Goal: Task Accomplishment & Management: Use online tool/utility

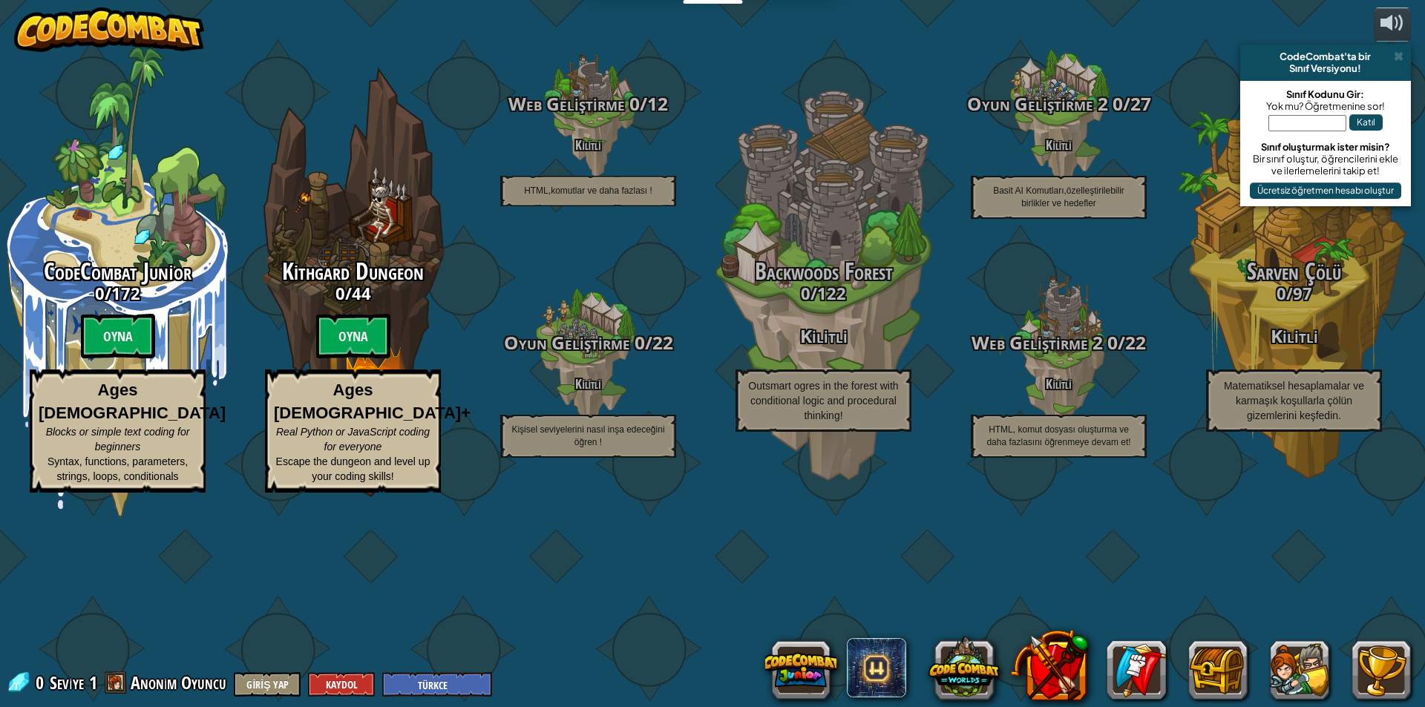
select select "tr"
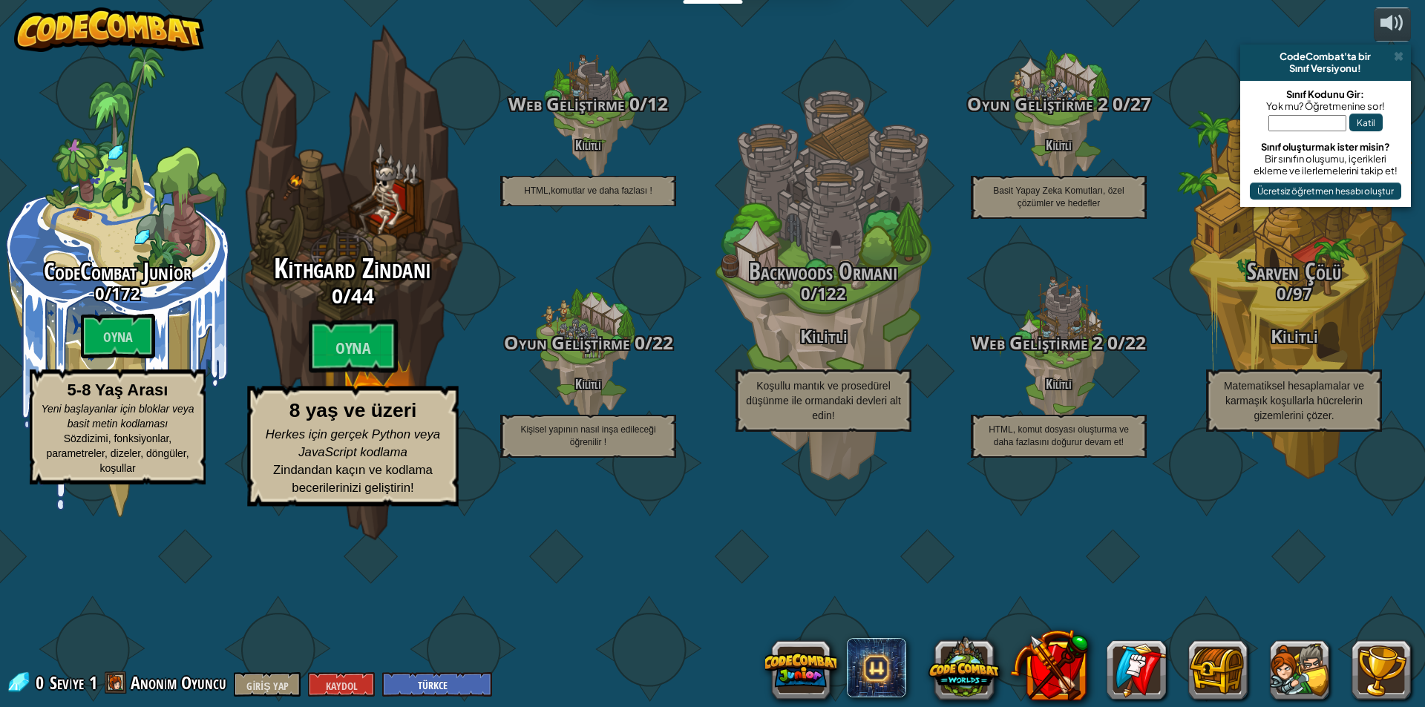
click at [280, 306] on h3 "0 / 44" at bounding box center [352, 296] width 282 height 22
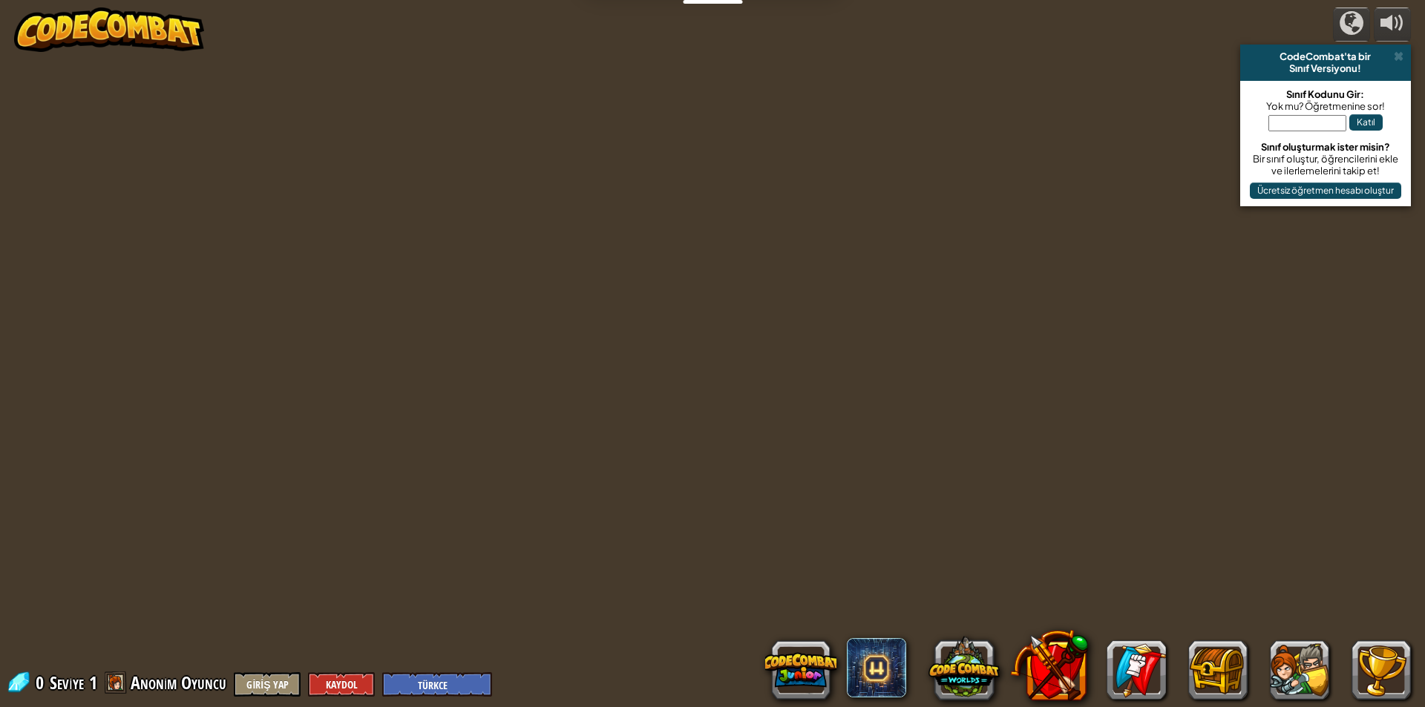
select select "tr"
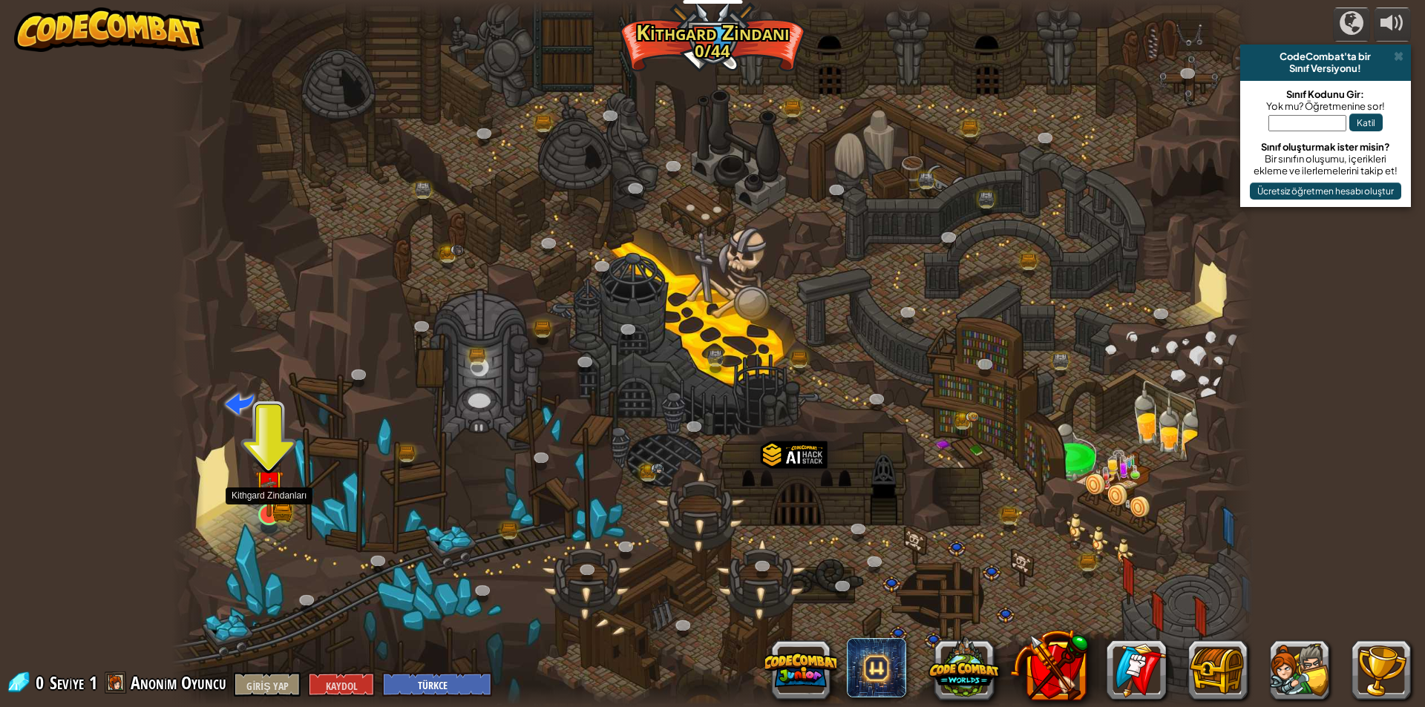
click at [277, 494] on img at bounding box center [268, 485] width 17 height 17
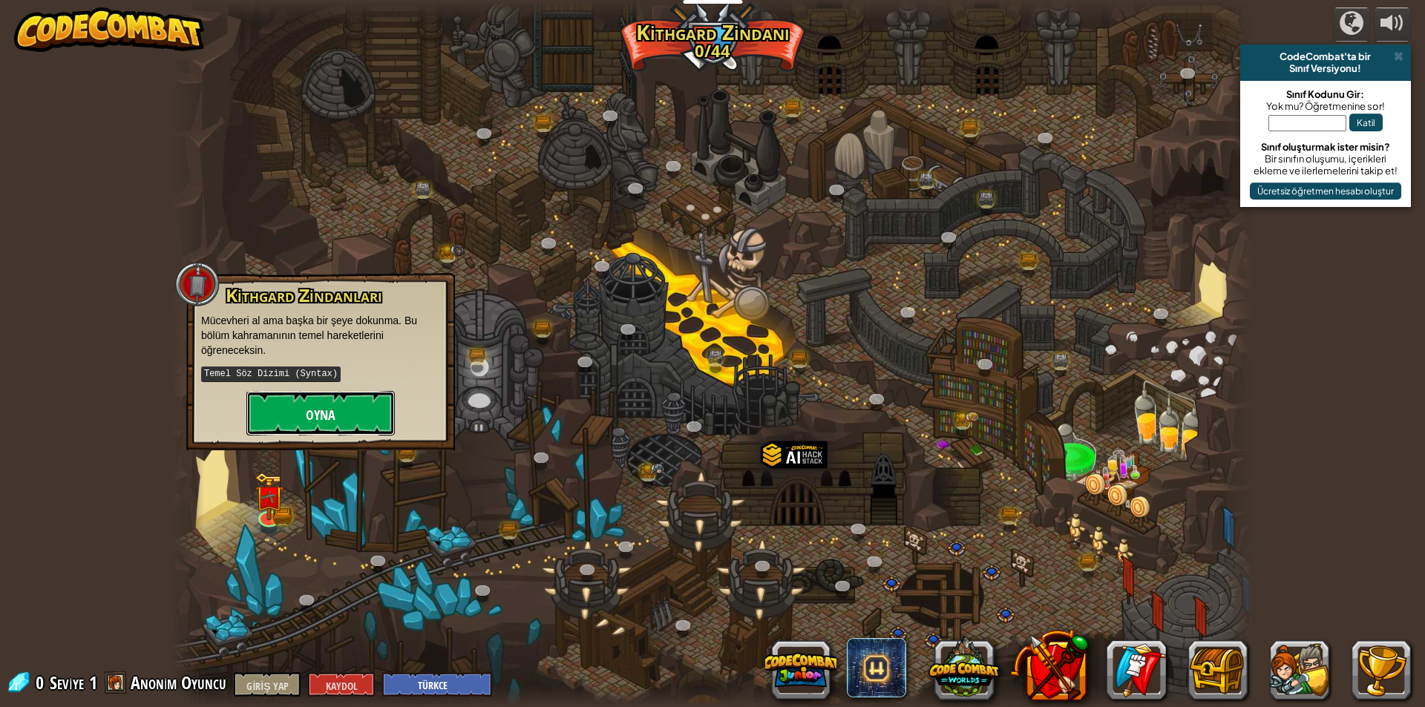
click at [332, 410] on font "Oyna" at bounding box center [321, 415] width 30 height 19
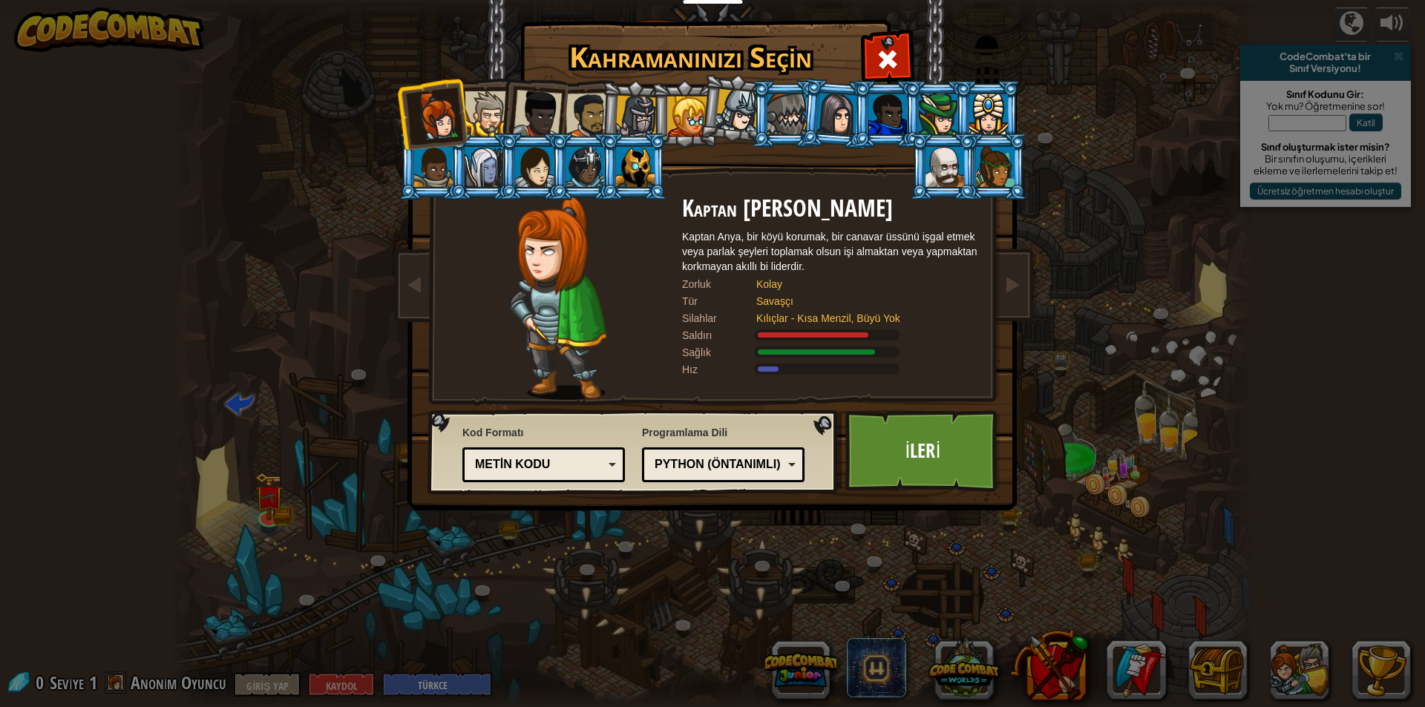
drag, startPoint x: 527, startPoint y: 1, endPoint x: 721, endPoint y: 35, distance: 197.4
click at [721, 35] on img at bounding box center [715, 244] width 643 height 531
click at [641, 120] on div at bounding box center [636, 117] width 42 height 42
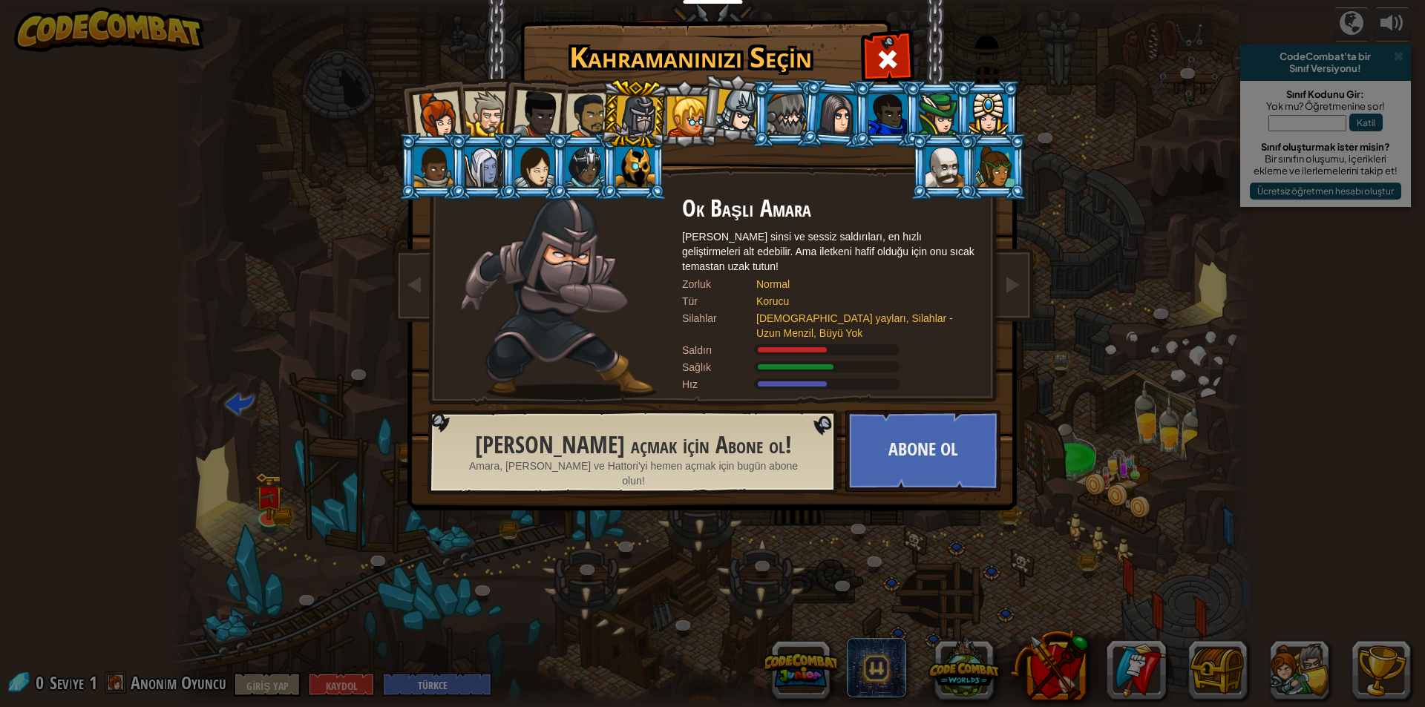
click at [637, 160] on div at bounding box center [635, 167] width 39 height 40
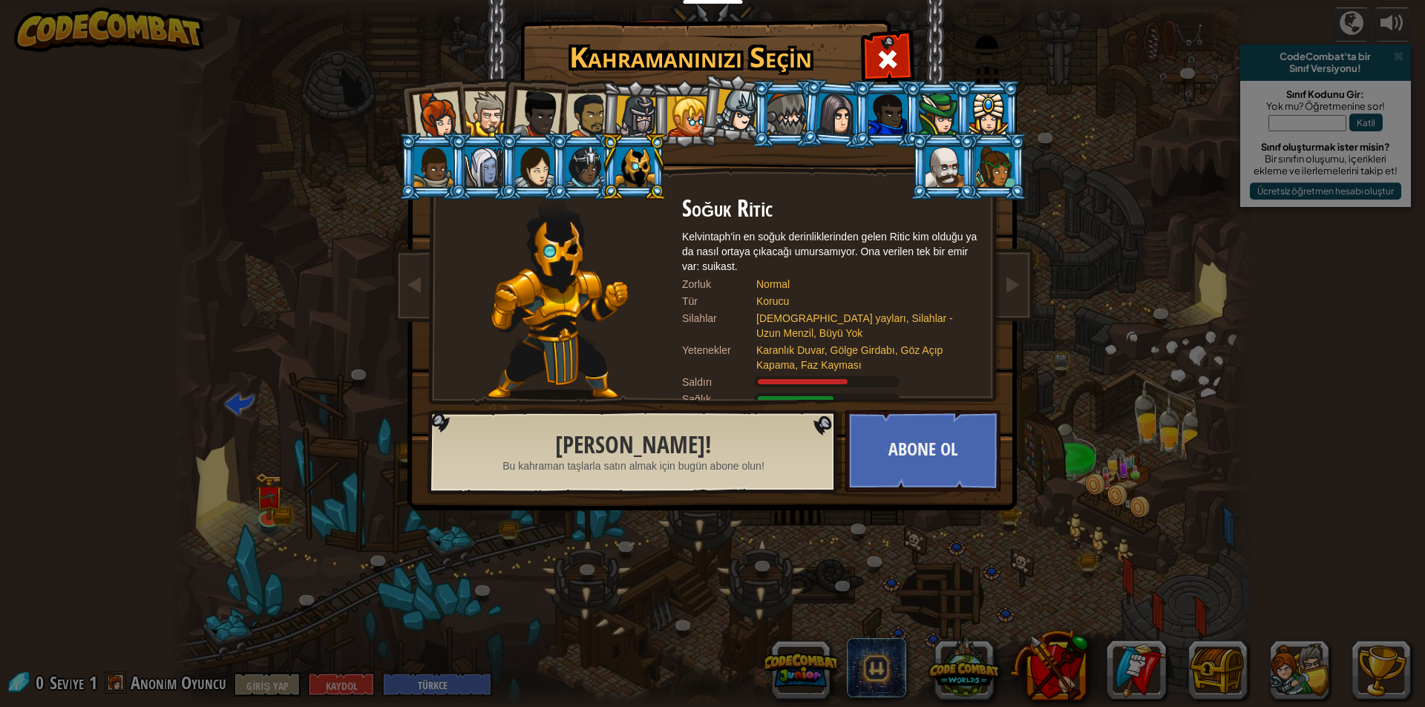
click at [467, 116] on div at bounding box center [486, 113] width 45 height 45
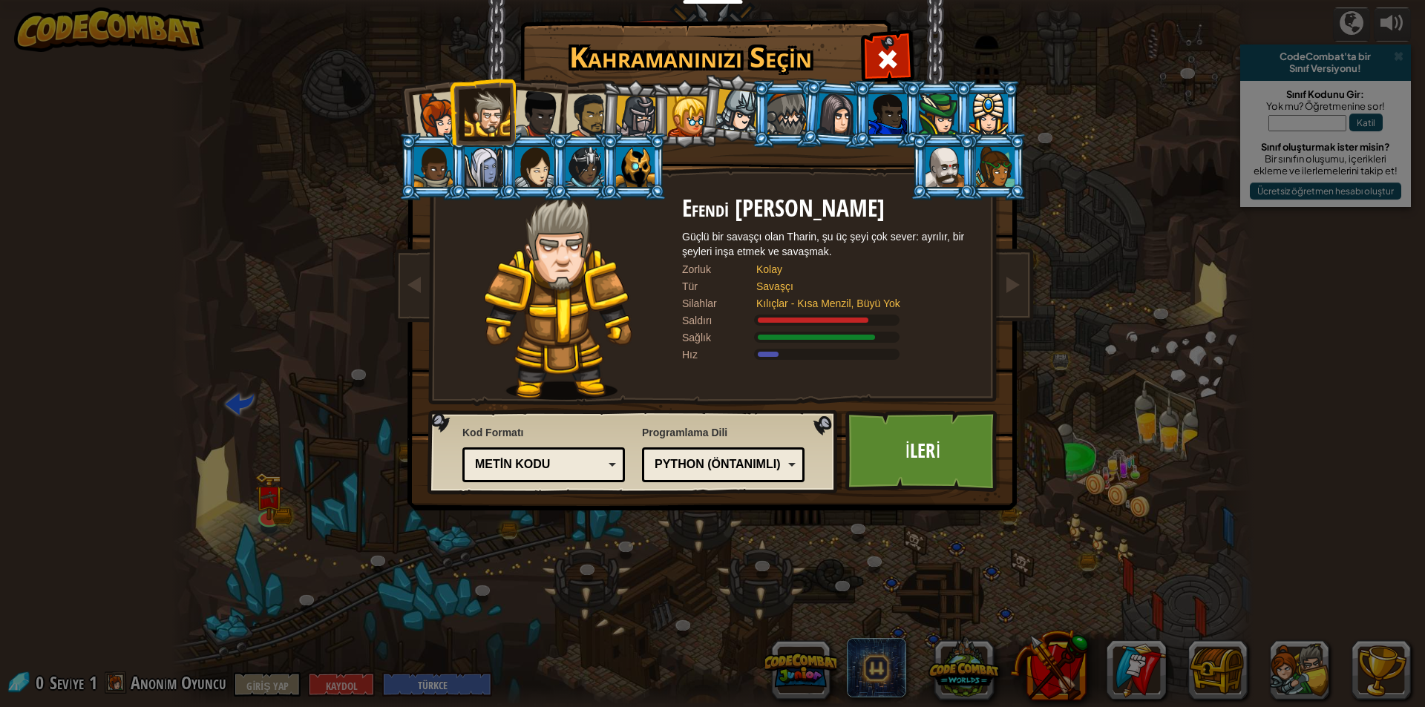
click at [533, 106] on div at bounding box center [537, 114] width 49 height 49
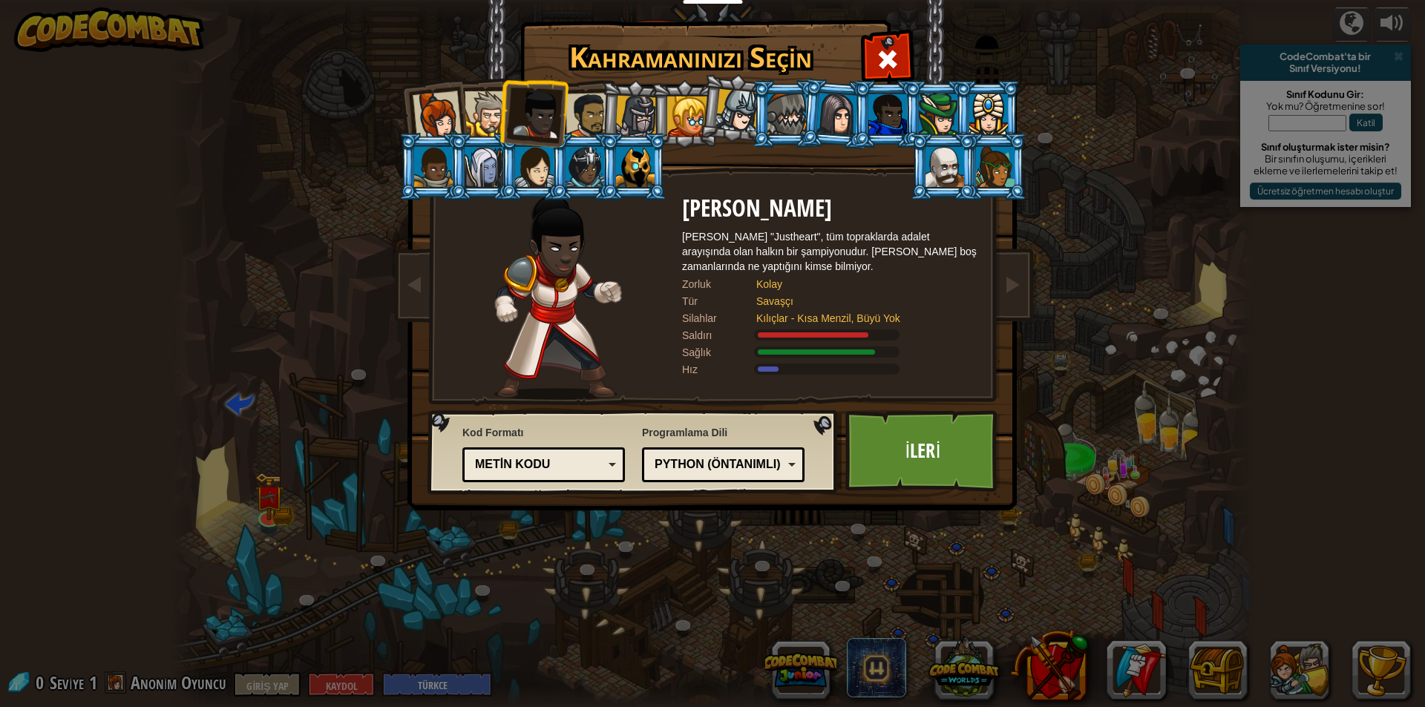
click at [653, 113] on li at bounding box center [684, 114] width 67 height 68
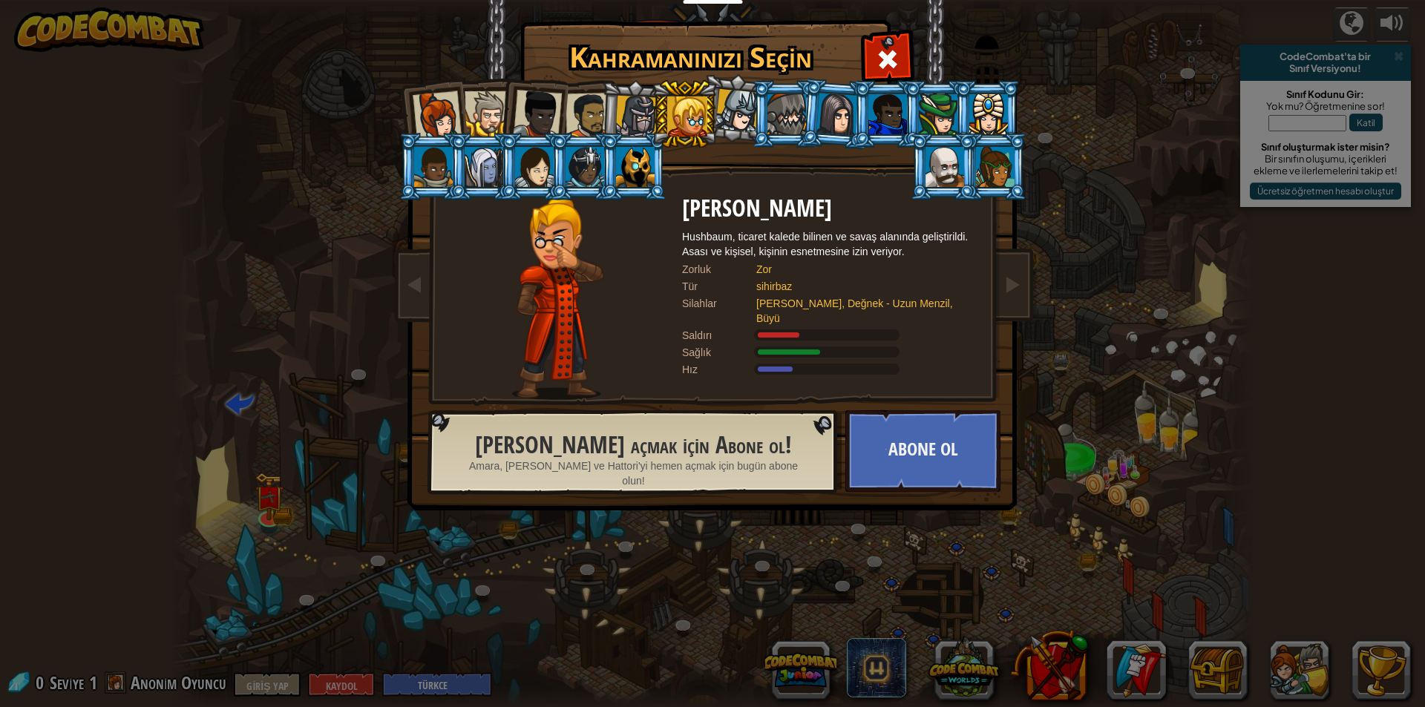
click at [552, 99] on div at bounding box center [537, 114] width 49 height 49
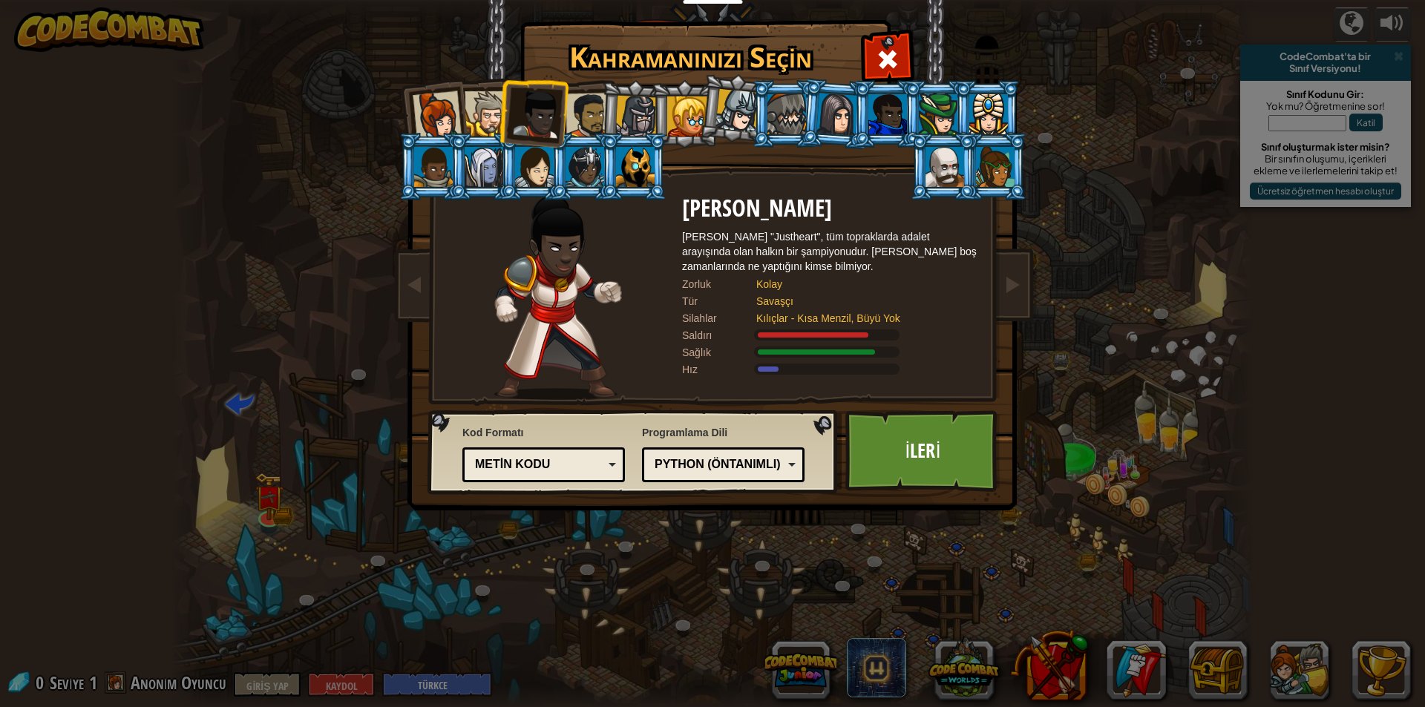
click at [600, 105] on li at bounding box center [634, 114] width 70 height 71
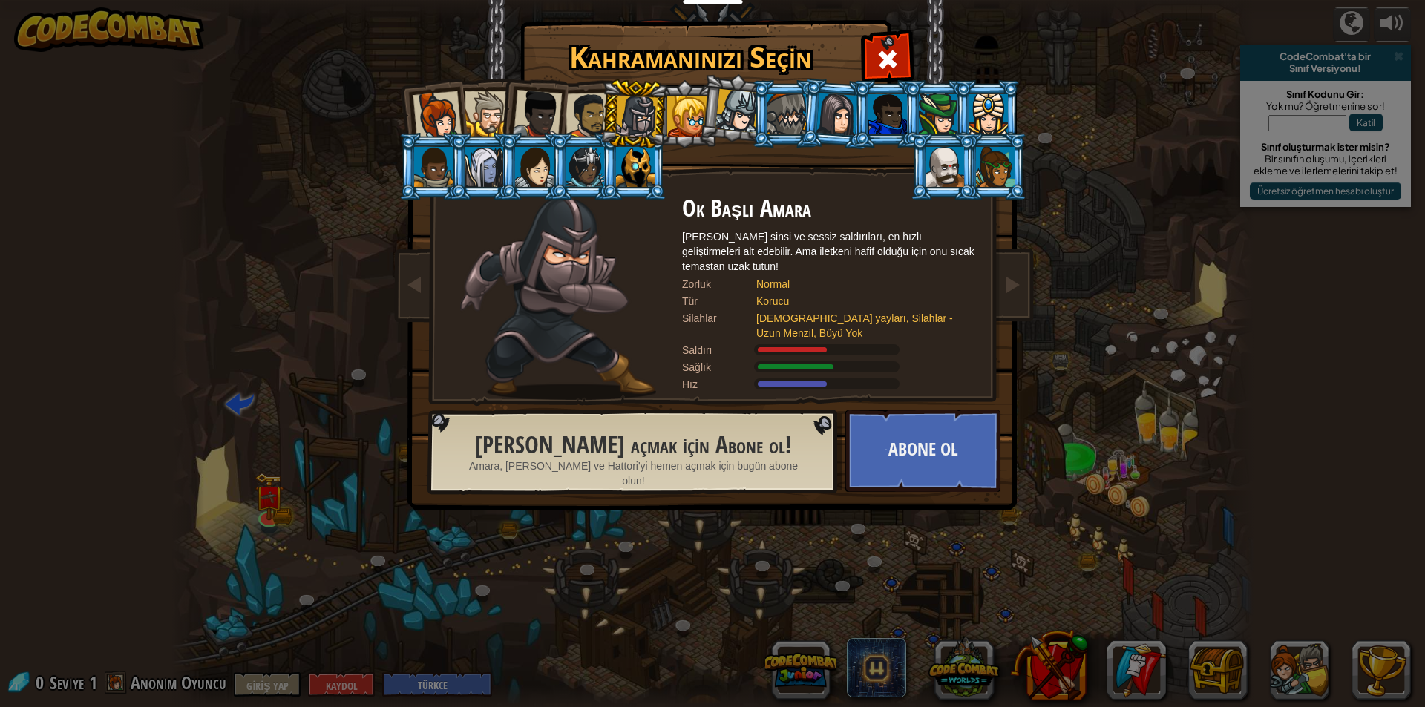
click at [526, 113] on div at bounding box center [537, 114] width 49 height 49
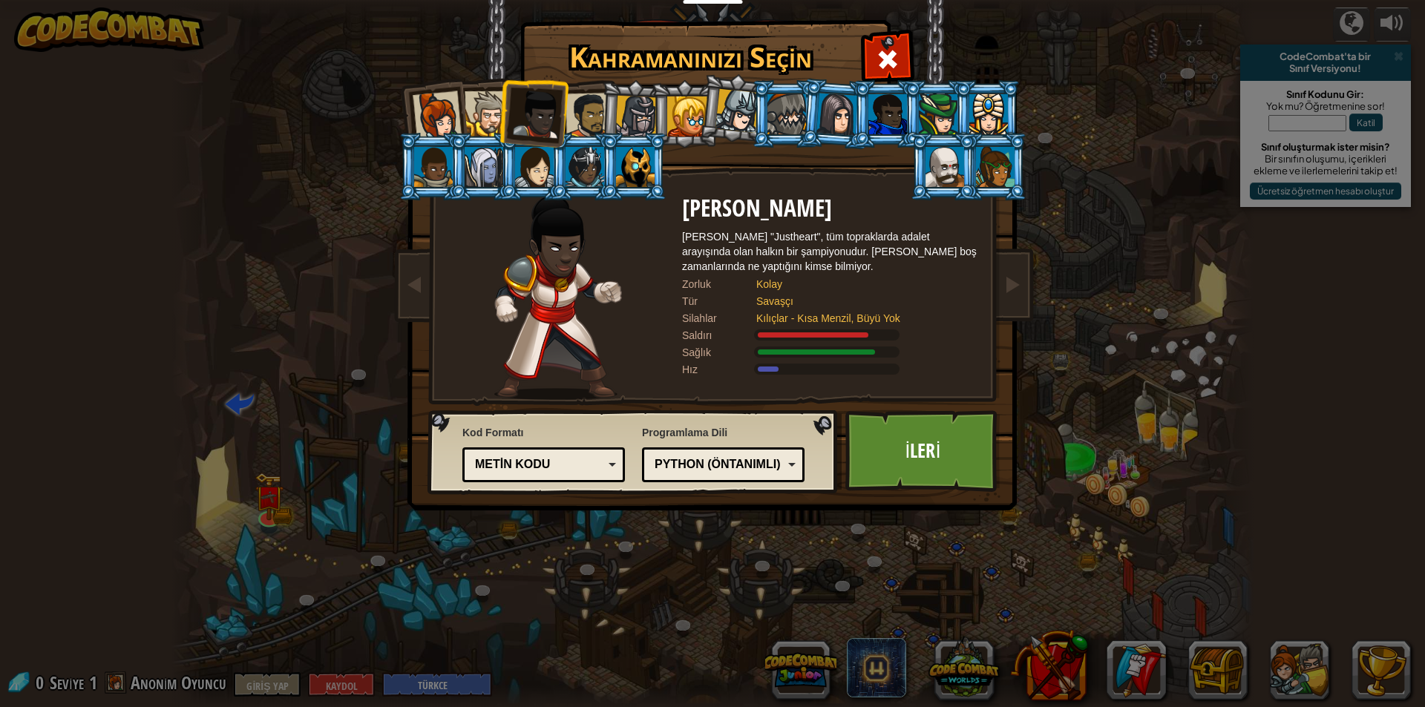
click at [461, 112] on li at bounding box center [431, 113] width 73 height 73
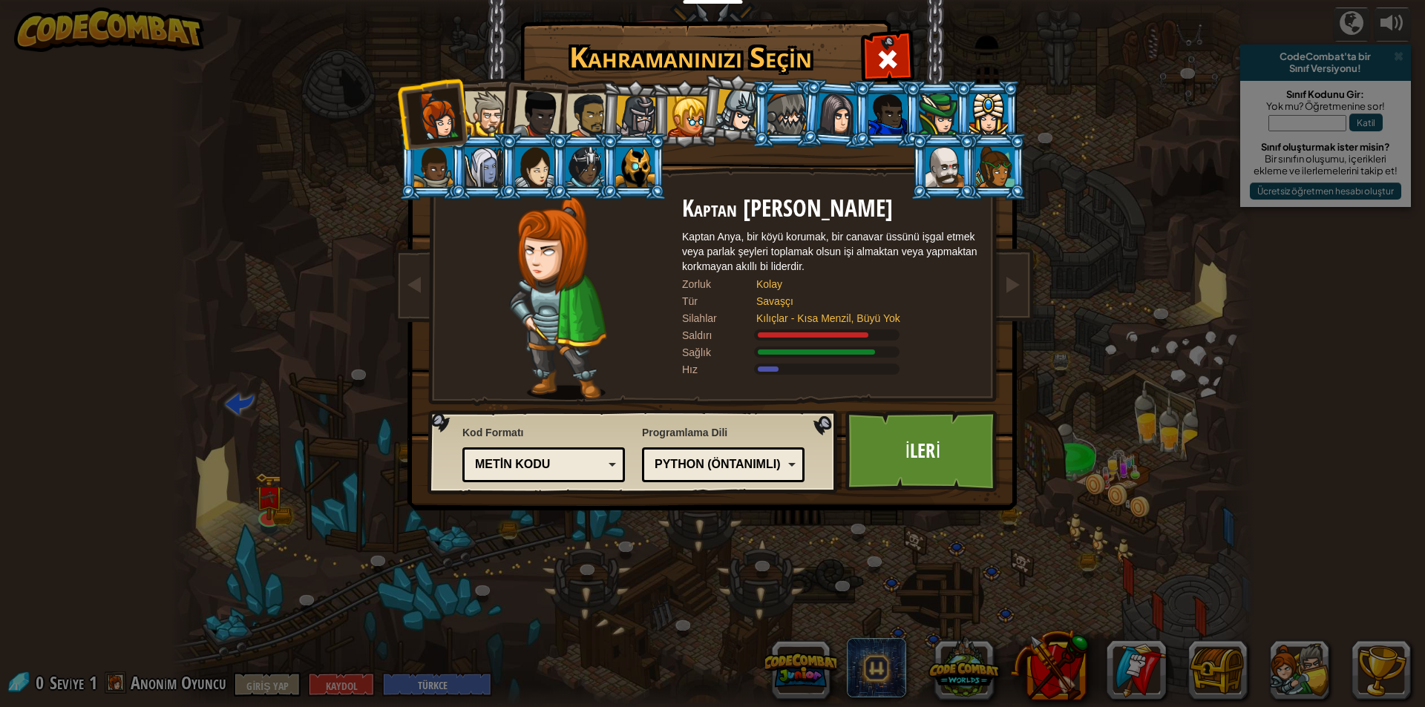
click at [480, 101] on div at bounding box center [486, 113] width 45 height 45
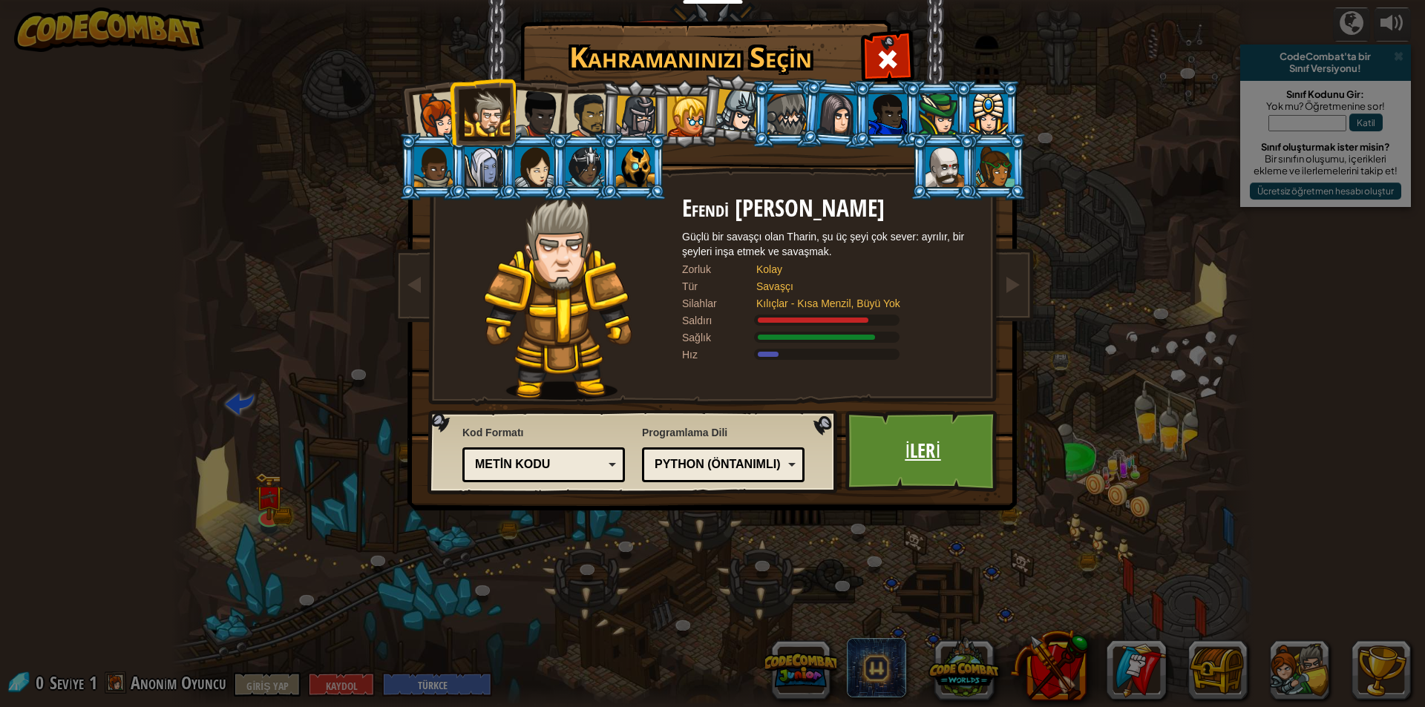
click at [927, 469] on link "İleri" at bounding box center [922, 451] width 155 height 82
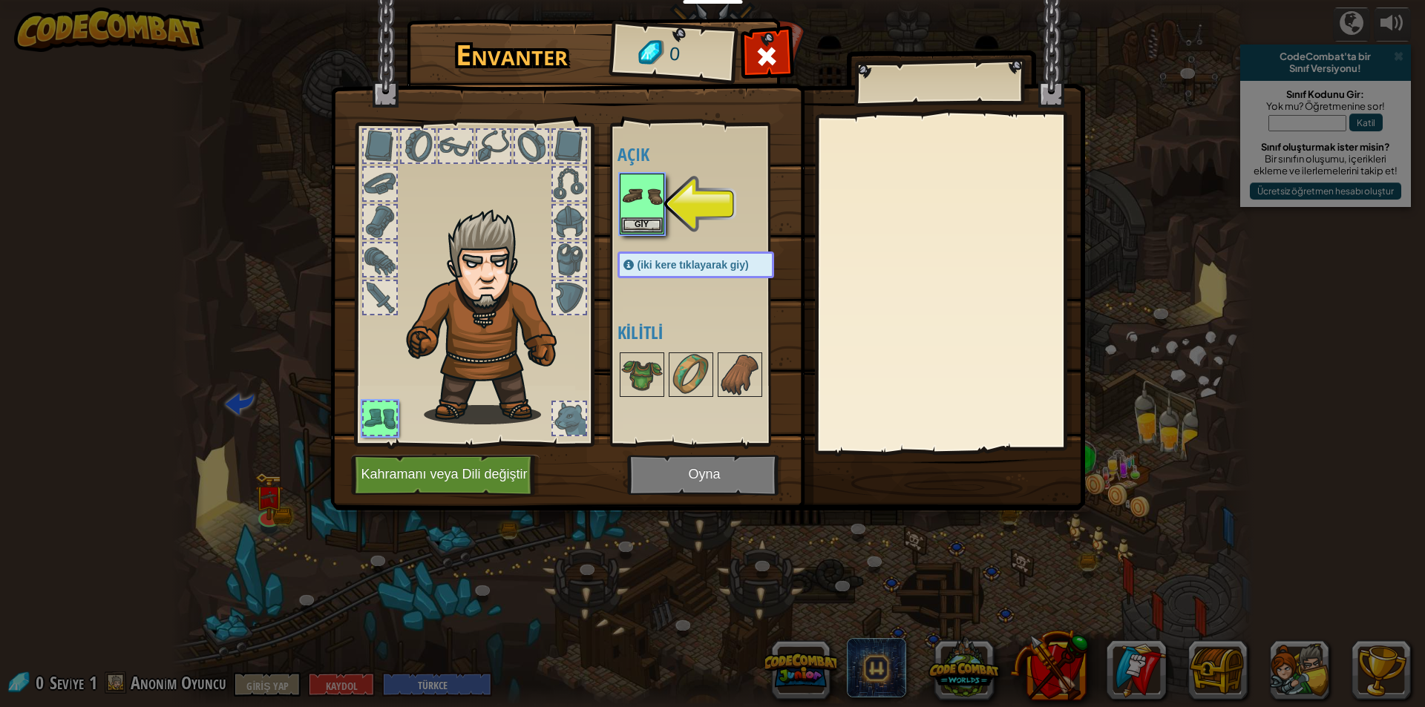
click at [668, 193] on div at bounding box center [710, 203] width 186 height 65
click at [628, 215] on img at bounding box center [642, 196] width 42 height 42
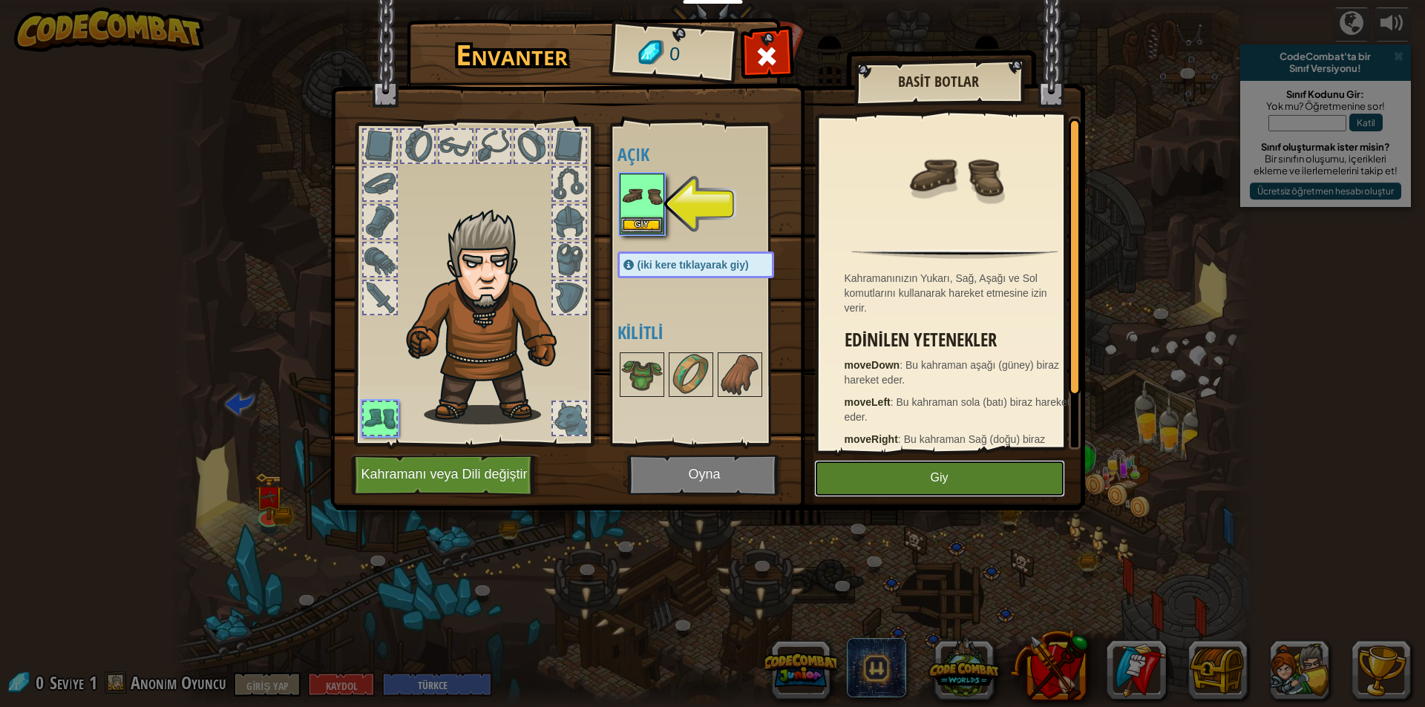
click at [939, 483] on font "Giy" at bounding box center [939, 478] width 18 height 13
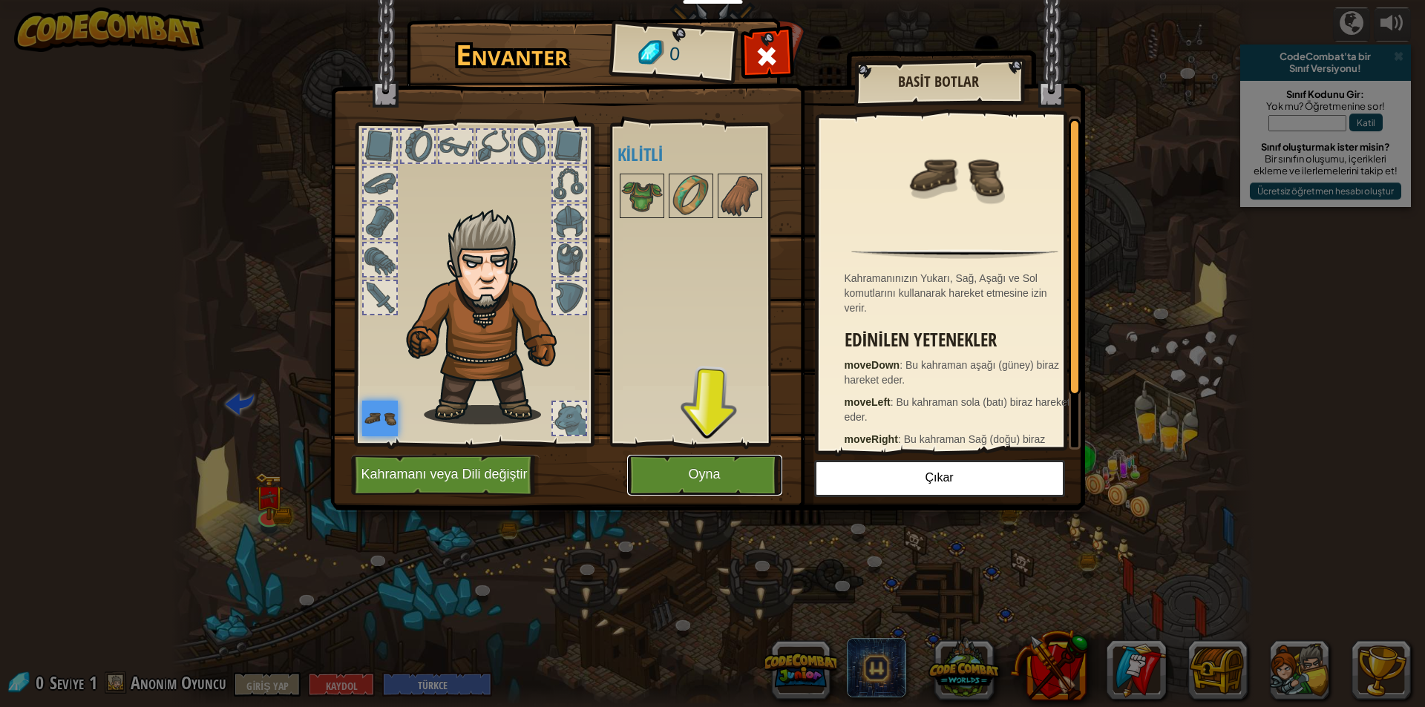
click at [738, 485] on button "Oyna" at bounding box center [704, 475] width 155 height 41
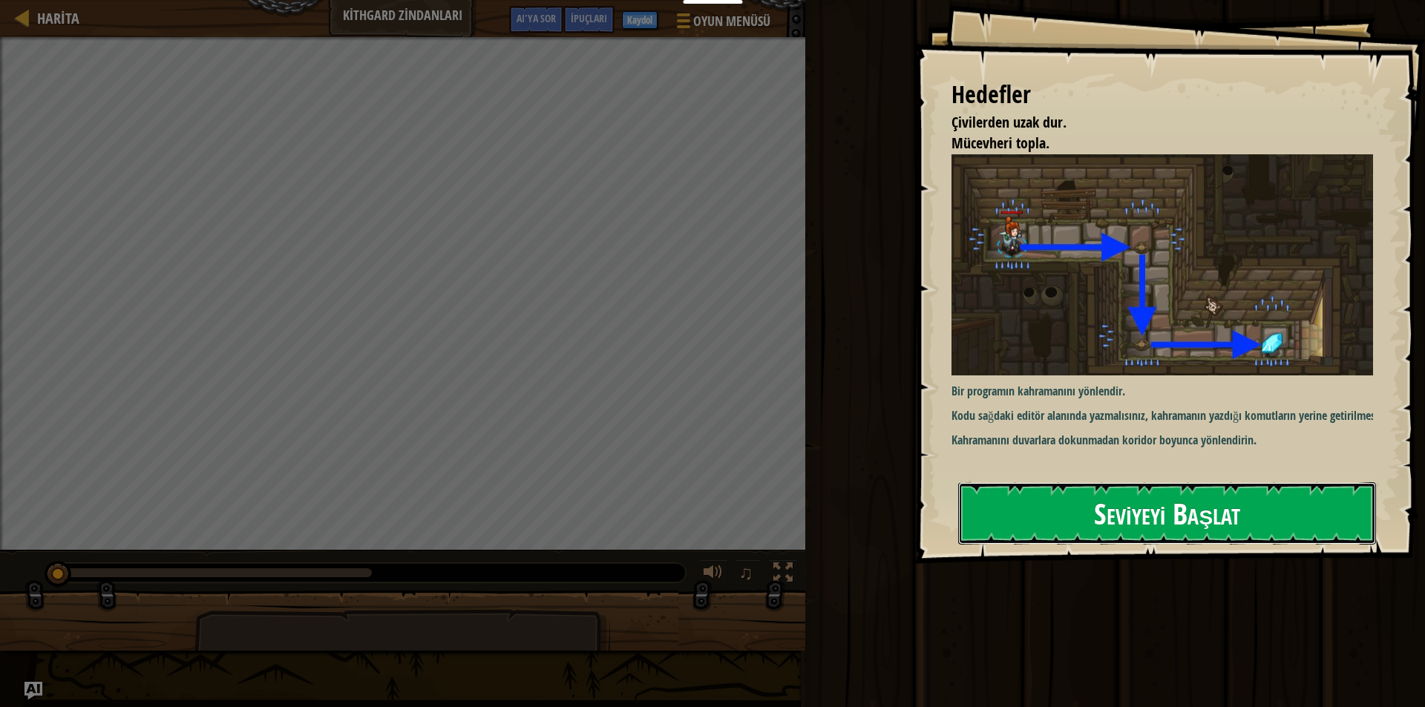
click at [1180, 510] on font "Seviyeyi Başlat" at bounding box center [1167, 513] width 146 height 40
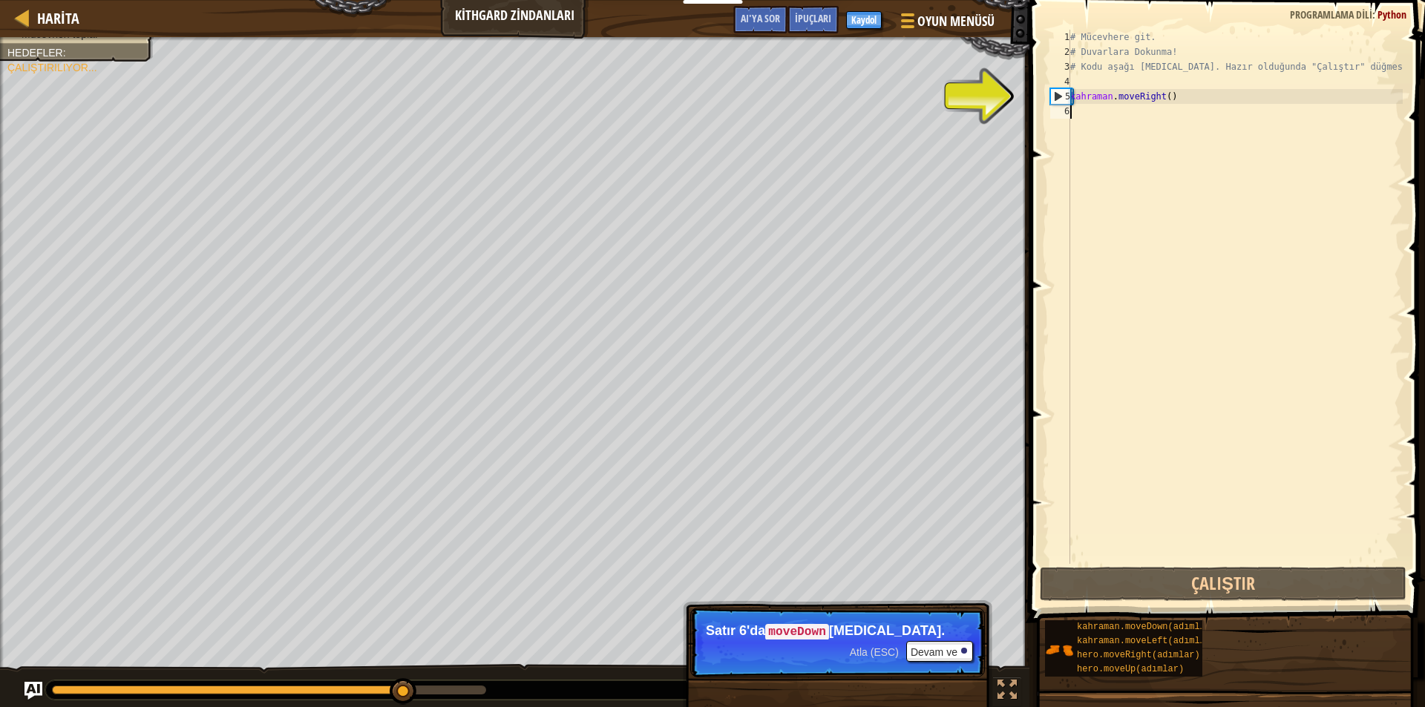
type textarea "hero.moveRight()"
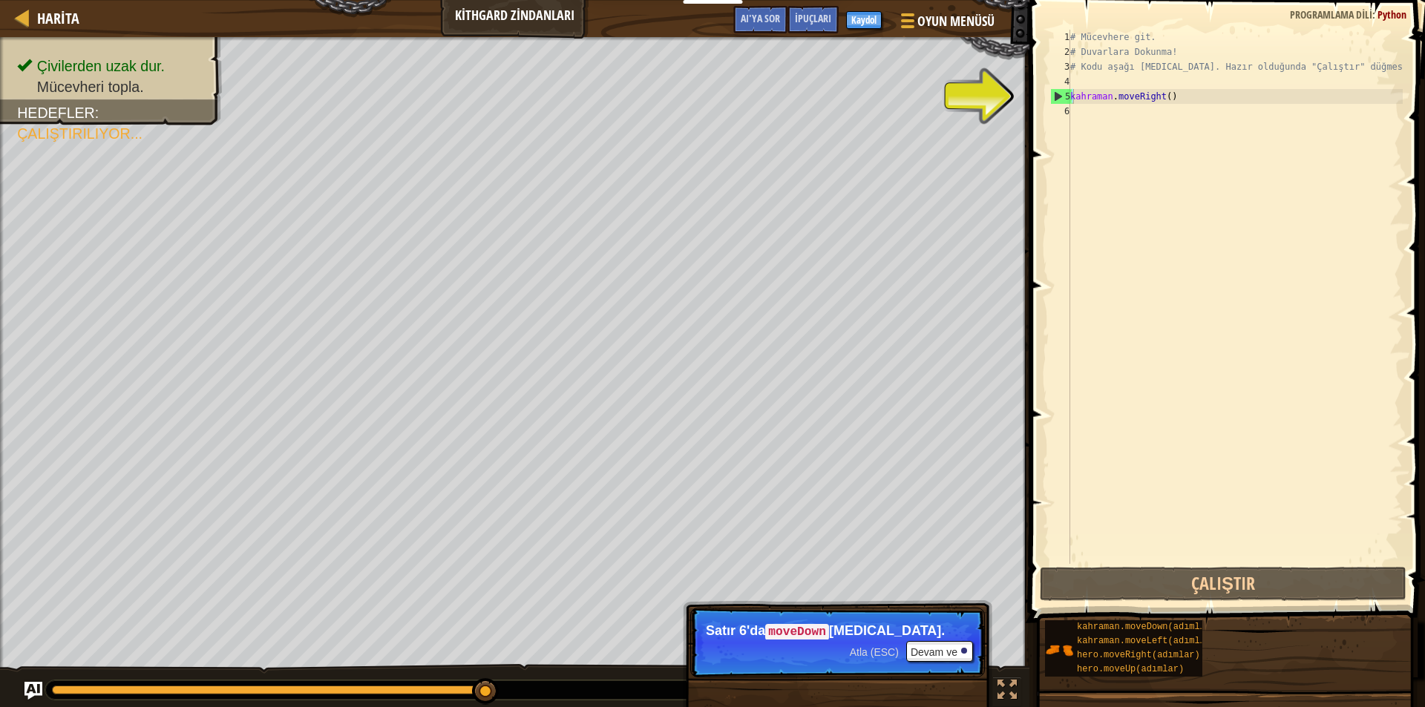
click at [778, 634] on code "moveDown" at bounding box center [797, 632] width 64 height 16
click at [1146, 88] on div "# Mücevhere git. # Duvarlara Dokunma! # Kodu aşağı [MEDICAL_DATA]. Hazır olduğu…" at bounding box center [1234, 312] width 335 height 564
click at [1110, 99] on div "# Mücevhere git. # Duvarlara Dokunma! # Kodu aşağı [MEDICAL_DATA]. Hazır olduğu…" at bounding box center [1234, 312] width 335 height 564
type textarea "hero.moveRight()"
click at [1094, 108] on div "# Mücevhere git. # Duvarlara Dokunma! # Kodu aşağı [MEDICAL_DATA]. Hazır olduğu…" at bounding box center [1234, 312] width 335 height 564
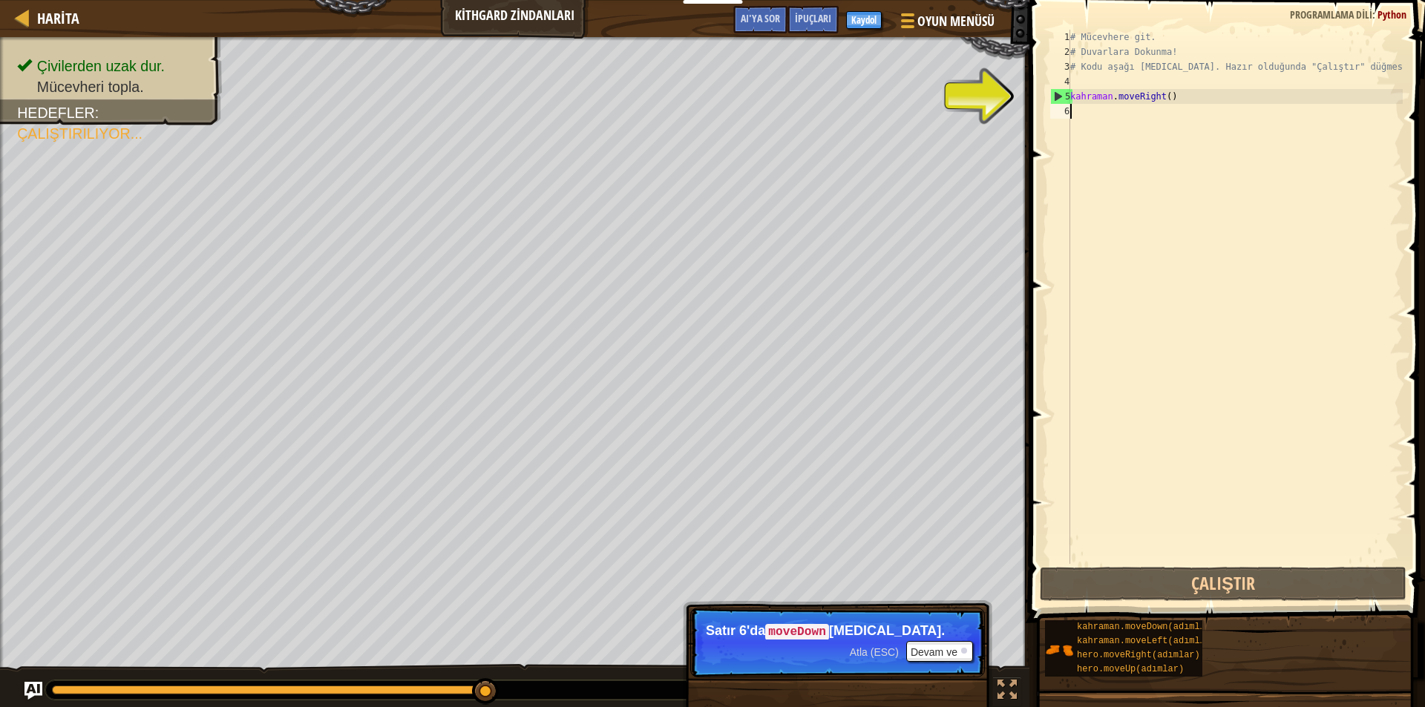
click at [1094, 113] on div "# Mücevhere git. # Duvarlara Dokunma! # Kodu aşağı [MEDICAL_DATA]. Hazır olduğu…" at bounding box center [1234, 312] width 335 height 564
drag, startPoint x: 1094, startPoint y: 109, endPoint x: 1072, endPoint y: 107, distance: 22.4
click at [1073, 113] on div "# Mücevhere git. # Duvarlara Dokunma! # Kodu aşağı [MEDICAL_DATA]. Hazır olduğu…" at bounding box center [1234, 312] width 335 height 564
click at [1072, 96] on div "# Mücevhere git. # Duvarlara Dokunma! # Kodu aşağı [MEDICAL_DATA]. Hazır olduğu…" at bounding box center [1234, 312] width 335 height 564
type textarea "hero.moveRight()"
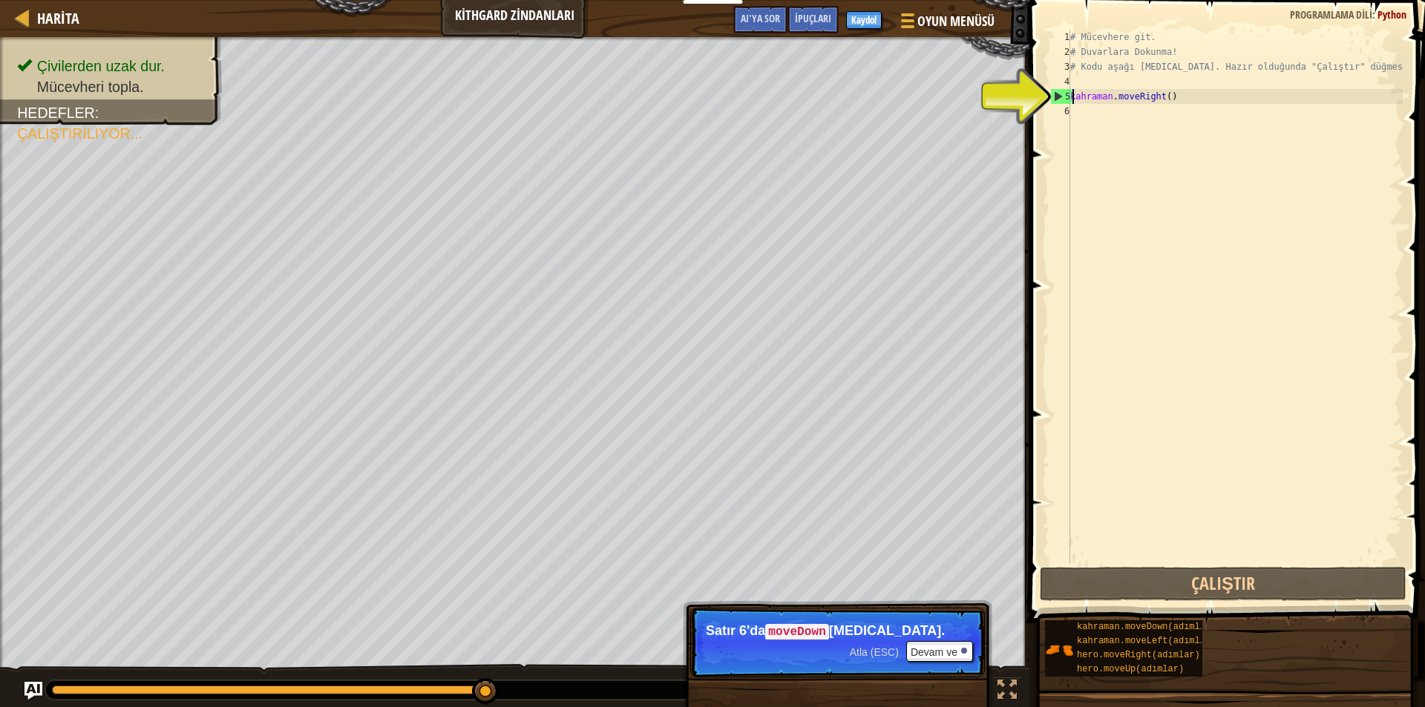
click at [1068, 111] on font "6" at bounding box center [1066, 111] width 5 height 10
type textarea "hero.moveRight()"
click at [1068, 111] on font "6" at bounding box center [1066, 111] width 5 height 10
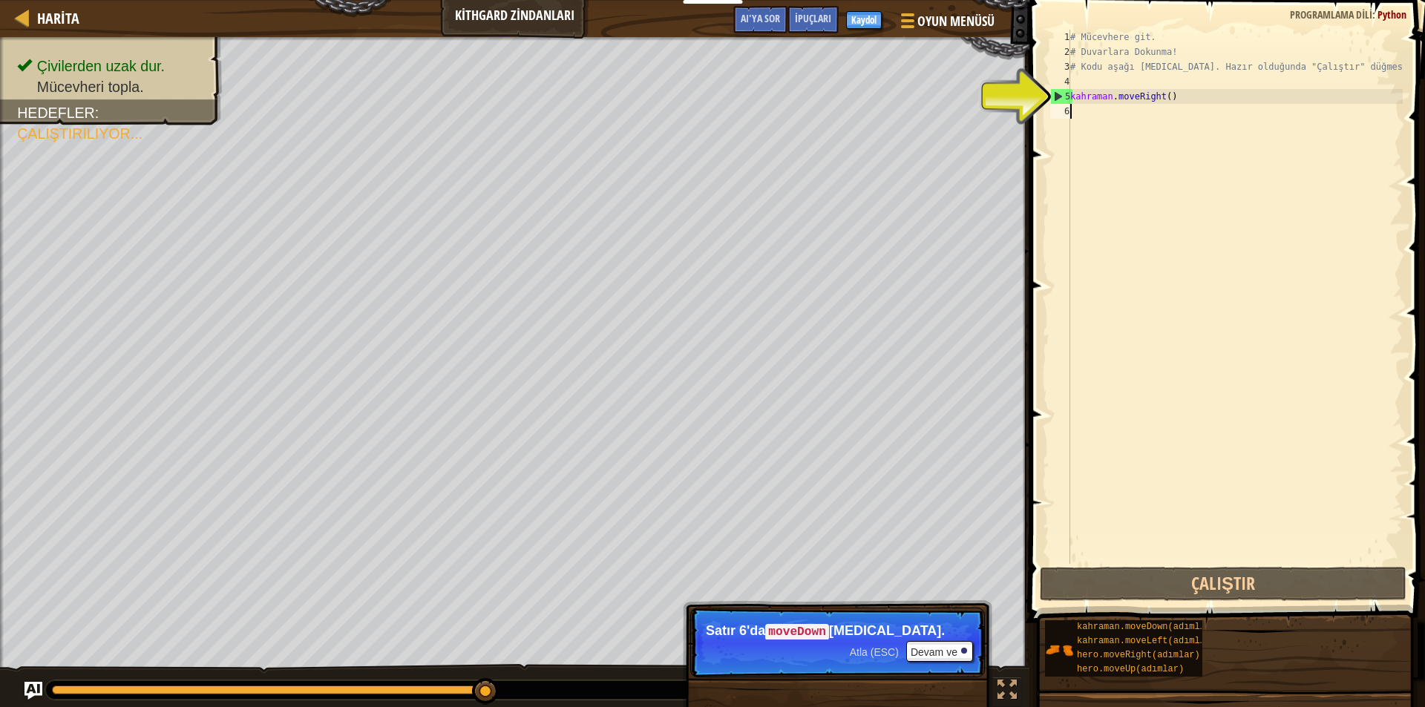
click at [1068, 111] on font "6" at bounding box center [1066, 111] width 5 height 10
click at [1071, 96] on div "# Mücevhere git. # Duvarlara Dokunma! # Kodu aşağı [MEDICAL_DATA]. Hazır olduğu…" at bounding box center [1234, 312] width 335 height 564
type textarea "hero.moveRight()"
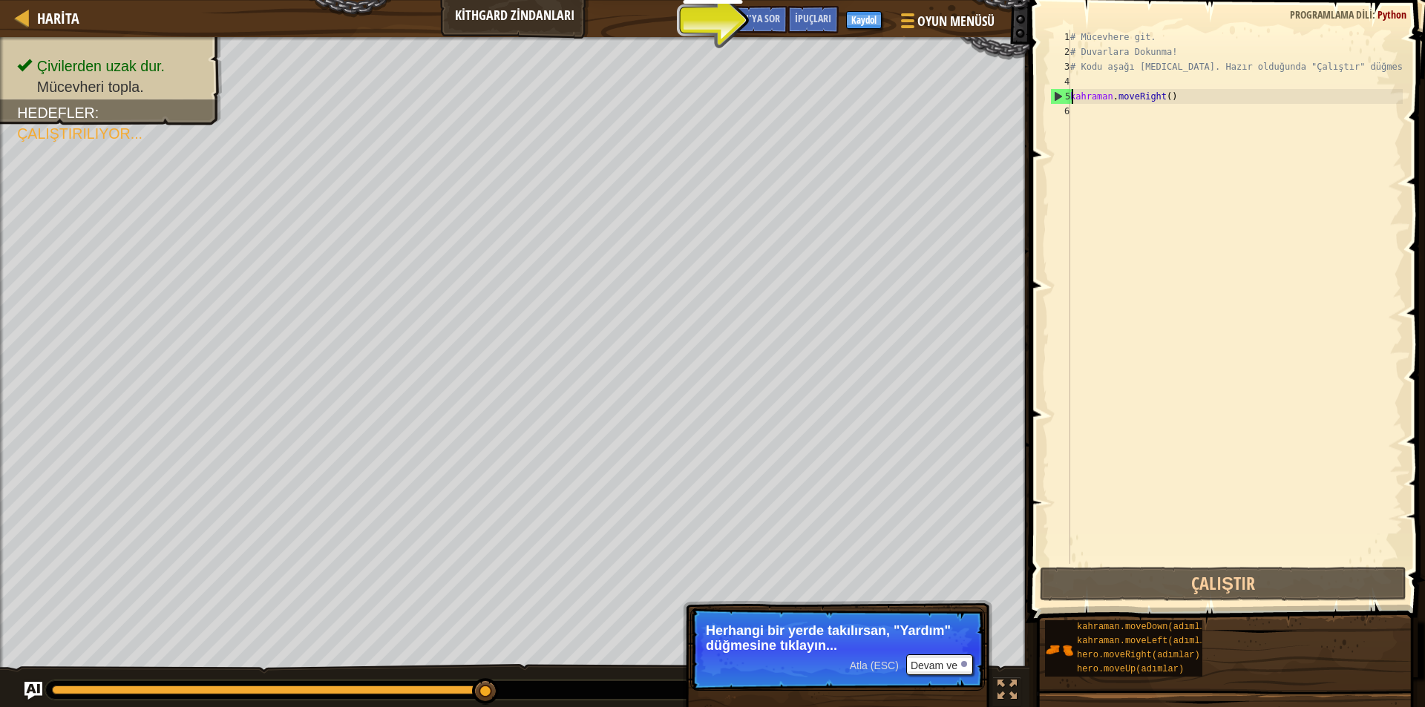
click at [1077, 114] on div "# Mücevhere git. # Duvarlara Dokunma! # Kodu aşağı [MEDICAL_DATA]. Hazır olduğu…" at bounding box center [1234, 312] width 335 height 564
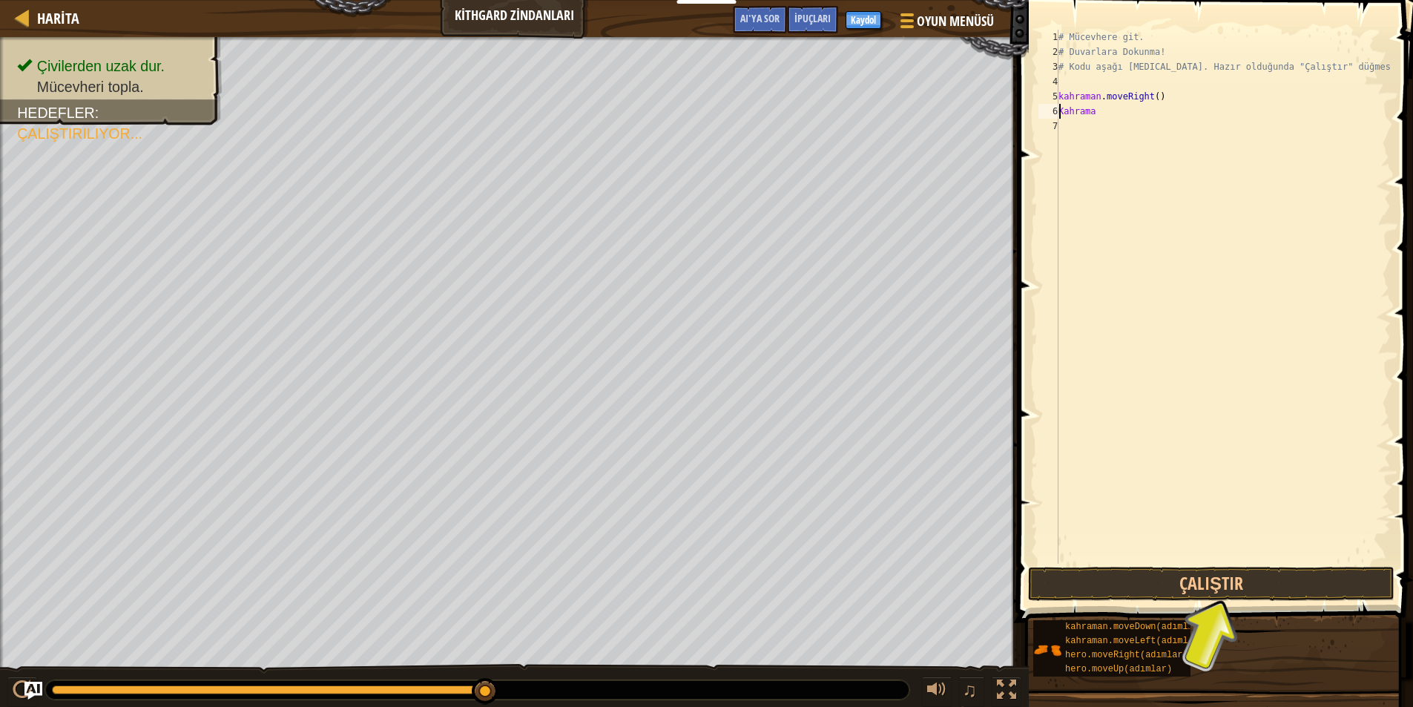
scroll to position [7, 2]
type textarea "kahramanmo"
click at [1152, 119] on div "# Mücevhere git. # Duvarlara Dokunma! # Kodu aşağı [MEDICAL_DATA]. Hazır olduğu…" at bounding box center [1223, 312] width 335 height 564
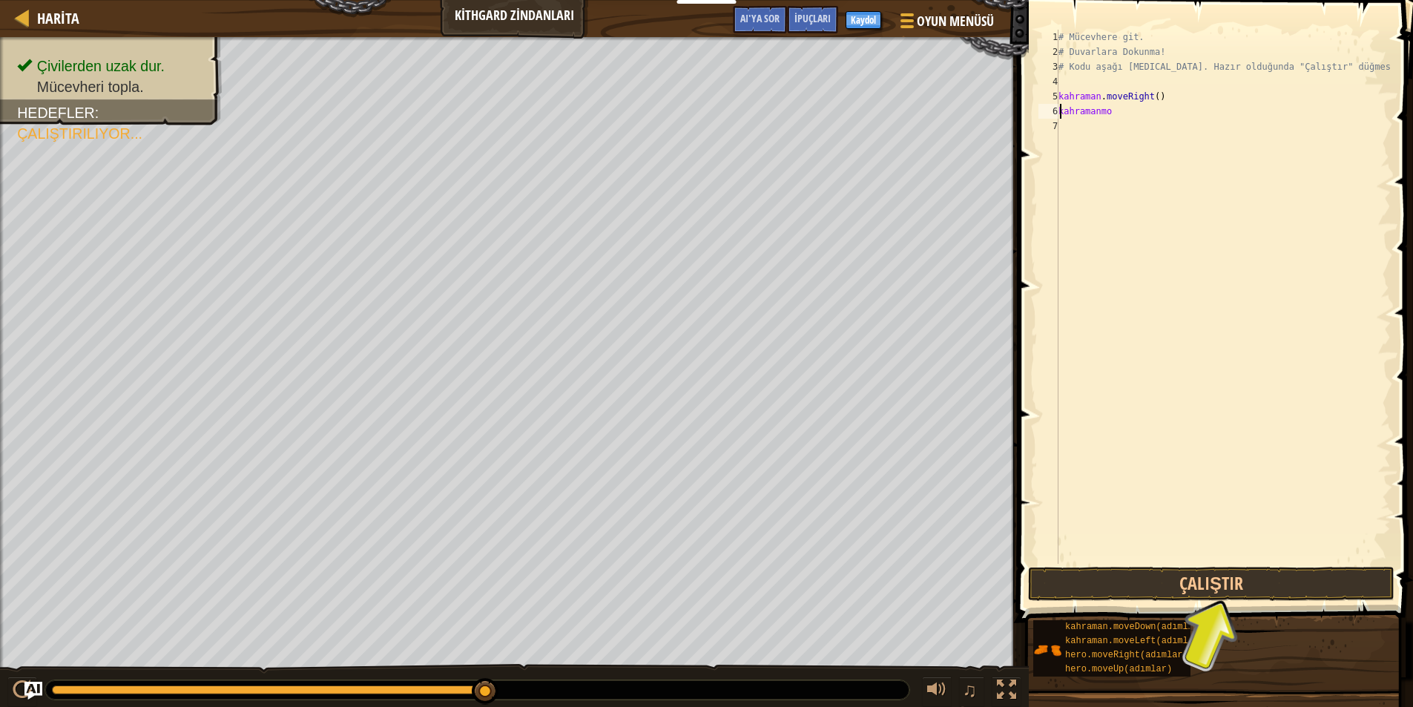
click at [1139, 110] on div "# Mücevhere git. # Duvarlara Dokunma! # Kodu aşağı [MEDICAL_DATA]. Hazır olduğu…" at bounding box center [1223, 312] width 335 height 564
type textarea "k"
click at [1077, 114] on div "# Mücevhere git. # Duvarlara dokunma! # Kodu aşağı [MEDICAL_DATA]. Hazır olduğu…" at bounding box center [1225, 312] width 331 height 564
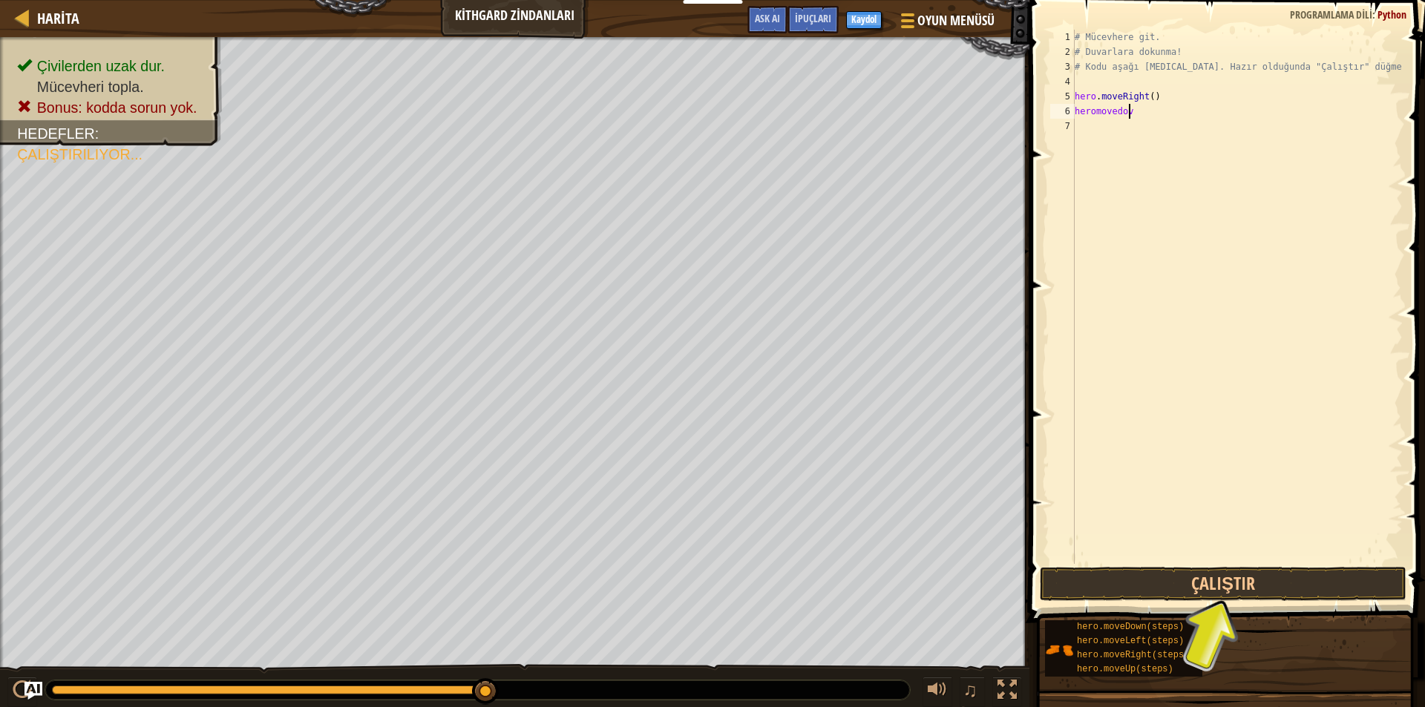
scroll to position [7, 4]
type textarea "heromovedown"
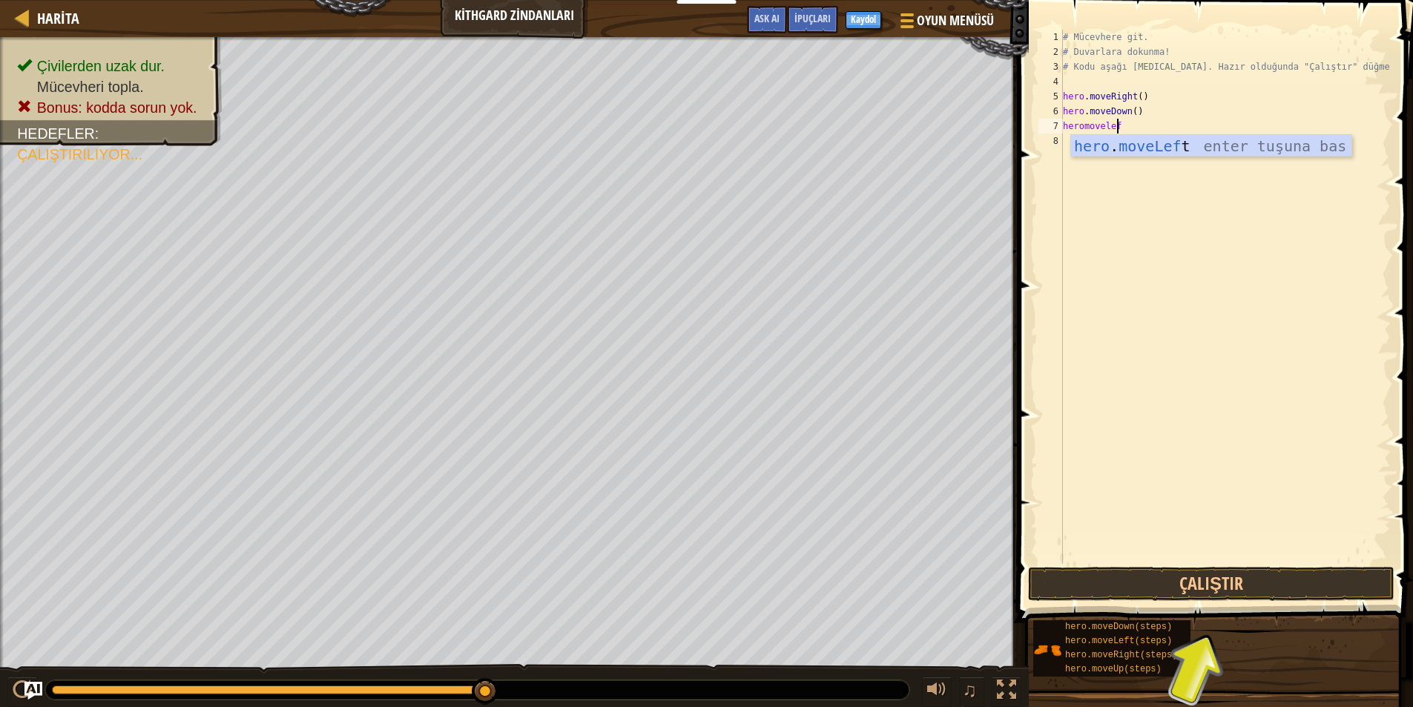
type textarea "heromoveleft"
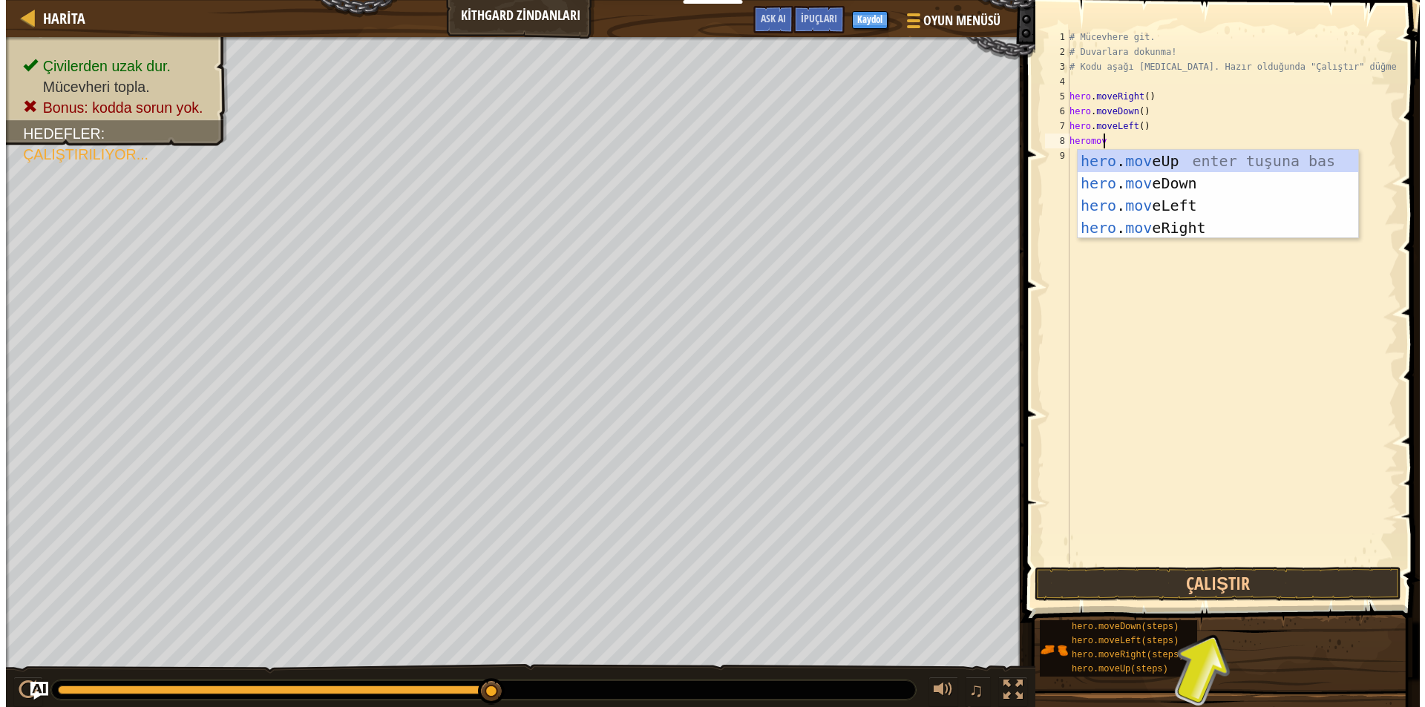
scroll to position [7, 2]
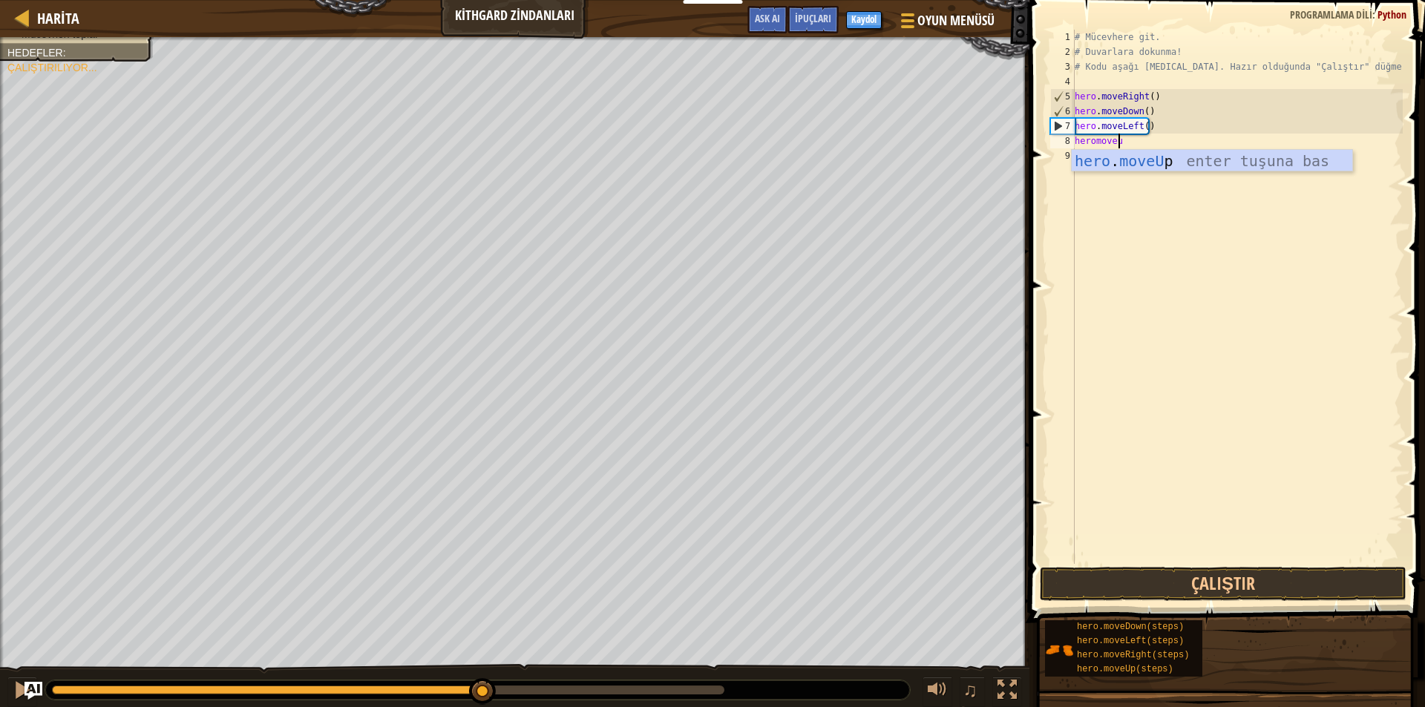
type textarea "heromoveup"
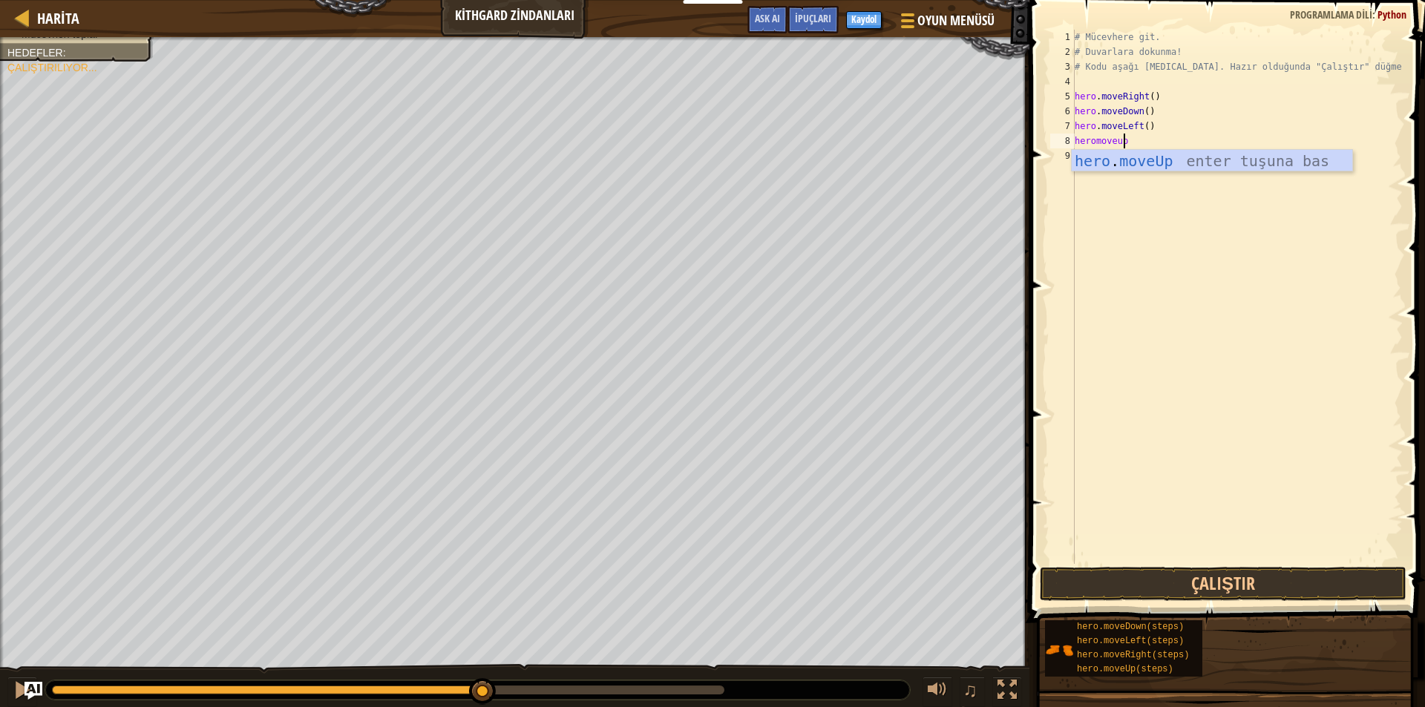
scroll to position [7, 0]
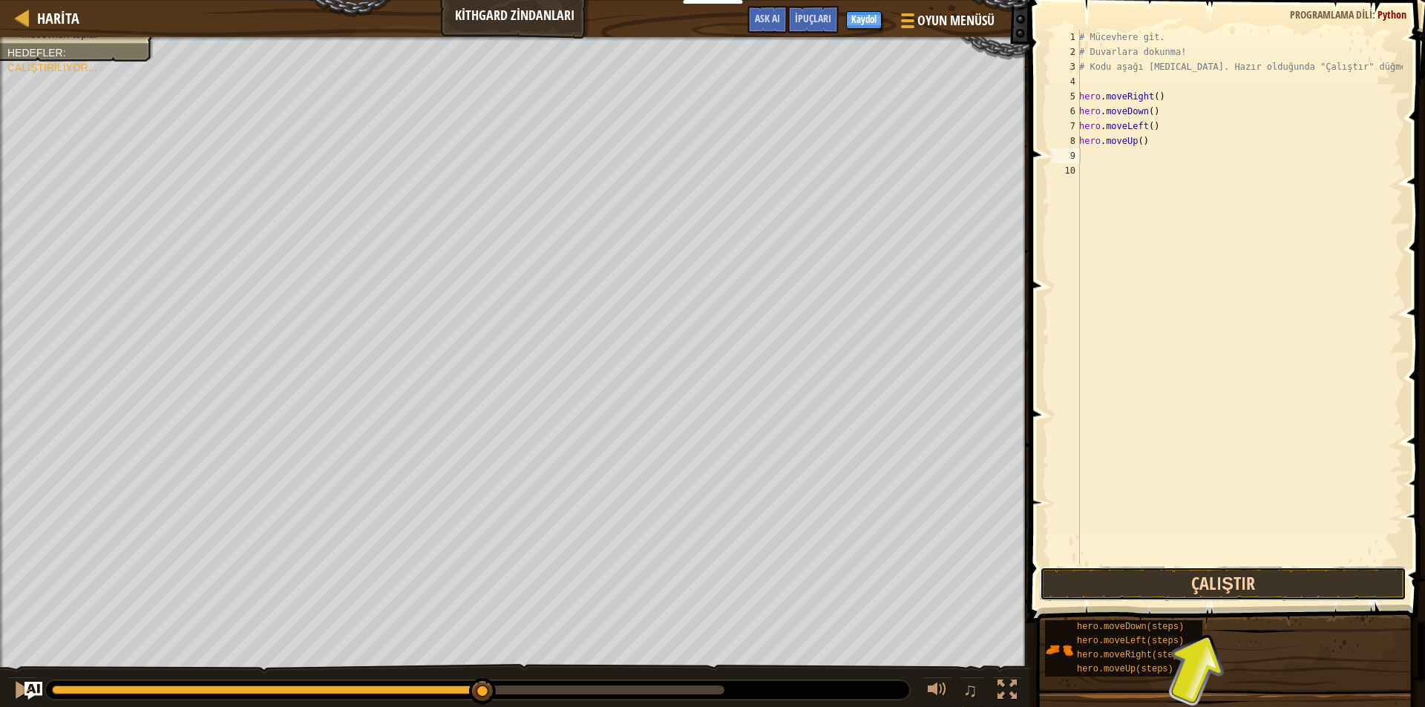
click at [1293, 587] on button "Çalıştır" at bounding box center [1222, 584] width 367 height 34
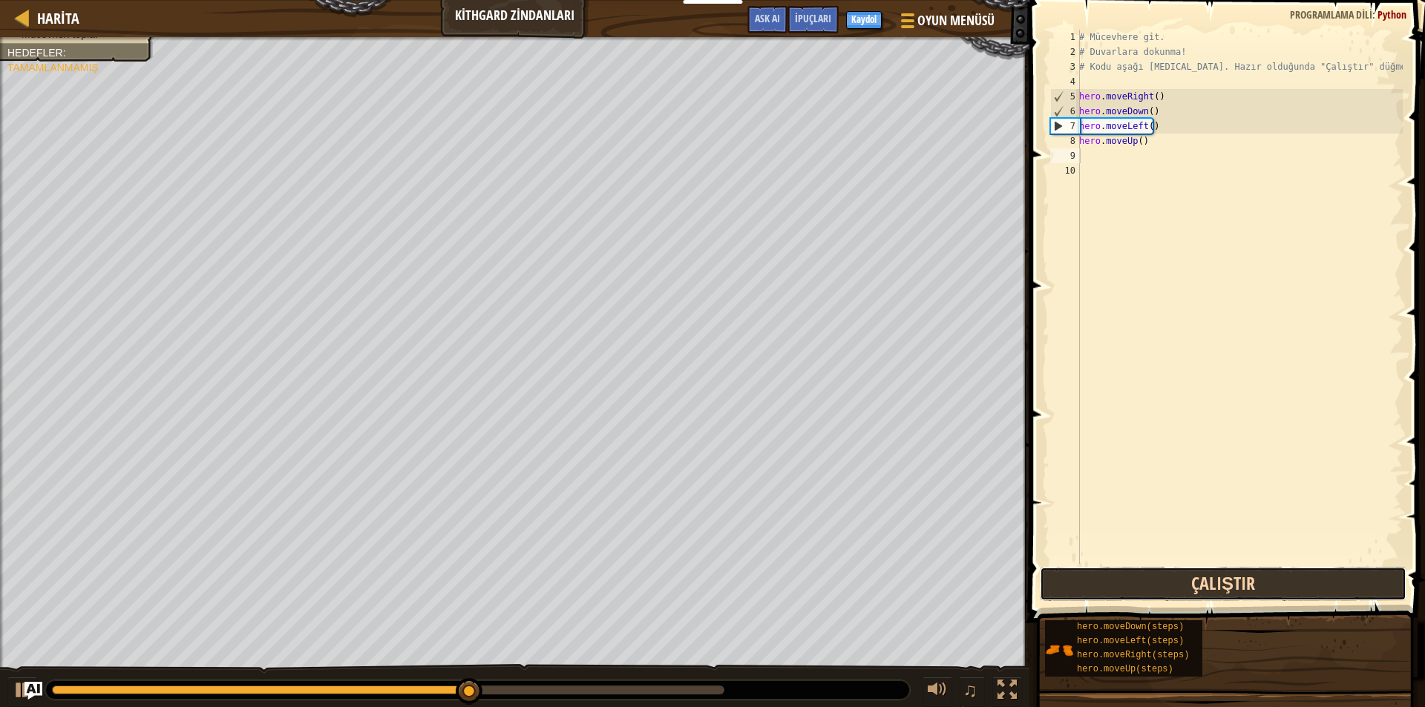
click at [1302, 582] on button "Çalıştır" at bounding box center [1222, 584] width 367 height 34
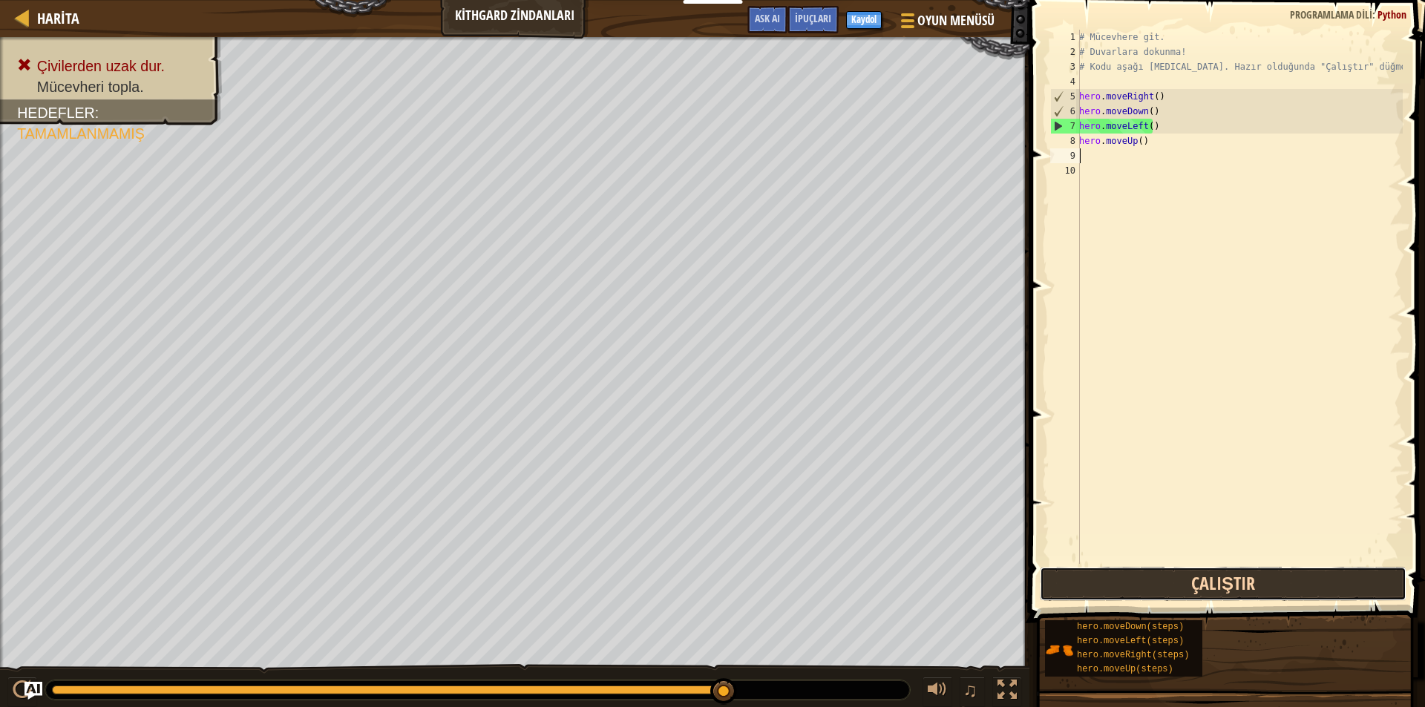
click at [1302, 582] on button "Çalıştır" at bounding box center [1222, 584] width 367 height 34
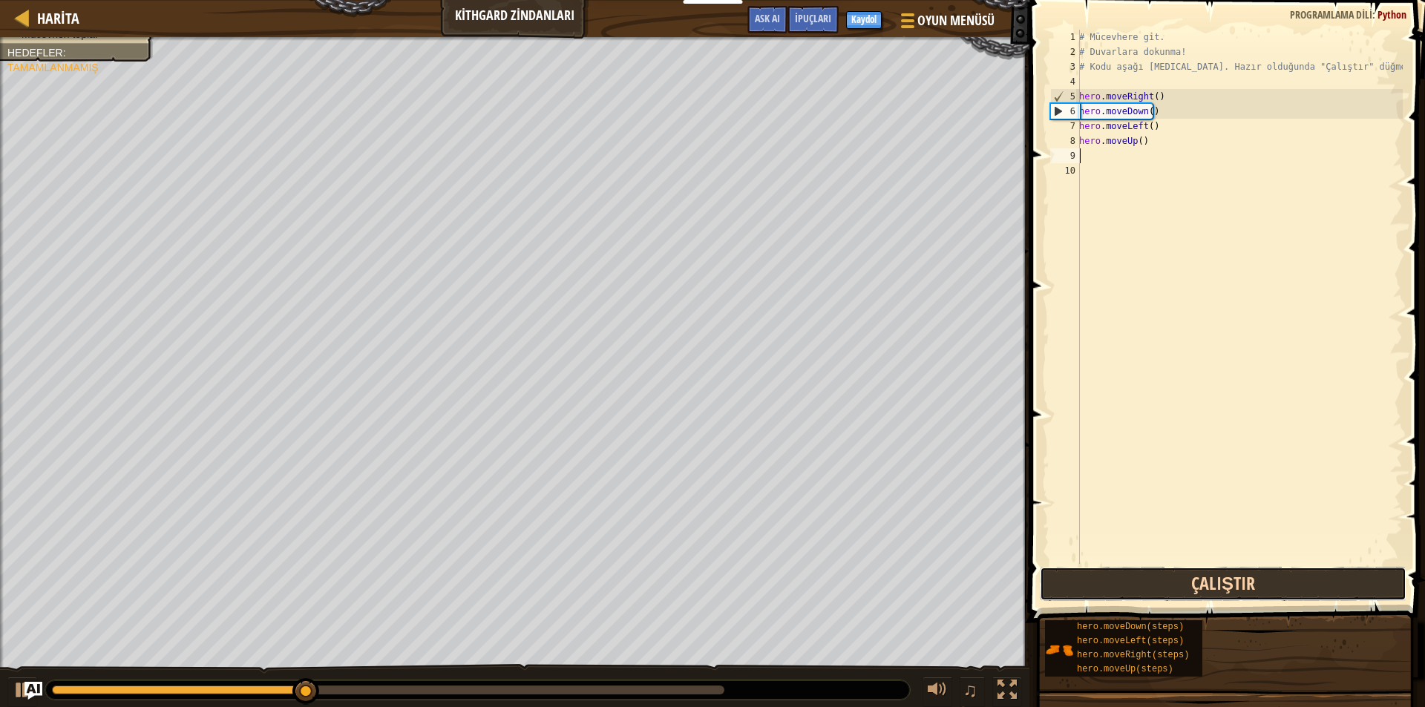
click at [1302, 582] on button "Çalıştır" at bounding box center [1222, 584] width 367 height 34
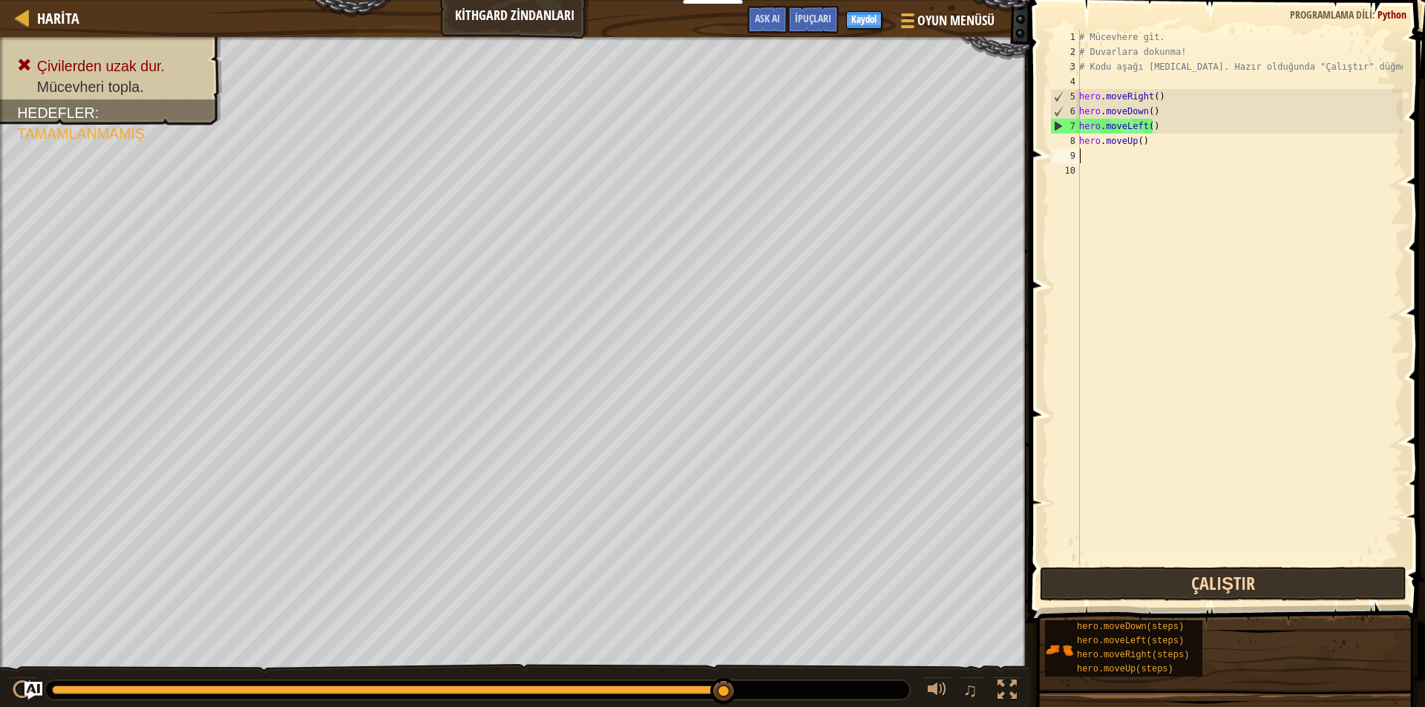
type textarea "hero.moveUp()"
click at [1140, 585] on button "Çalıştır" at bounding box center [1222, 584] width 367 height 34
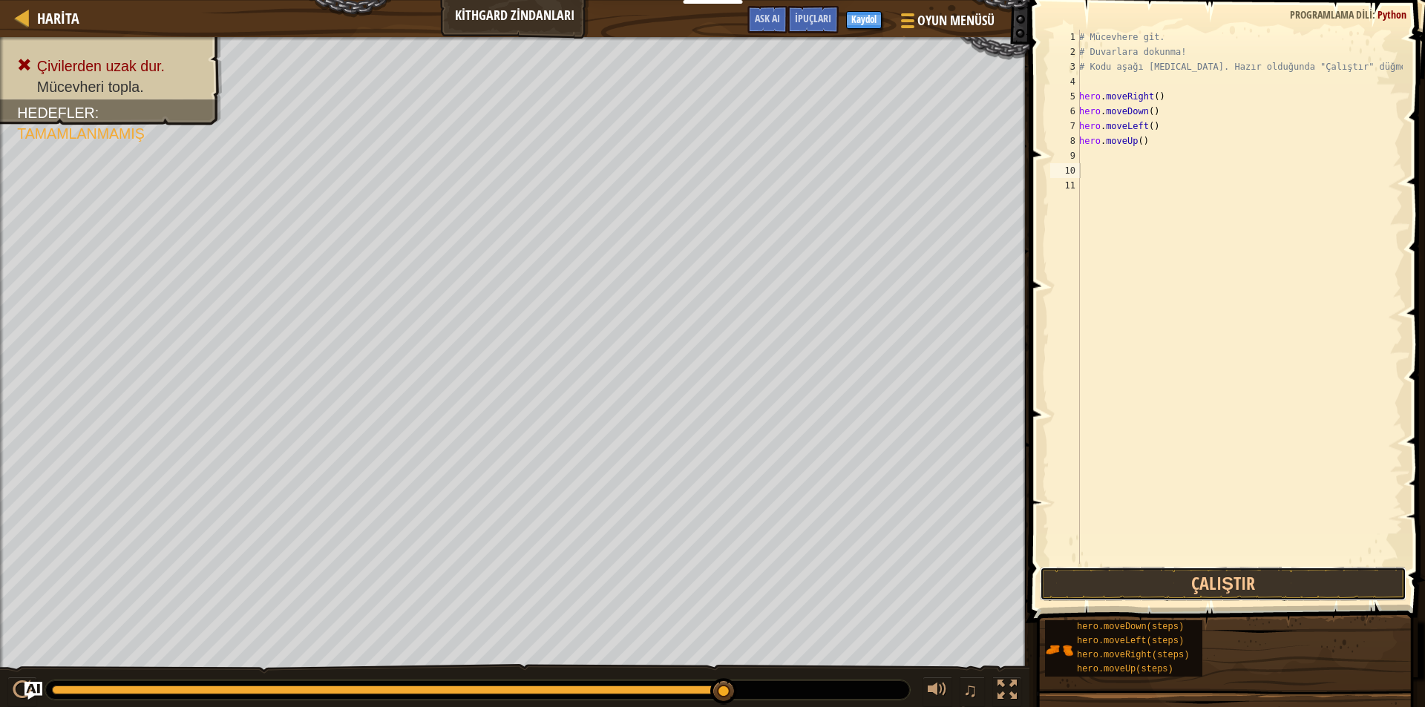
click at [1239, 554] on div "1 2 3 4 5 6 7 8 9 10 11 # Mücevhere git. # Duvarlara dokunma! # Kodu aşağı [MED…" at bounding box center [1225, 340] width 400 height 666
click at [1242, 584] on button "Çalıştır" at bounding box center [1222, 584] width 367 height 34
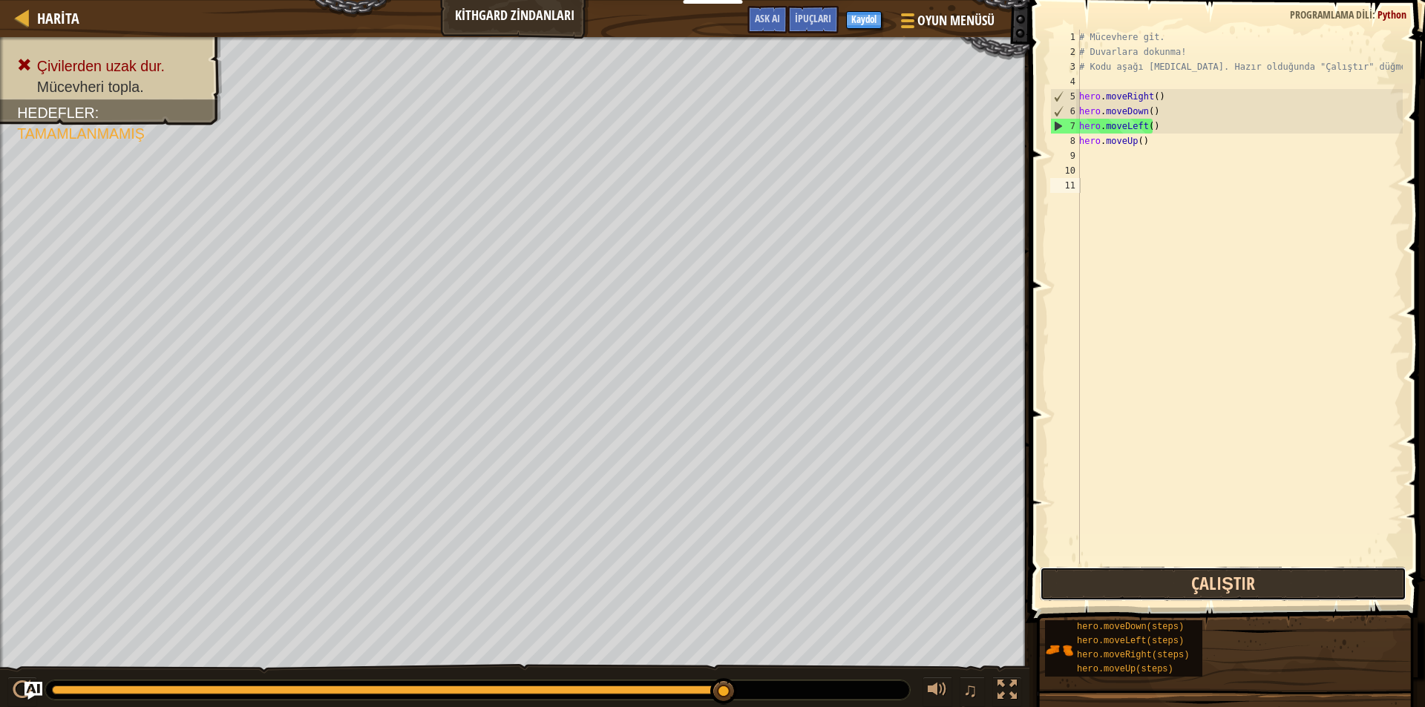
click at [1163, 588] on button "Çalıştır" at bounding box center [1222, 584] width 367 height 34
click at [1278, 597] on button "Çalıştır" at bounding box center [1222, 584] width 367 height 34
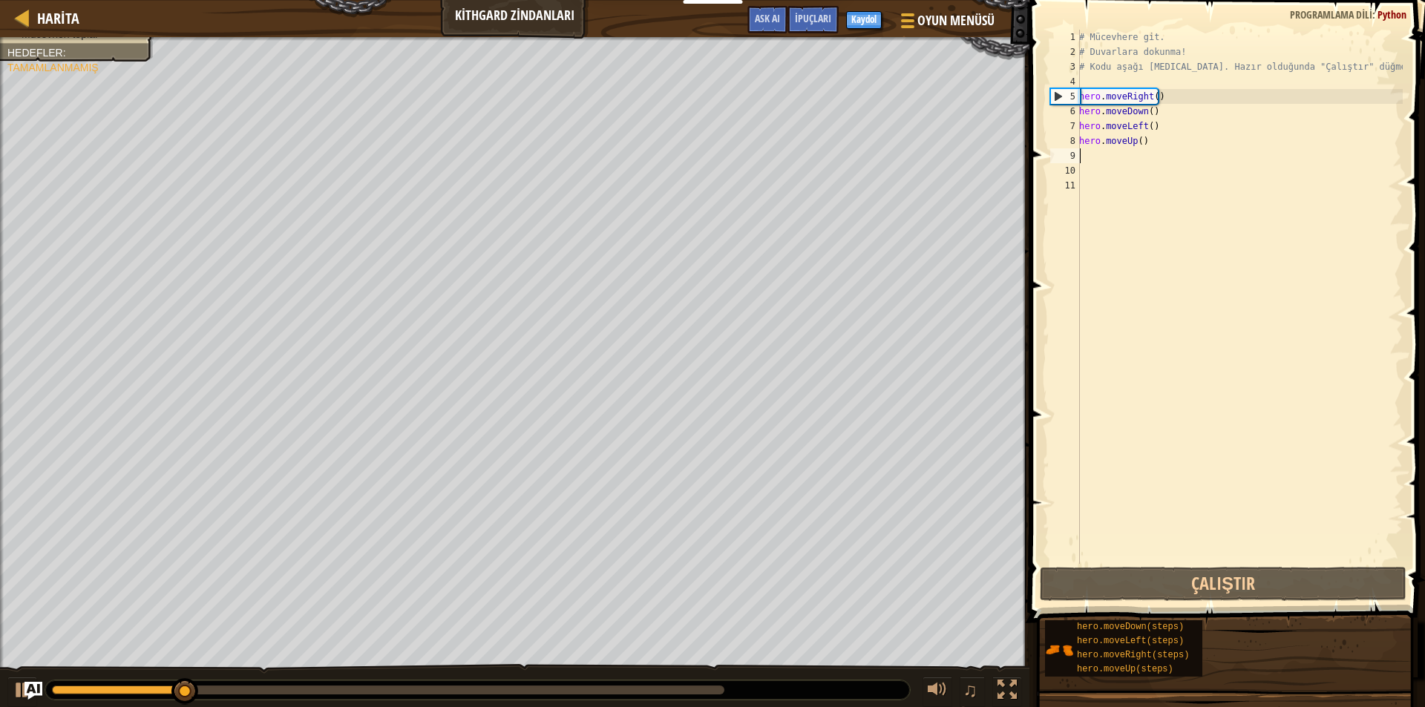
type textarea "hero.moveUp()"
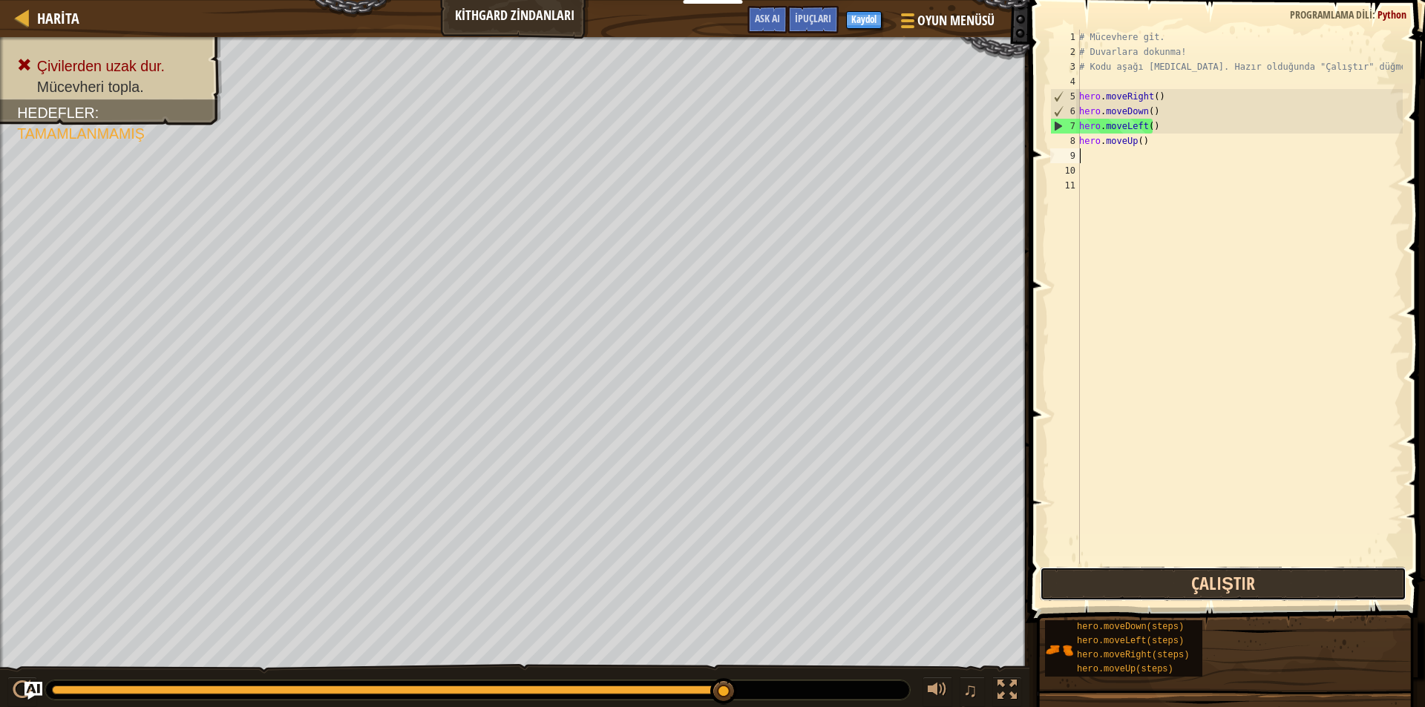
click at [1250, 588] on button "Çalıştır" at bounding box center [1222, 584] width 367 height 34
click at [1157, 581] on button "Çalıştır" at bounding box center [1222, 584] width 367 height 34
click at [1233, 582] on button "Çalıştır" at bounding box center [1222, 584] width 367 height 34
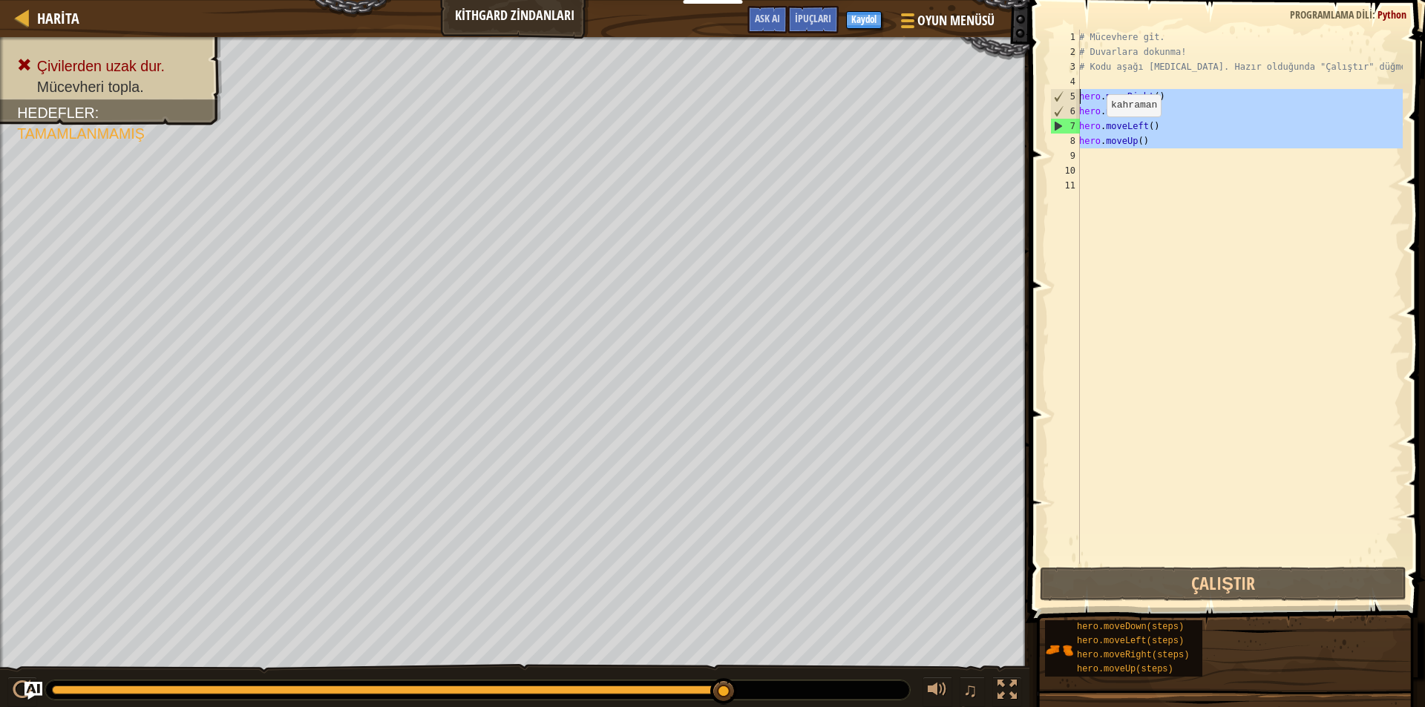
click at [1011, 94] on div "Harita Kithgard Zindanları Oyun Menüsü Bitti Kaydol İpuçları Ask AI 1 ההההההההה…" at bounding box center [712, 353] width 1425 height 707
type textarea "hero.moveRight() hero.moveDown()"
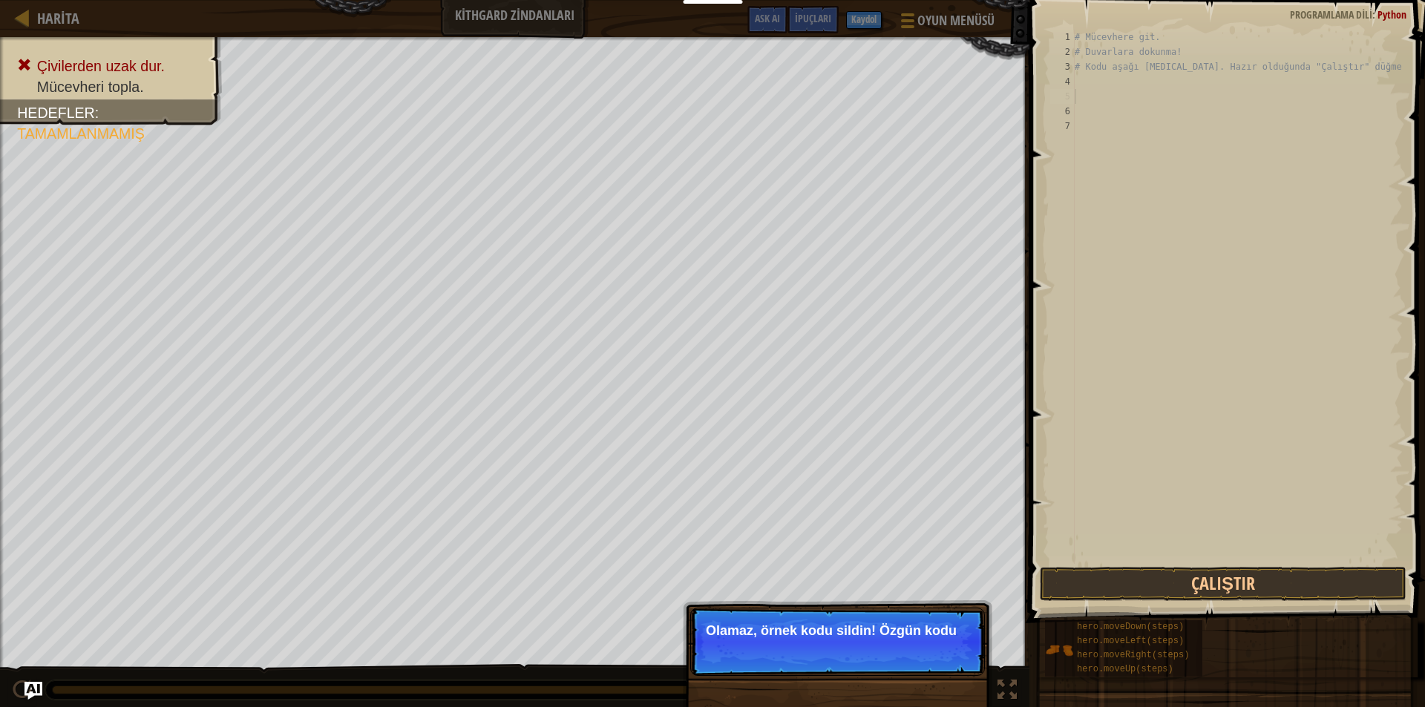
click at [802, 623] on p "↻ Reload Olamaz, örnek kodu sildin! Özgün kodu" at bounding box center [837, 642] width 295 height 68
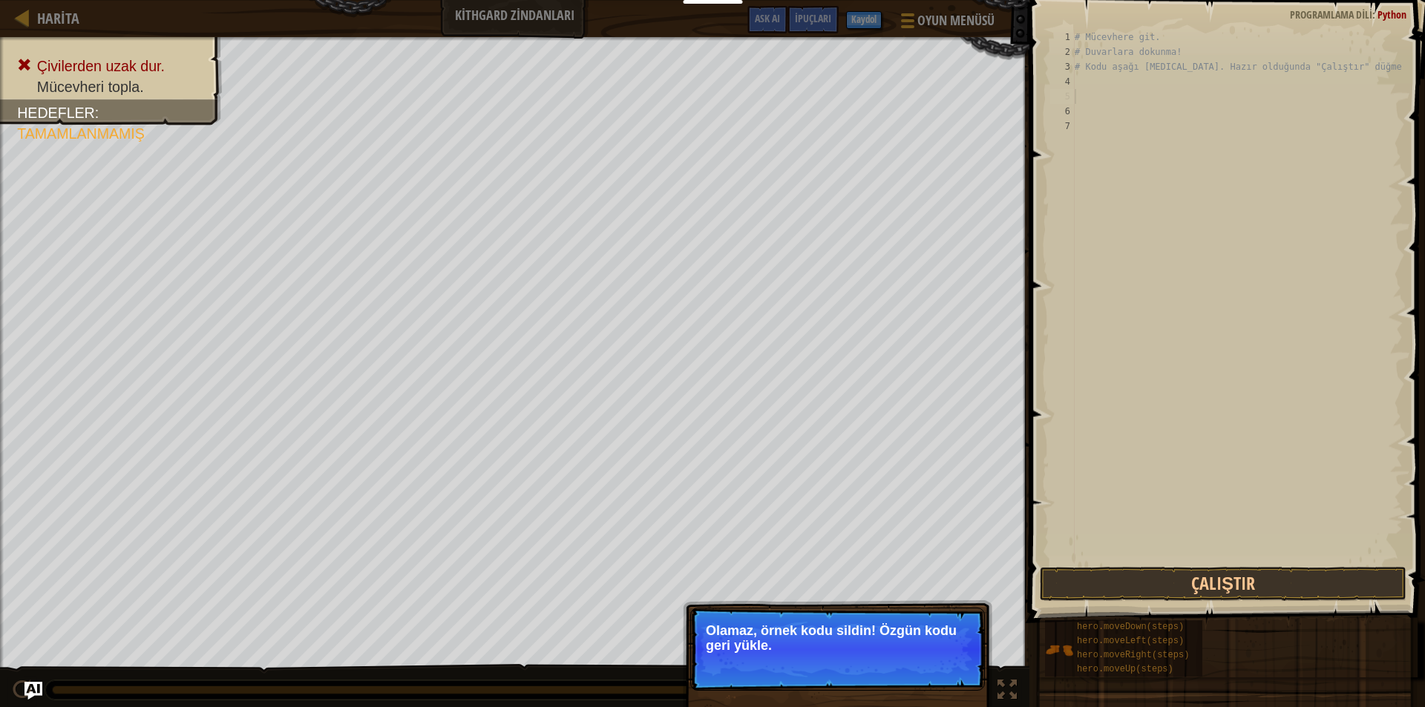
click at [909, 654] on button "↻ Reload" at bounding box center [940, 664] width 66 height 22
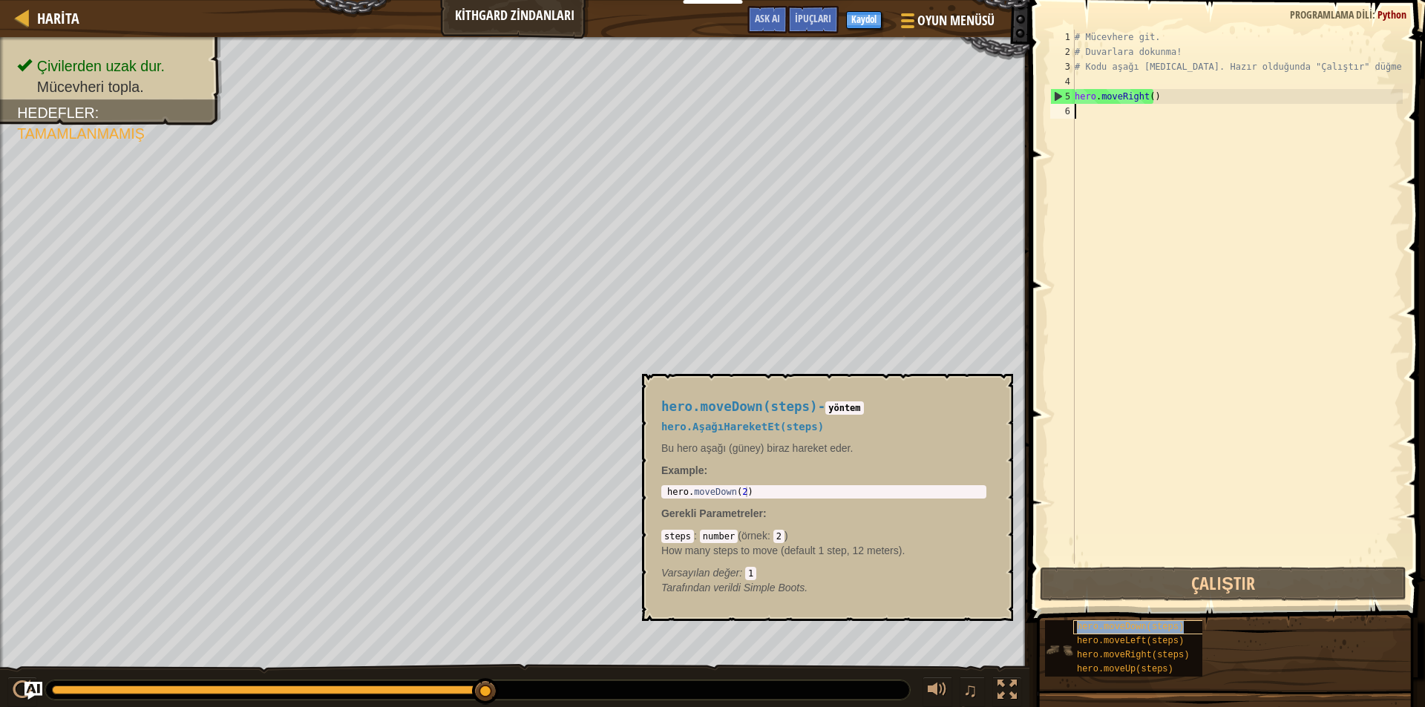
click at [1128, 628] on span "hero.moveDown(steps)" at bounding box center [1130, 627] width 107 height 10
click at [1127, 628] on span "hero.moveDown(steps)" at bounding box center [1130, 627] width 107 height 10
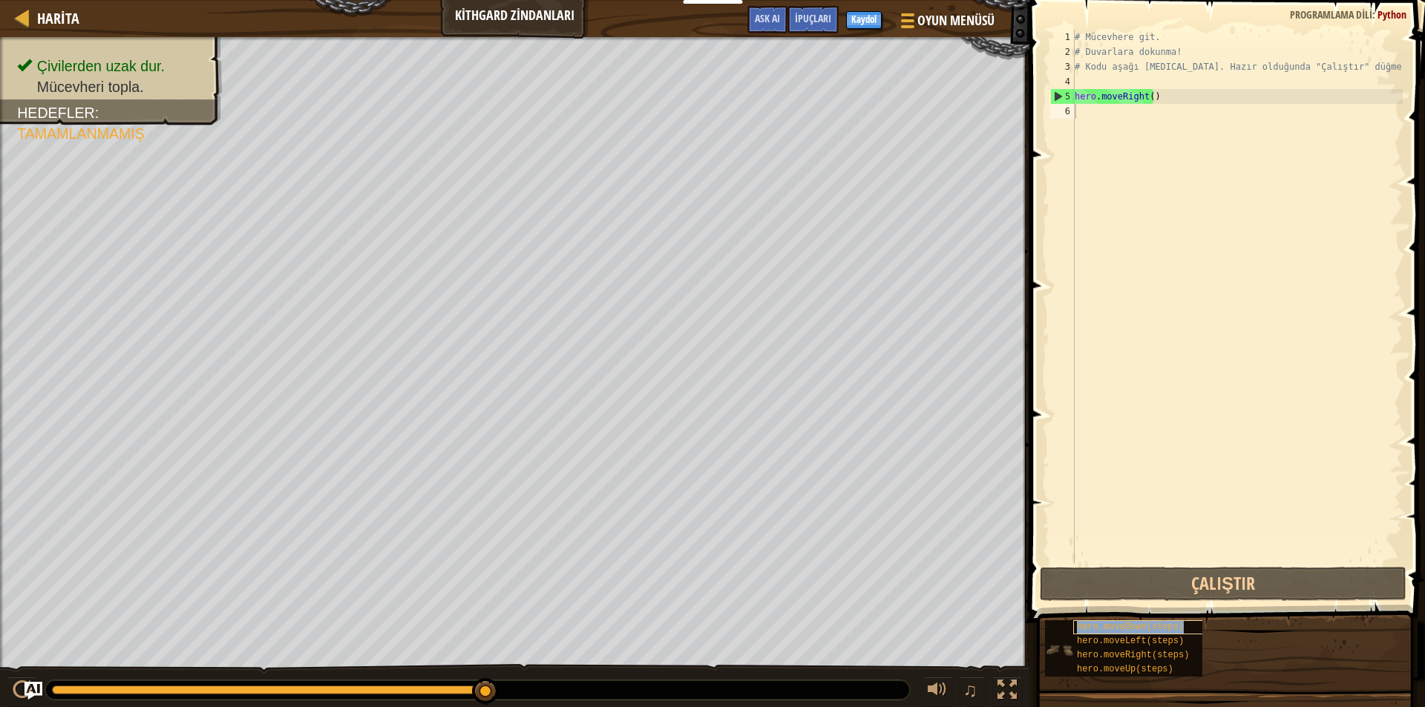
click at [1127, 628] on span "hero.moveDown(steps)" at bounding box center [1130, 627] width 107 height 10
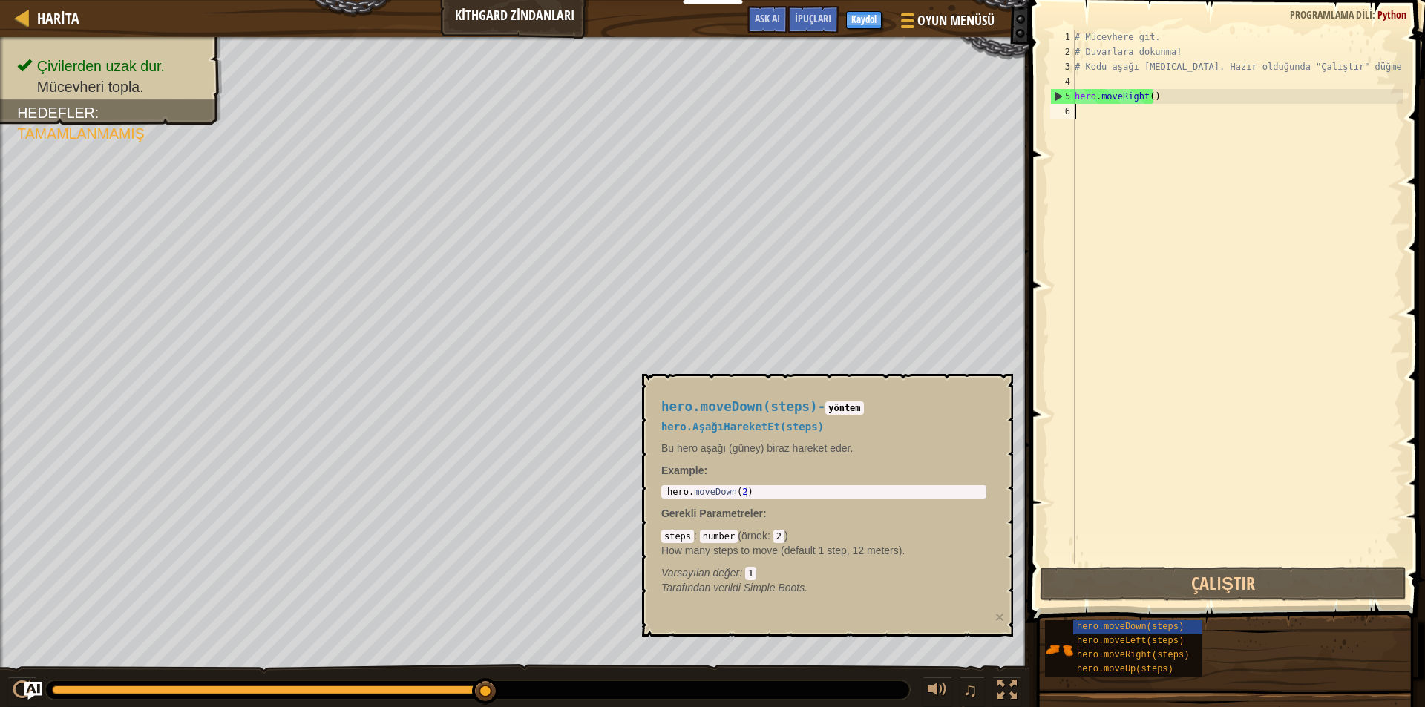
click at [1094, 115] on div "# Mücevhere git. # Duvarlara dokunma! # Kodu aşağı [MEDICAL_DATA]. Hazır olduğu…" at bounding box center [1236, 312] width 331 height 564
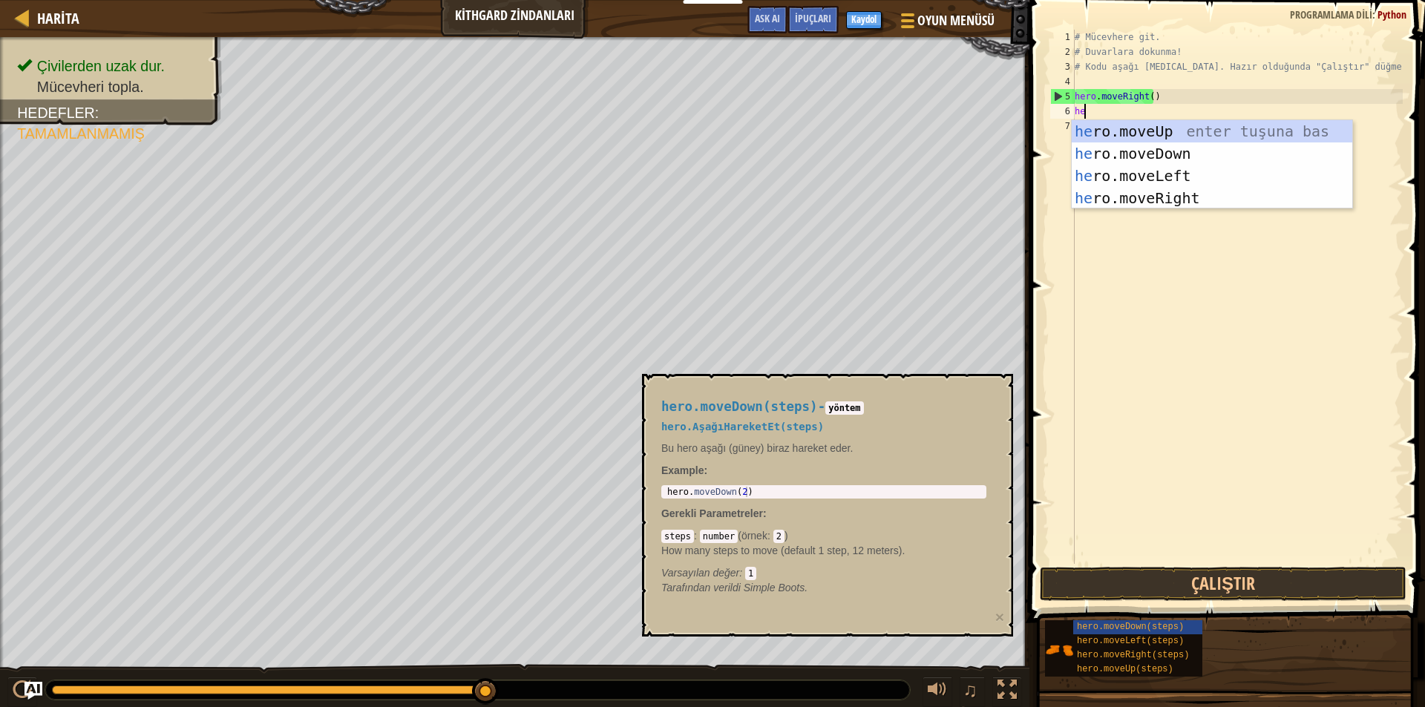
type textarea "her"
click at [1122, 150] on div "her o.moveUp enter tuşuna bas her o.moveDown enter tuşuna bas her o.moveLeft en…" at bounding box center [1211, 187] width 280 height 134
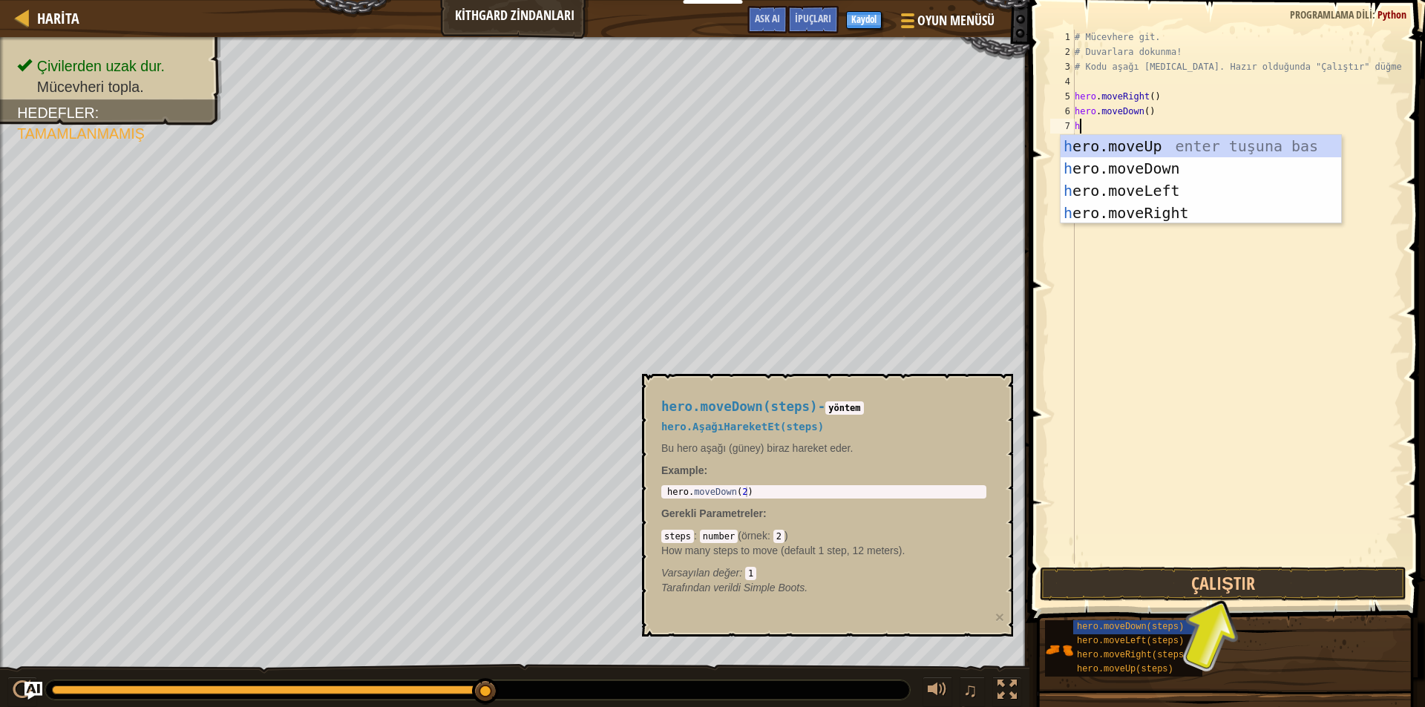
type textarea "he"
click at [1157, 210] on div "he ro.moveUp enter tuşuna bas he ro.moveDown enter tuşuna bas he ro.moveLeft en…" at bounding box center [1211, 202] width 280 height 134
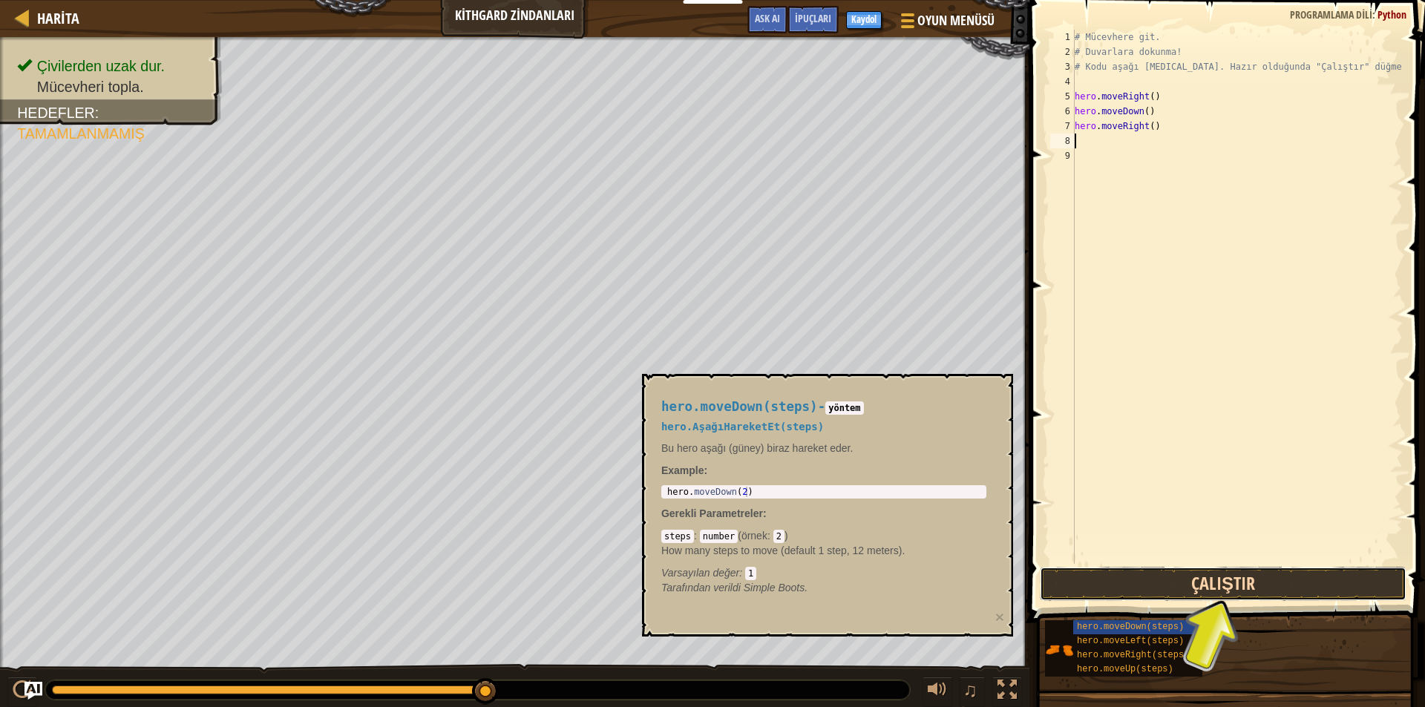
click at [1151, 588] on button "Çalıştır" at bounding box center [1222, 584] width 367 height 34
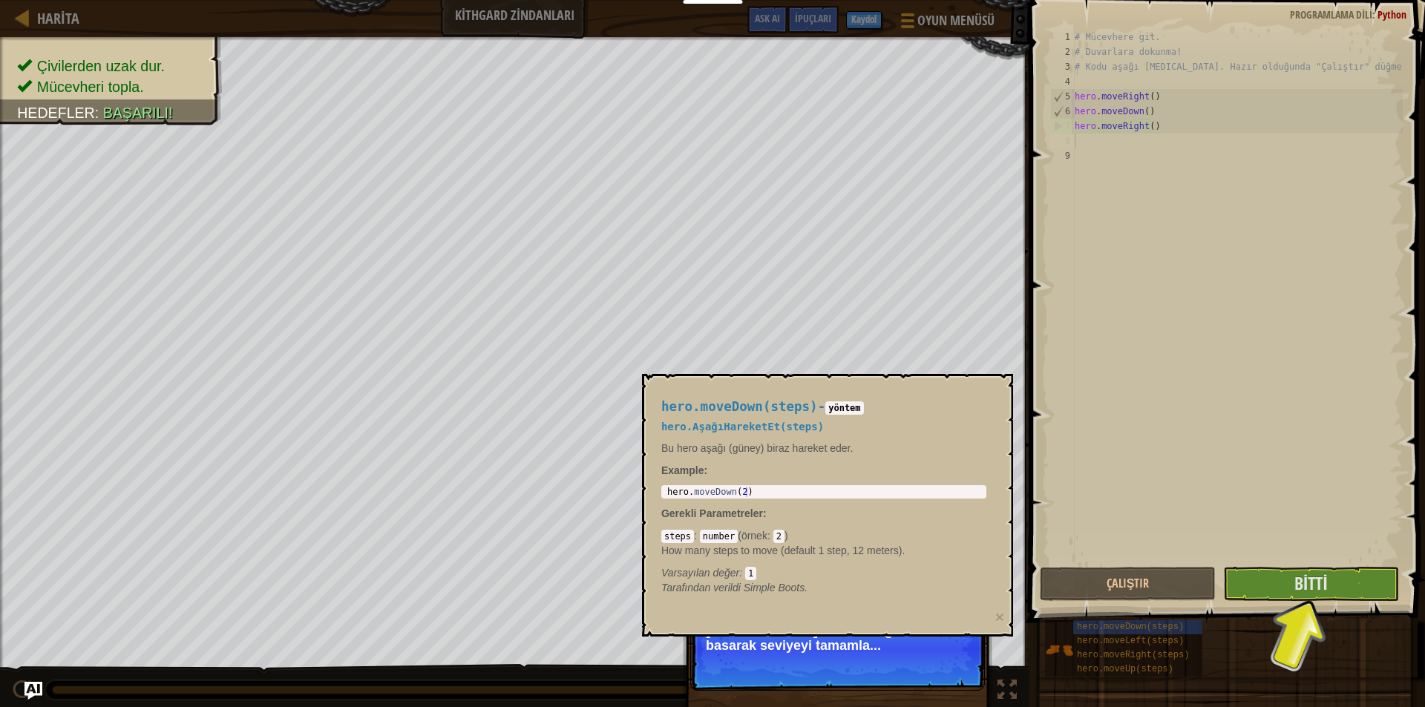
click at [1301, 565] on span at bounding box center [1228, 290] width 407 height 666
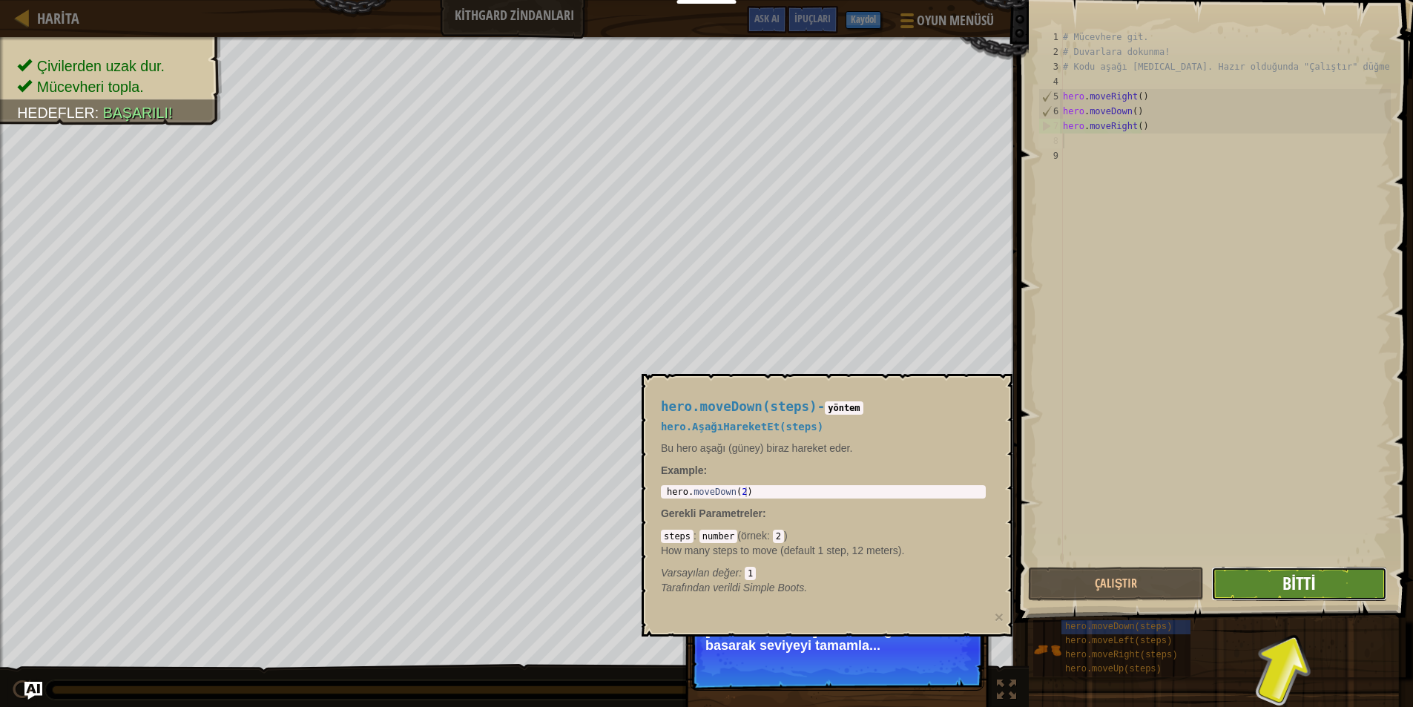
click at [1300, 574] on span "Bitti" at bounding box center [1299, 583] width 33 height 24
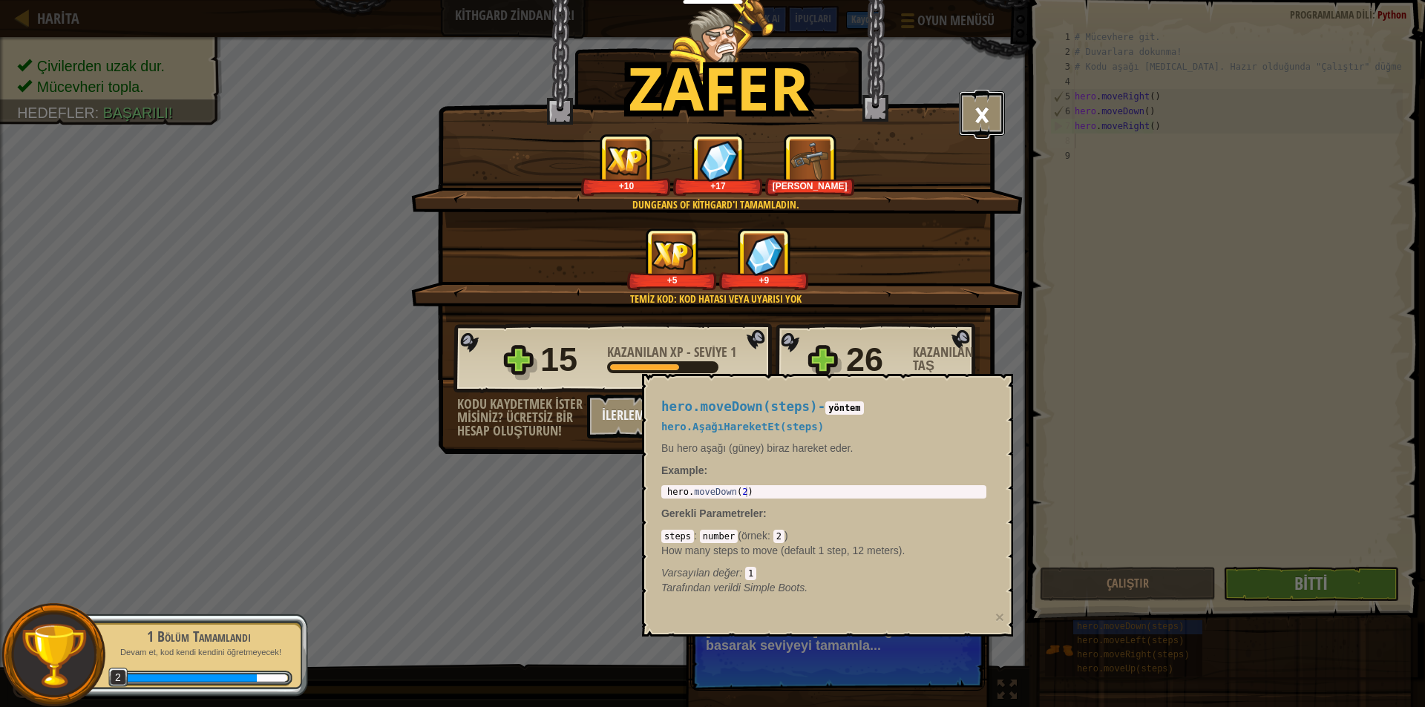
click at [985, 102] on button "×" at bounding box center [982, 113] width 46 height 45
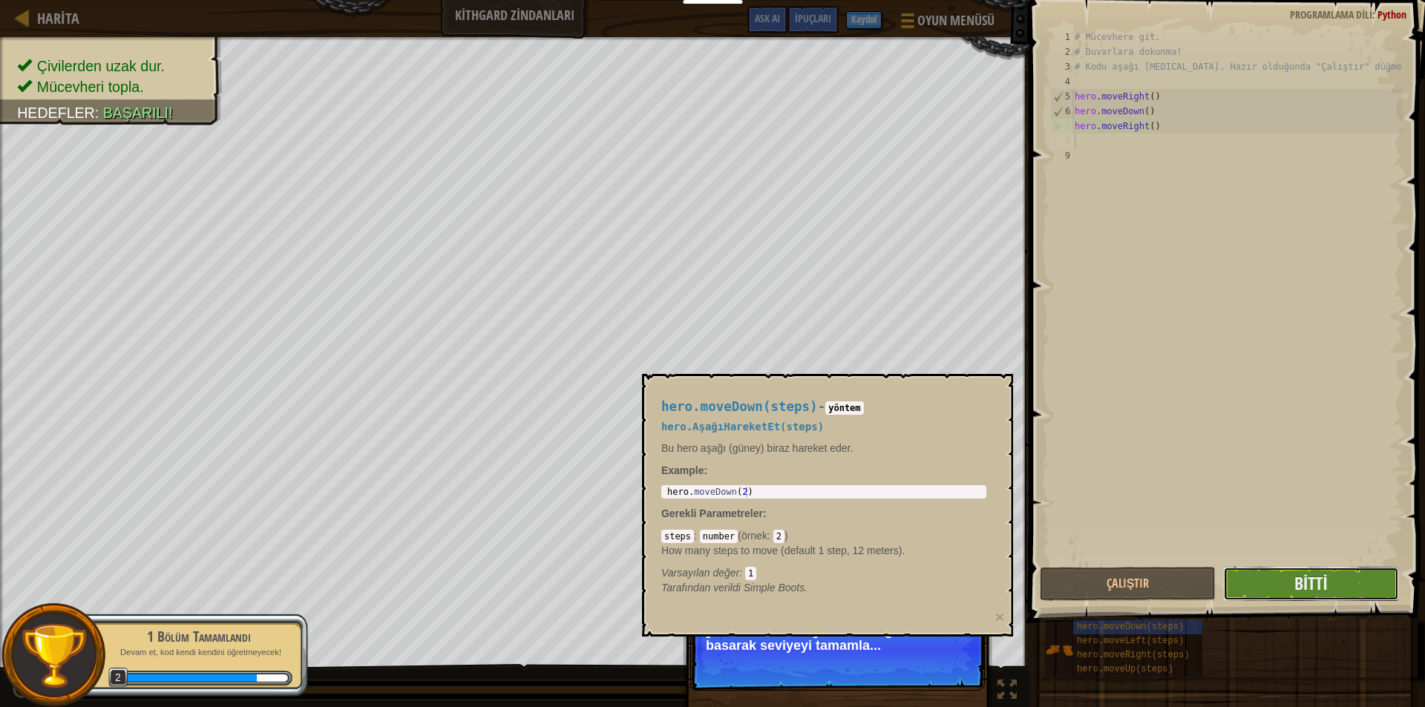
click at [1341, 577] on button "Bitti" at bounding box center [1311, 584] width 176 height 34
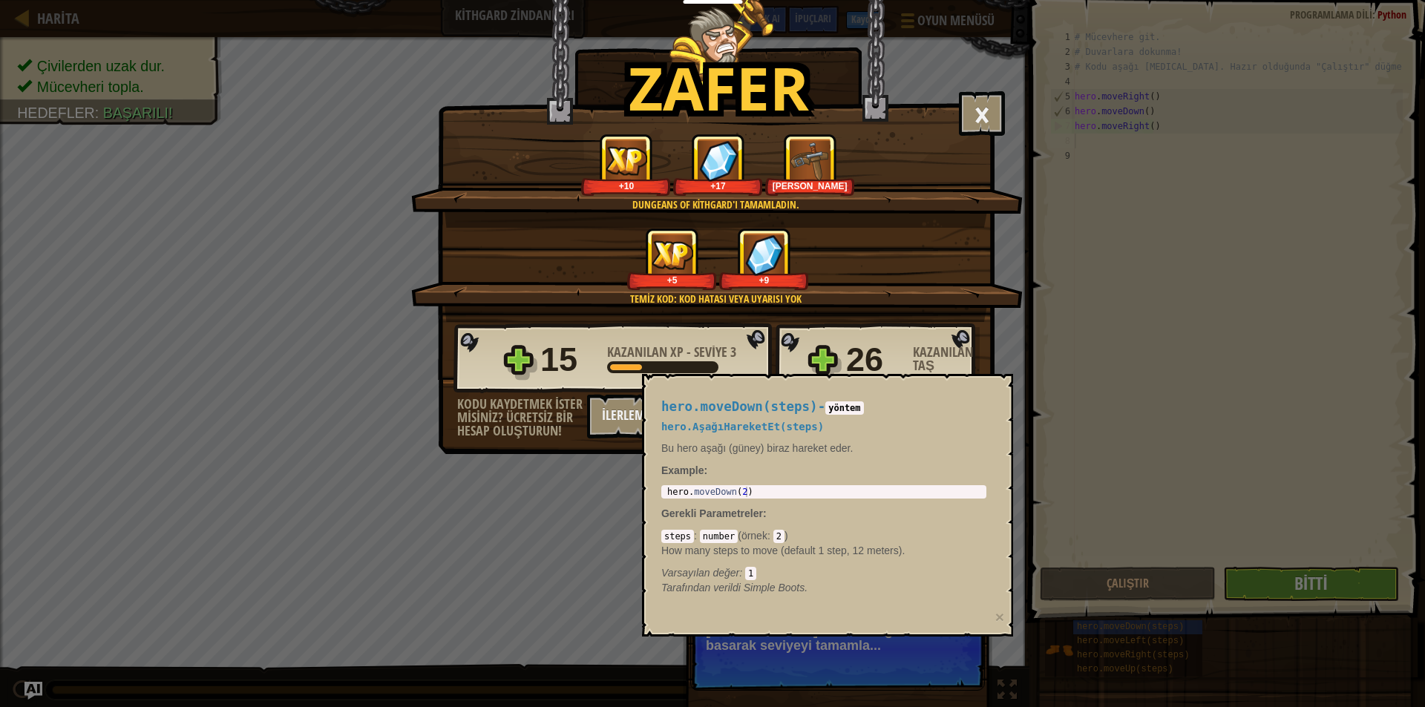
click at [968, 200] on div "Dungeans of Kithgard'ı tamamladın. +10 +17 Deri Kemer" at bounding box center [716, 181] width 611 height 94
click at [991, 122] on button "×" at bounding box center [982, 113] width 46 height 45
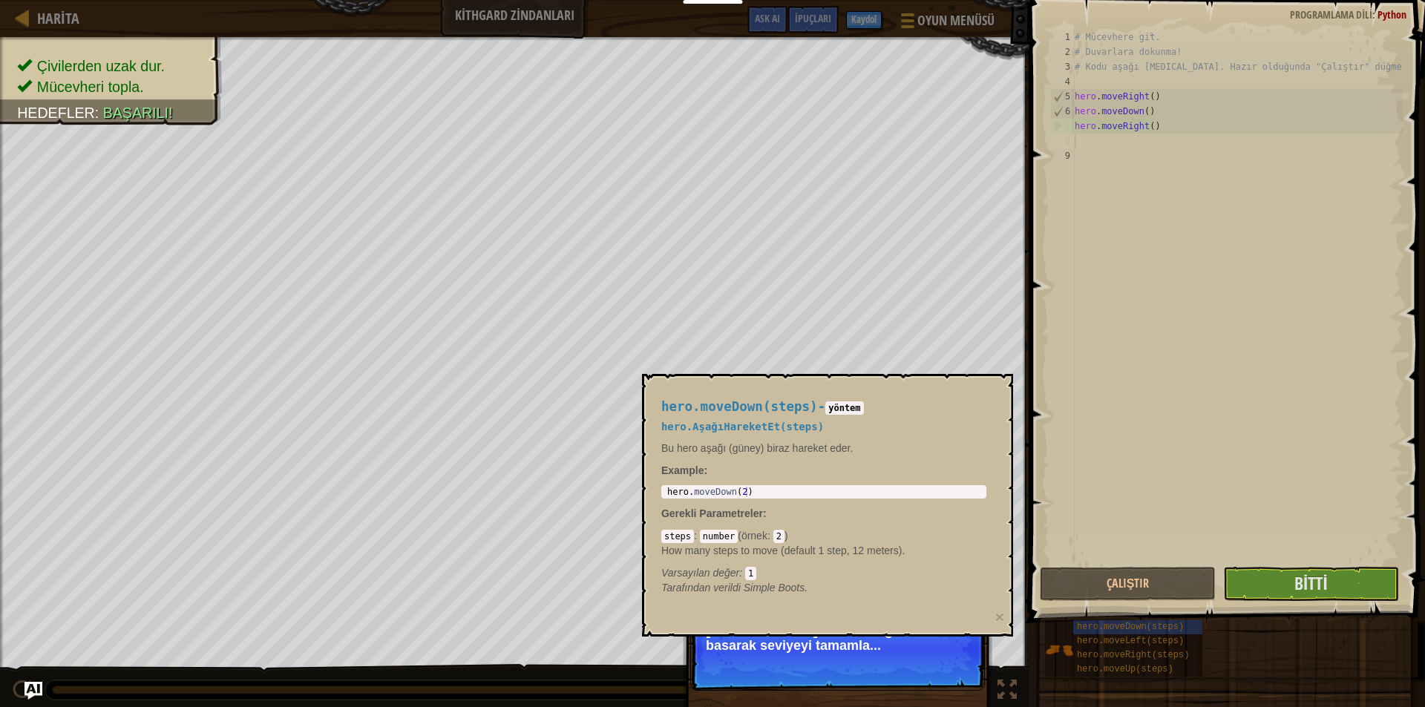
click at [893, 643] on p "[PERSON_NAME]! "Bitti" düğmesine basarak seviyeyi tamamla..." at bounding box center [837, 638] width 263 height 30
click at [877, 673] on p "[PERSON_NAME]! "Bitti" düğmesine basarak seviyeyi tamamla..." at bounding box center [837, 649] width 295 height 83
drag, startPoint x: 875, startPoint y: 551, endPoint x: 867, endPoint y: 496, distance: 55.4
click at [872, 547] on p "How many steps to move (default 1 step, 12 meters)." at bounding box center [823, 550] width 325 height 15
click at [869, 439] on div "hero.moveDown(steps) - yöntem hero.AşağıHareketEt(steps) Bu hero aşağı (güney) …" at bounding box center [824, 497] width 346 height 223
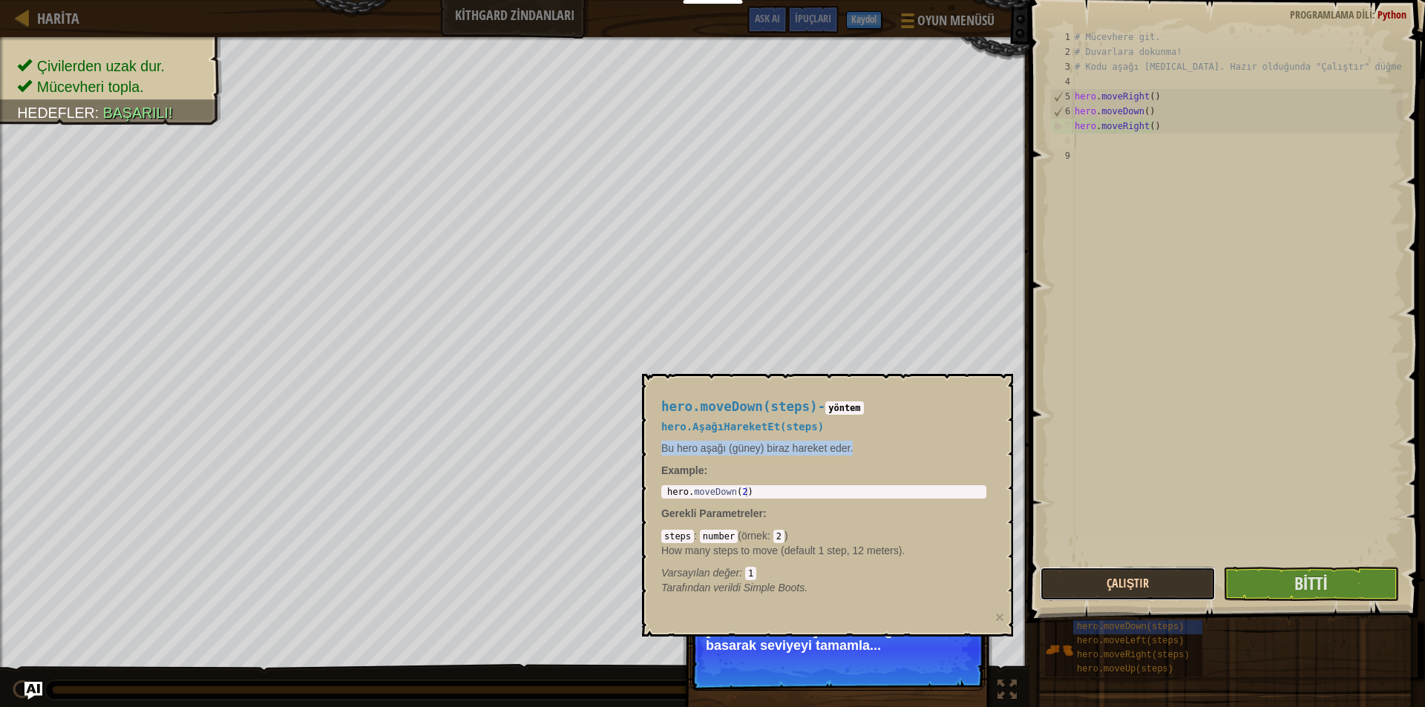
click at [1106, 588] on button "Çalıştır" at bounding box center [1127, 584] width 176 height 34
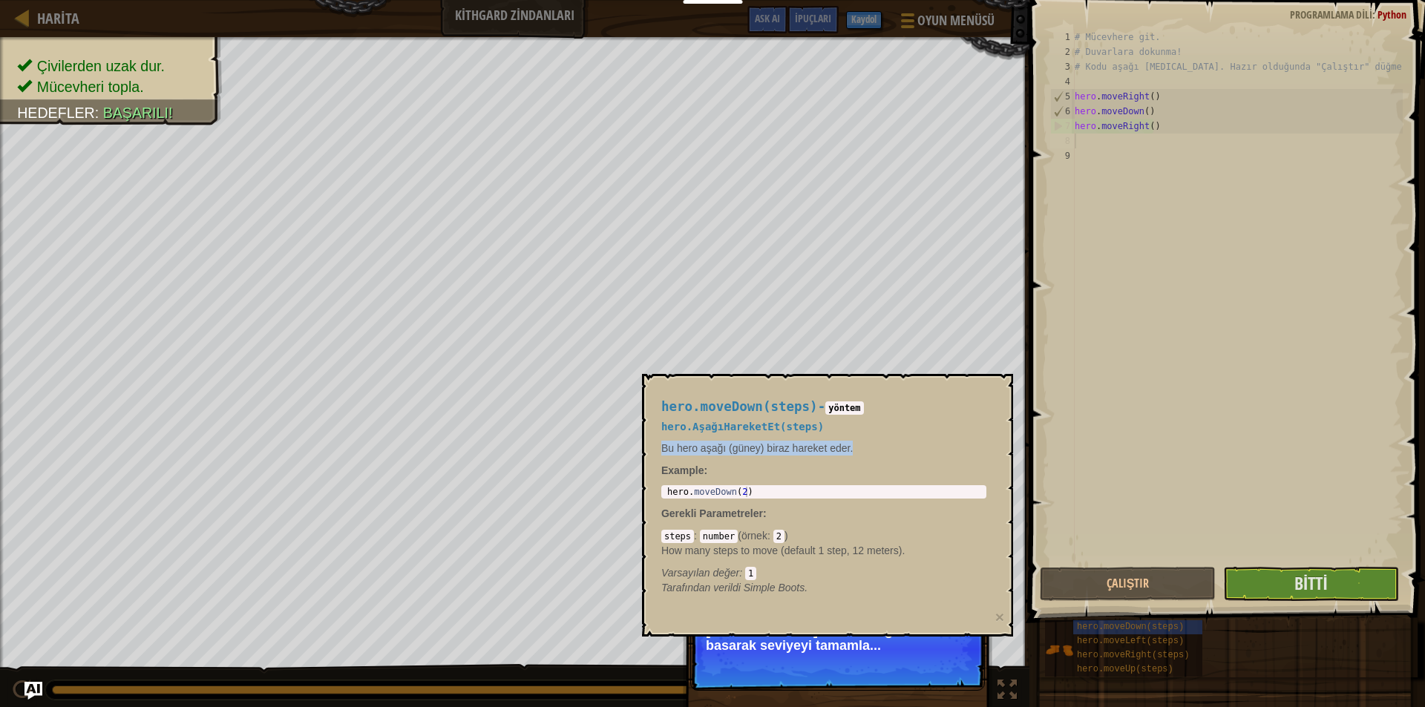
click at [807, 671] on p "[PERSON_NAME]! "Bitti" düğmesine basarak seviyeyi tamamla..." at bounding box center [837, 649] width 295 height 83
drag, startPoint x: 807, startPoint y: 671, endPoint x: 805, endPoint y: 663, distance: 8.5
click at [805, 669] on p "[PERSON_NAME]! "Bitti" düğmesine basarak seviyeyi tamamla..." at bounding box center [837, 649] width 295 height 83
click at [804, 602] on div "hero.moveDown(steps) - yöntem hero.AşağıHareketEt(steps) Bu hero aşağı (güney) …" at bounding box center [827, 505] width 371 height 263
click at [861, 393] on div "hero.moveDown(steps) - yöntem hero.AşağıHareketEt(steps) Bu hero aşağı (güney) …" at bounding box center [824, 497] width 346 height 223
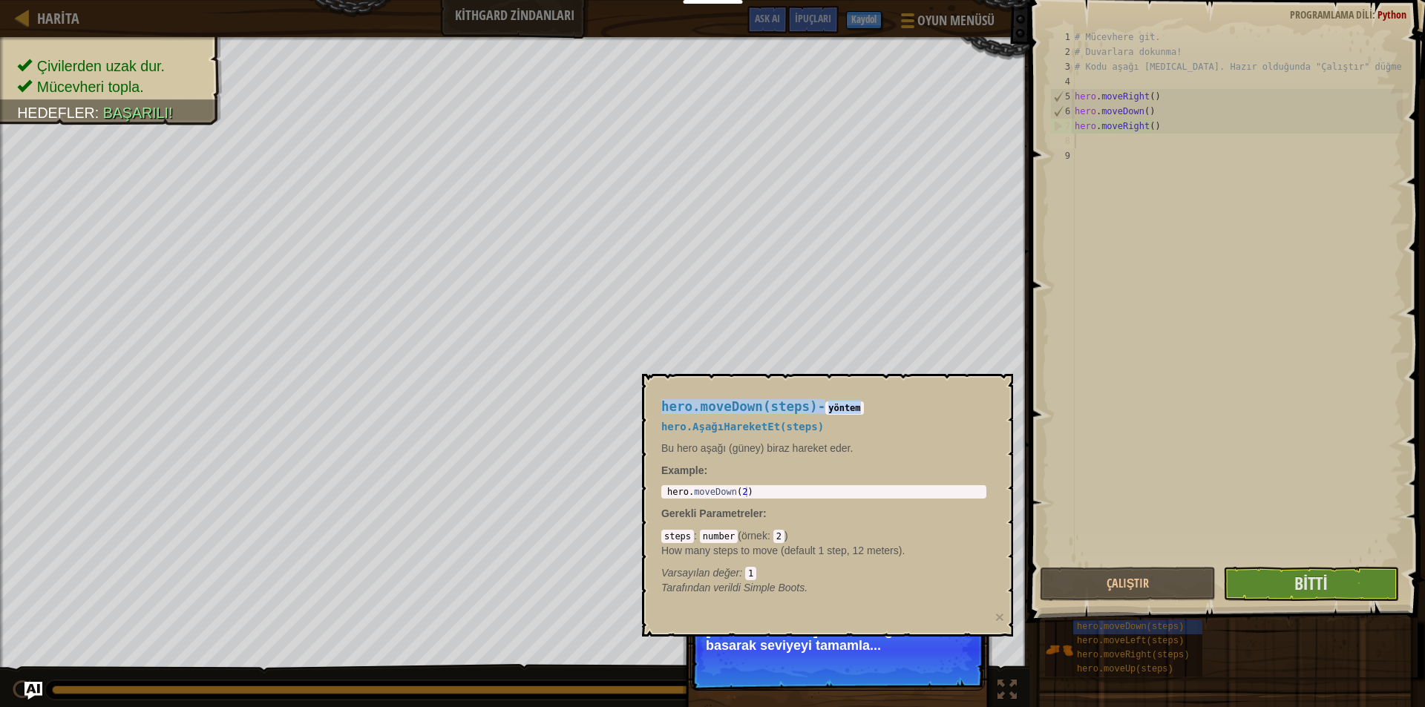
drag, startPoint x: 867, startPoint y: 393, endPoint x: 1211, endPoint y: 131, distance: 432.4
click at [1182, 0] on body "Eğitimciler Ücretsiz Hesap Oluştur Okul ve İlçe Çözümleri Öğretmen Araç Seti Ön…" at bounding box center [712, 0] width 1425 height 0
drag, startPoint x: 1269, startPoint y: 632, endPoint x: 1264, endPoint y: 616, distance: 16.9
click at [1268, 632] on div "hero.moveDown(steps) hero.moveLeft(steps) hero.moveRight(steps) hero.moveUp(ste…" at bounding box center [1229, 649] width 370 height 58
click at [1260, 589] on button "Bitti" at bounding box center [1311, 584] width 176 height 34
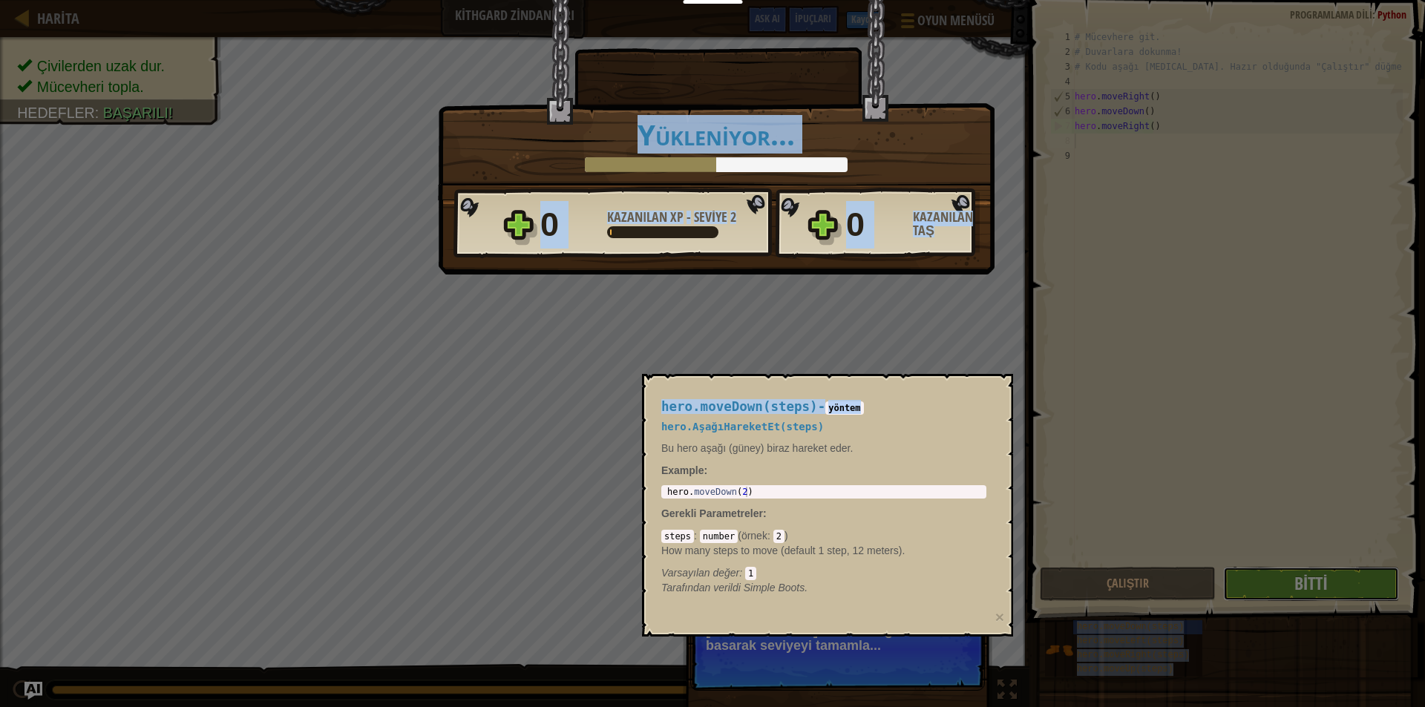
click at [1260, 589] on div "Zafer × Aferin, [PERSON_NAME] kaçma gücün var. Seviyeyi oyla: Yükleniyor... Ret…" at bounding box center [712, 353] width 1425 height 707
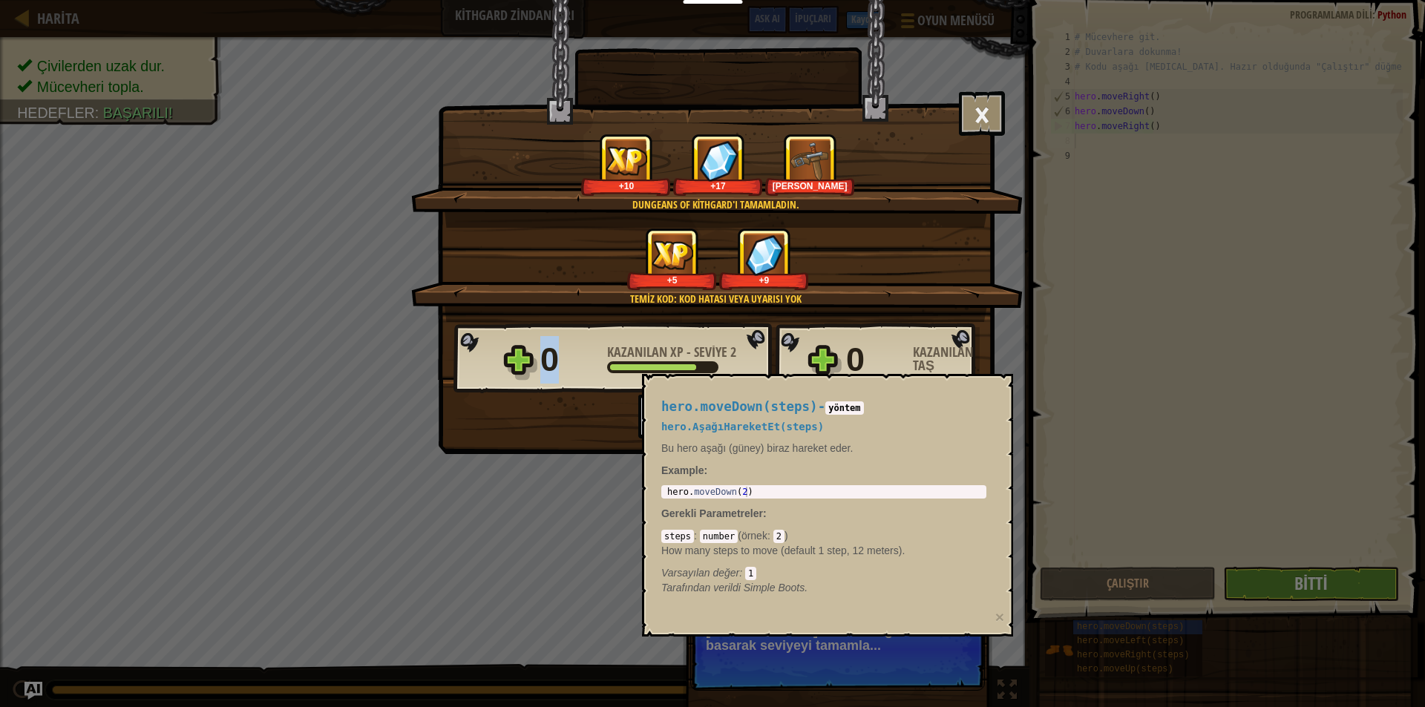
click at [1260, 589] on div "Zafer × Aferin, [PERSON_NAME] kaçma gücün var. Seviyeyi oyla: Dungeans of Kithg…" at bounding box center [712, 353] width 1425 height 707
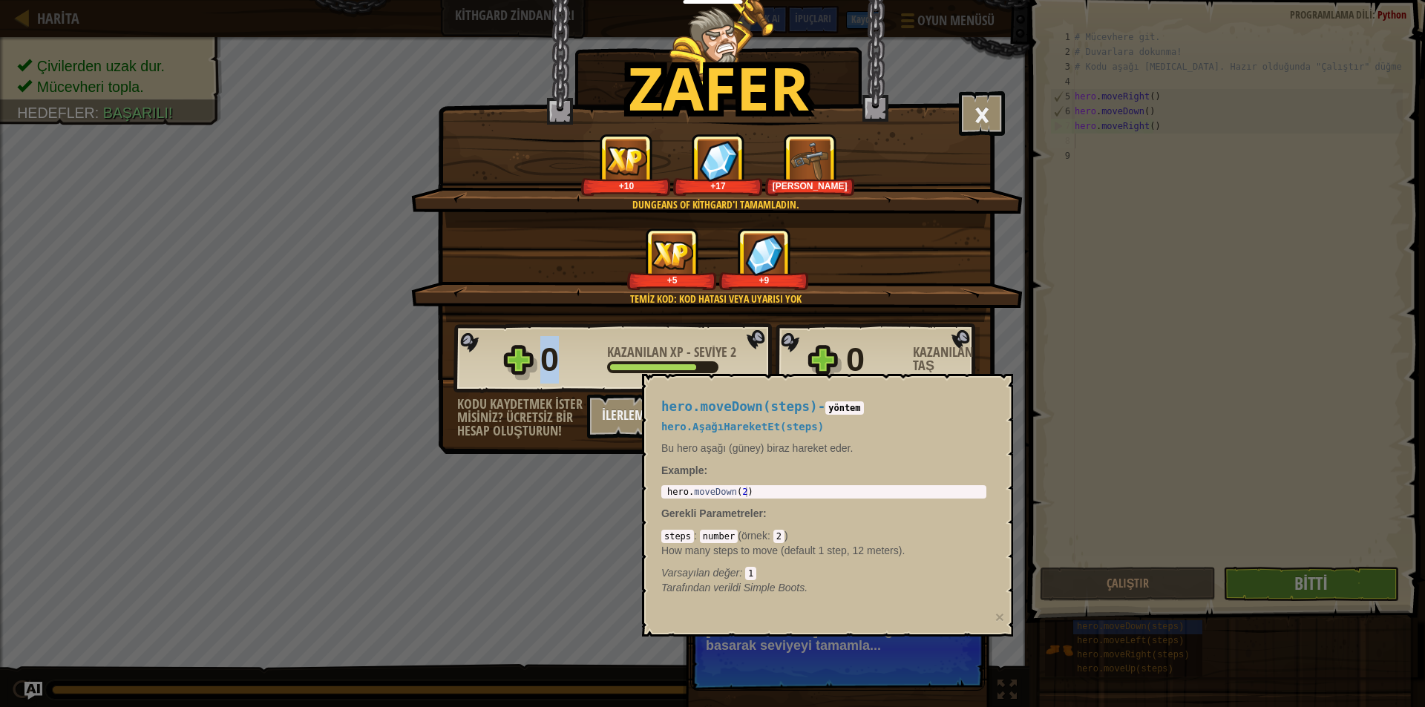
click at [1260, 589] on div "Zafer × Aferin, [PERSON_NAME] kaçma gücün var. Seviyeyi oyla: Dungeans of Kithg…" at bounding box center [712, 353] width 1425 height 707
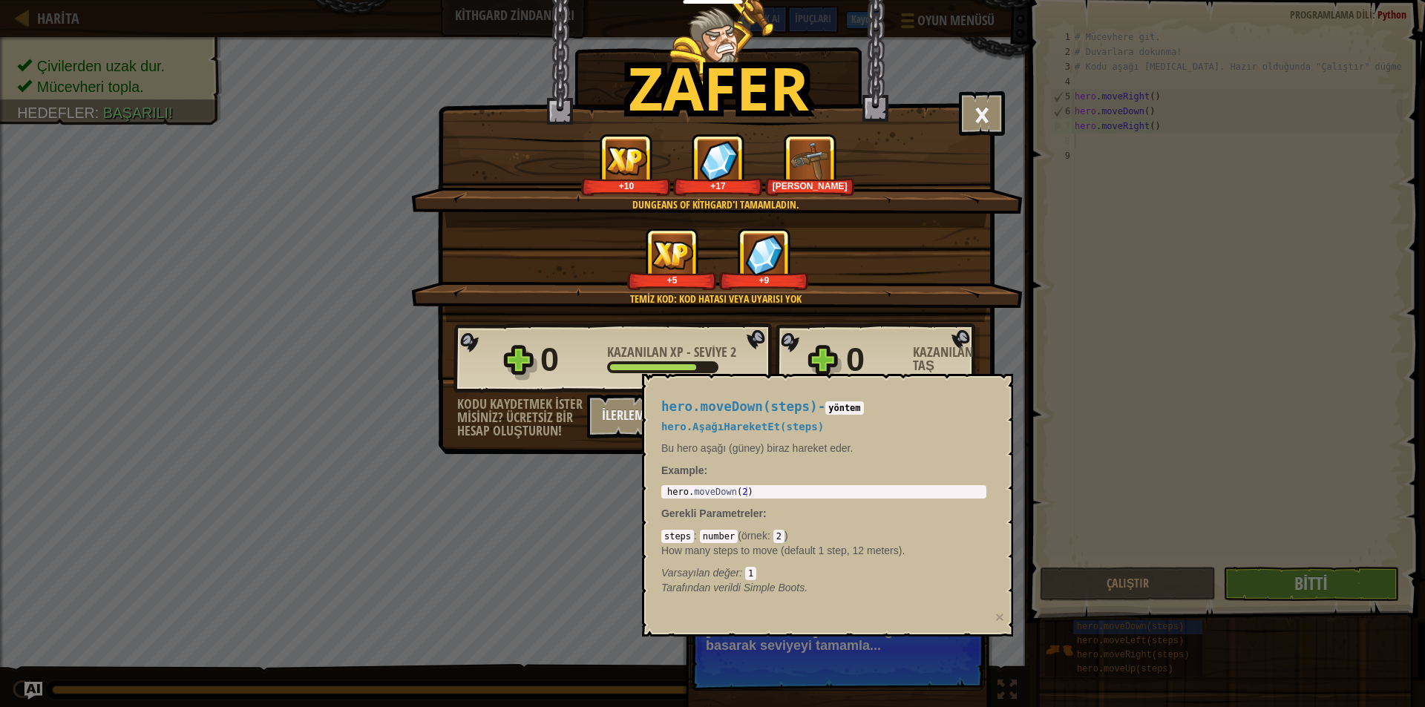
click at [1260, 589] on div "Zafer × Aferin, [PERSON_NAME] kaçma gücün var. Seviyeyi oyla: Dungeans of Kithg…" at bounding box center [712, 353] width 1425 height 707
click at [949, 116] on div "Zafer × Aferin, [PERSON_NAME] kaçma gücün var. Seviyeyi oyla: Dungeans of Kithg…" at bounding box center [716, 189] width 556 height 381
click at [983, 104] on button "×" at bounding box center [982, 113] width 46 height 45
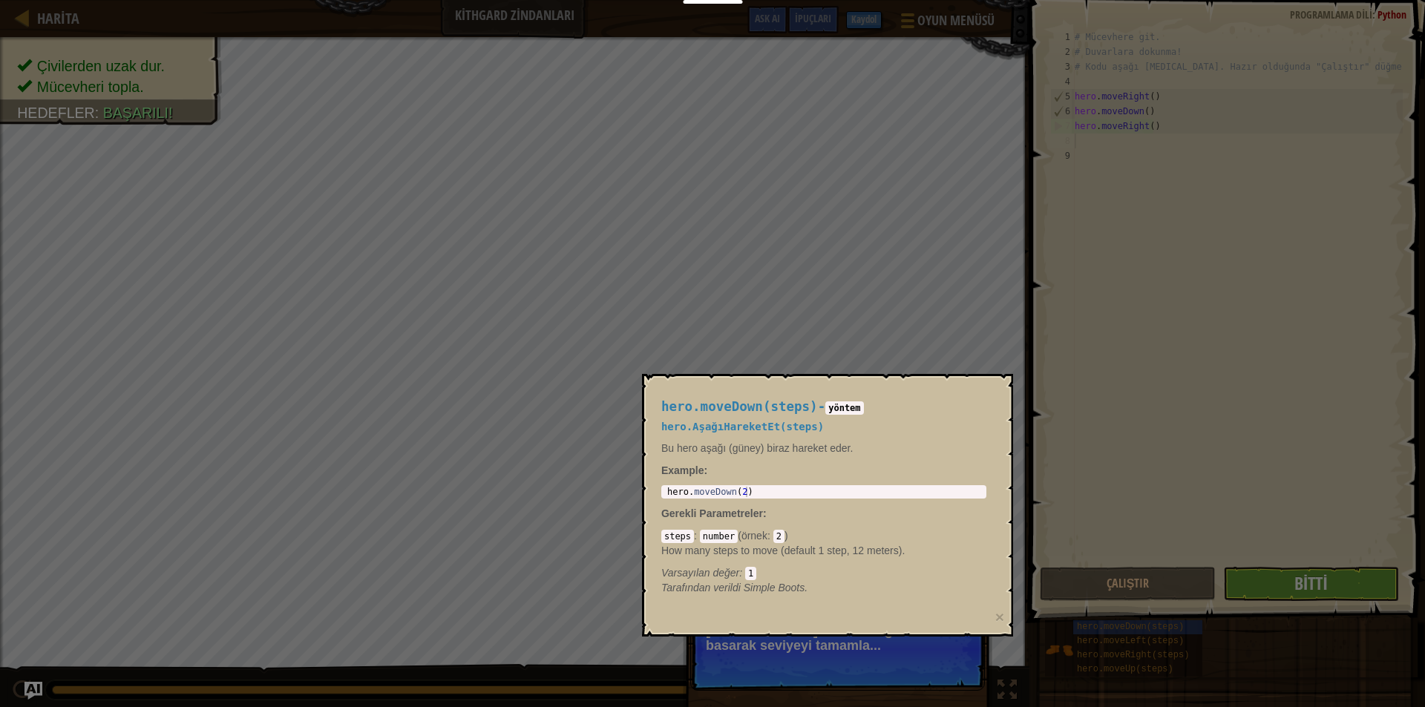
click at [983, 1] on body "Eğitimciler Ücretsiz Hesap Oluştur Okul ve İlçe Çözümleri Öğretmen Araç Seti Ön…" at bounding box center [712, 0] width 1425 height 1
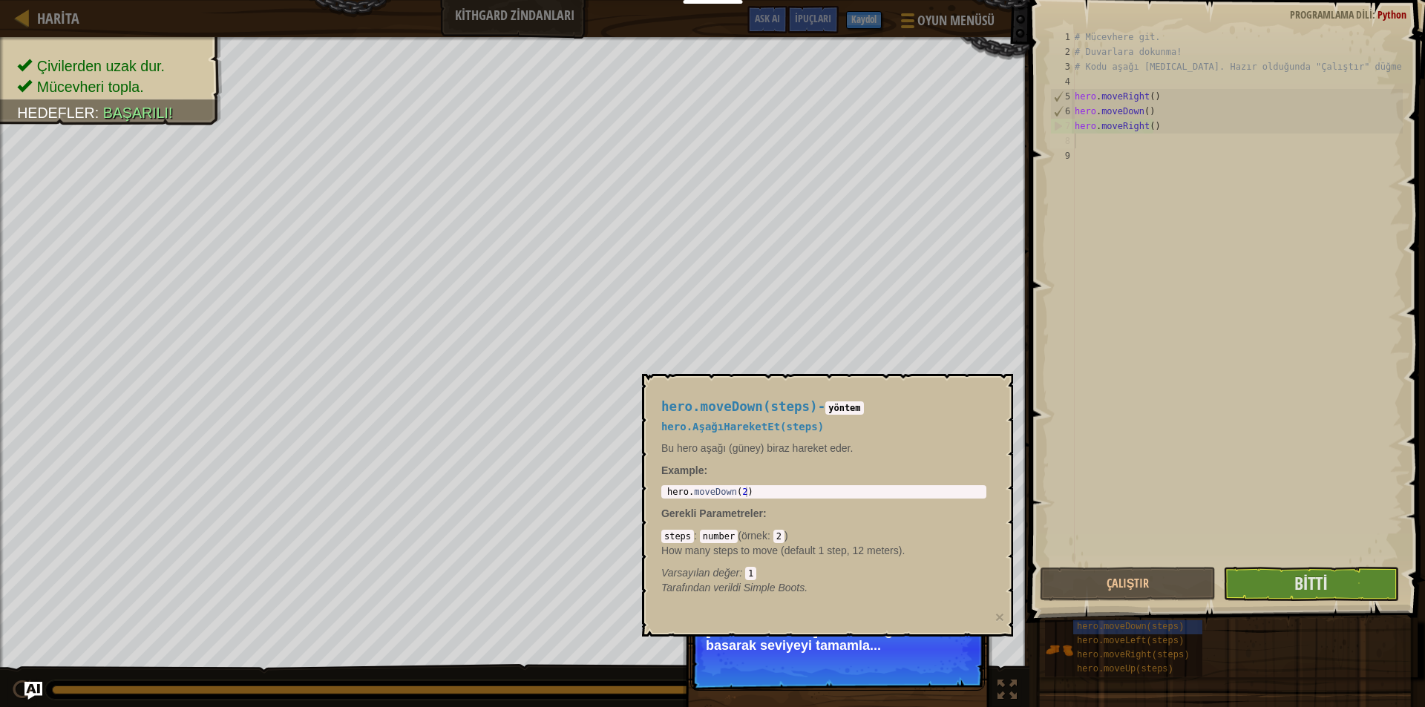
drag, startPoint x: 861, startPoint y: 567, endPoint x: 861, endPoint y: 575, distance: 8.2
click at [861, 574] on div "Varsayılan değer : 1" at bounding box center [823, 572] width 325 height 15
click at [861, 575] on div "Varsayılan değer : 1" at bounding box center [823, 572] width 325 height 15
click at [870, 674] on p "[PERSON_NAME]! "Bitti" düğmesine basarak seviyeyi tamamla..." at bounding box center [837, 649] width 295 height 83
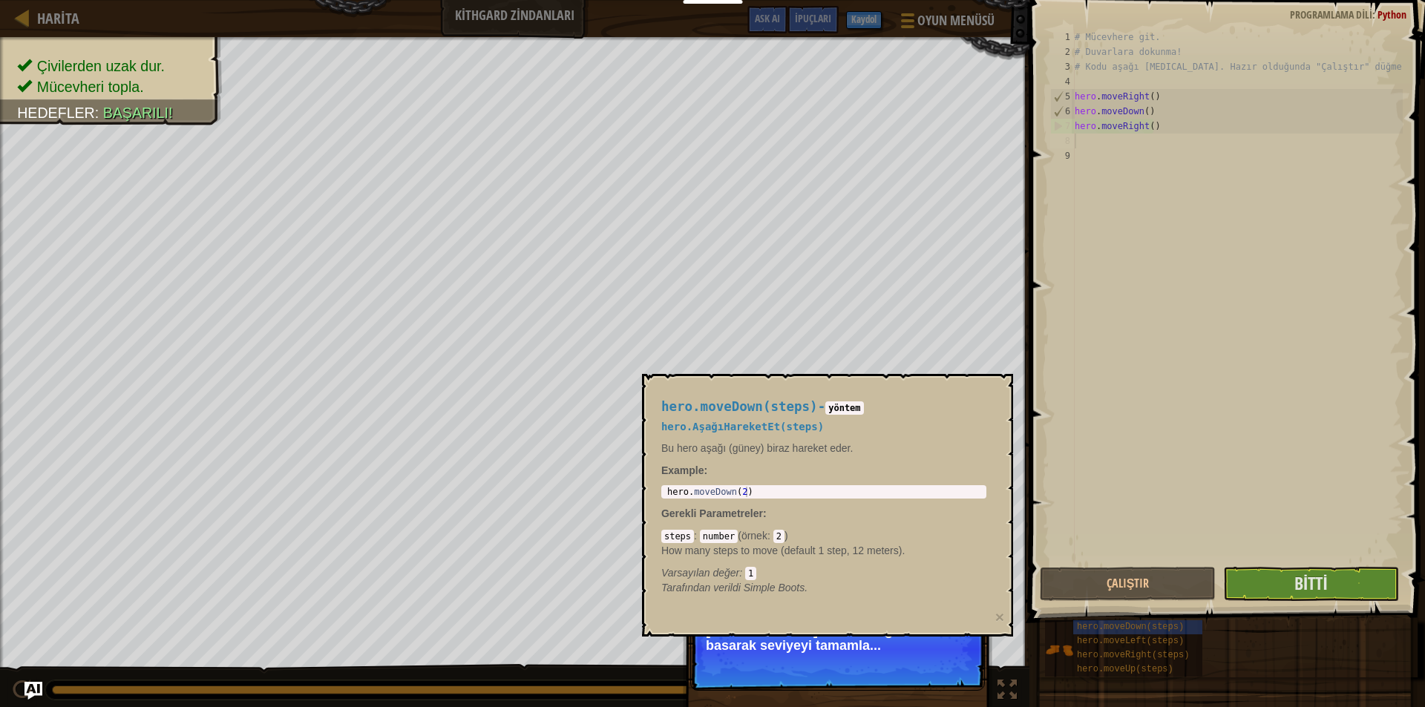
click at [870, 674] on p "[PERSON_NAME]! "Bitti" düğmesine basarak seviyeyi tamamla..." at bounding box center [837, 649] width 295 height 83
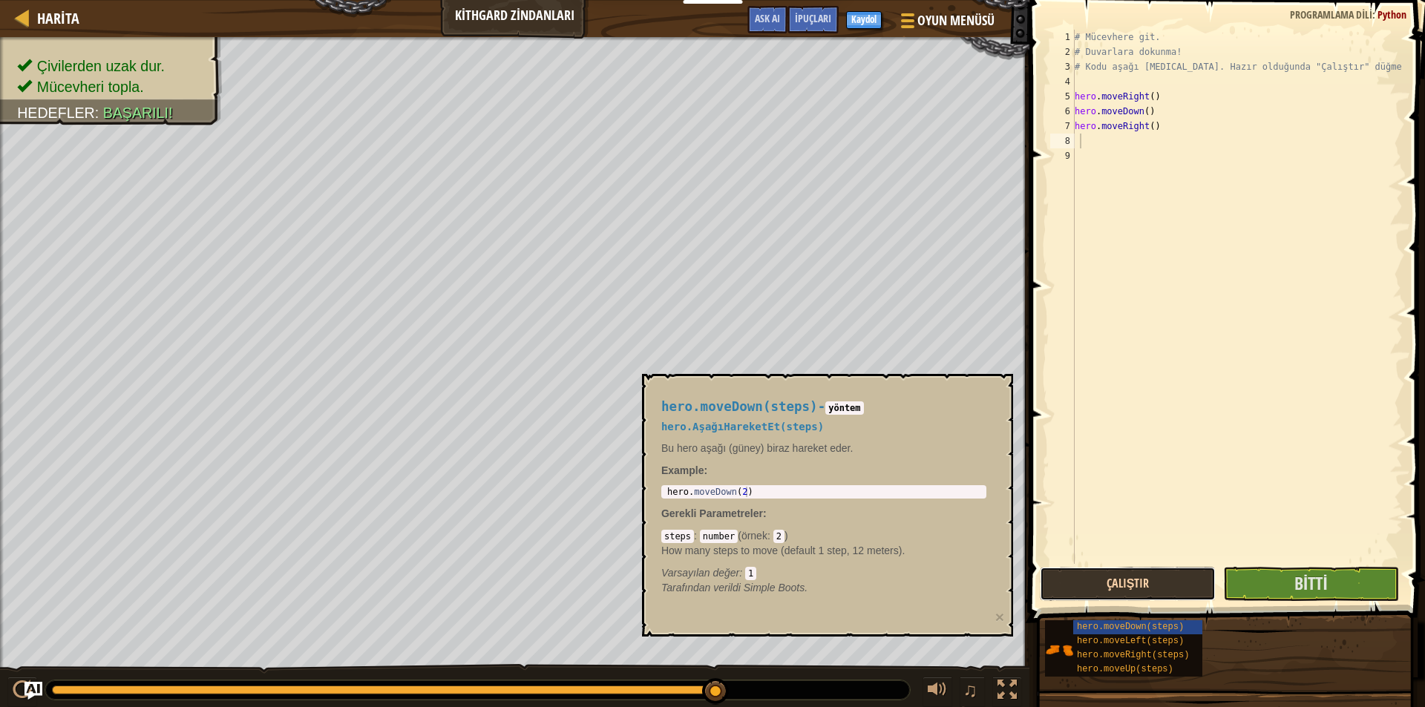
click at [1148, 575] on button "Çalıştır" at bounding box center [1127, 584] width 176 height 34
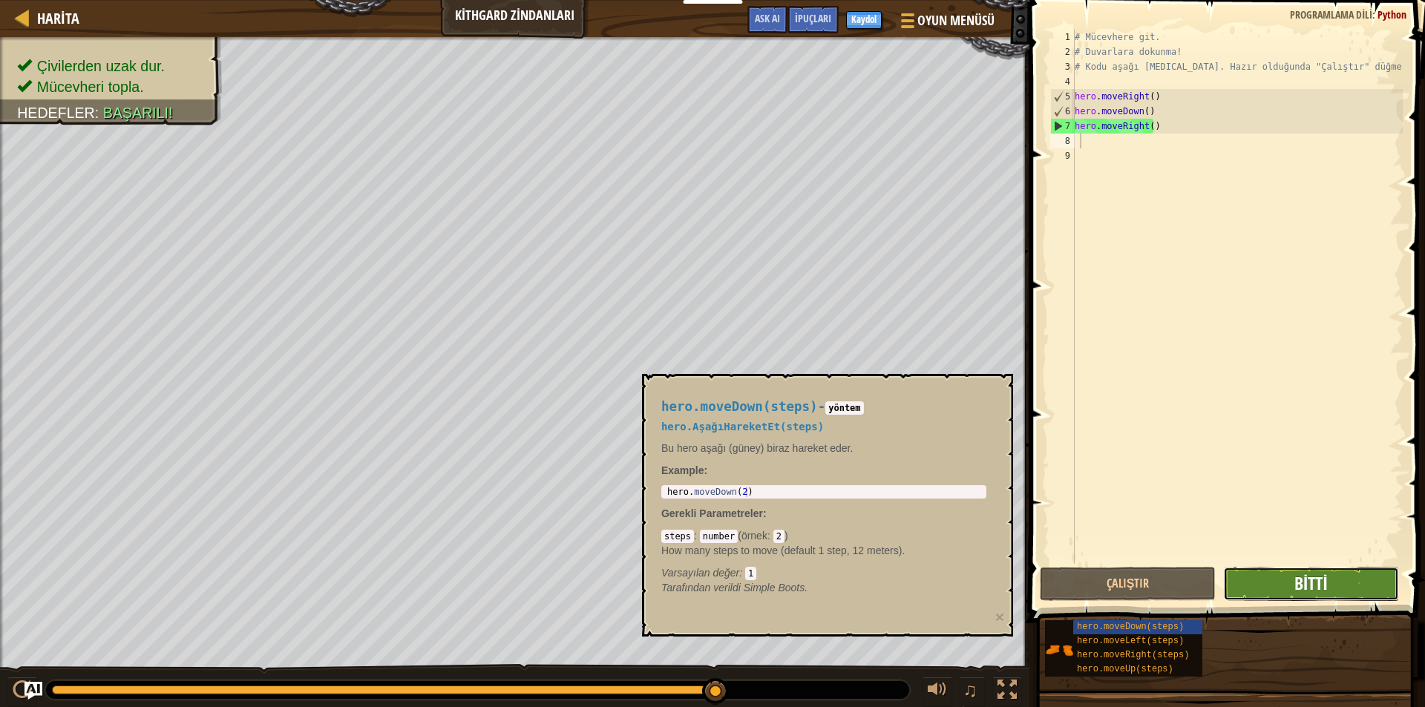
click at [1321, 582] on span "Bitti" at bounding box center [1310, 583] width 33 height 24
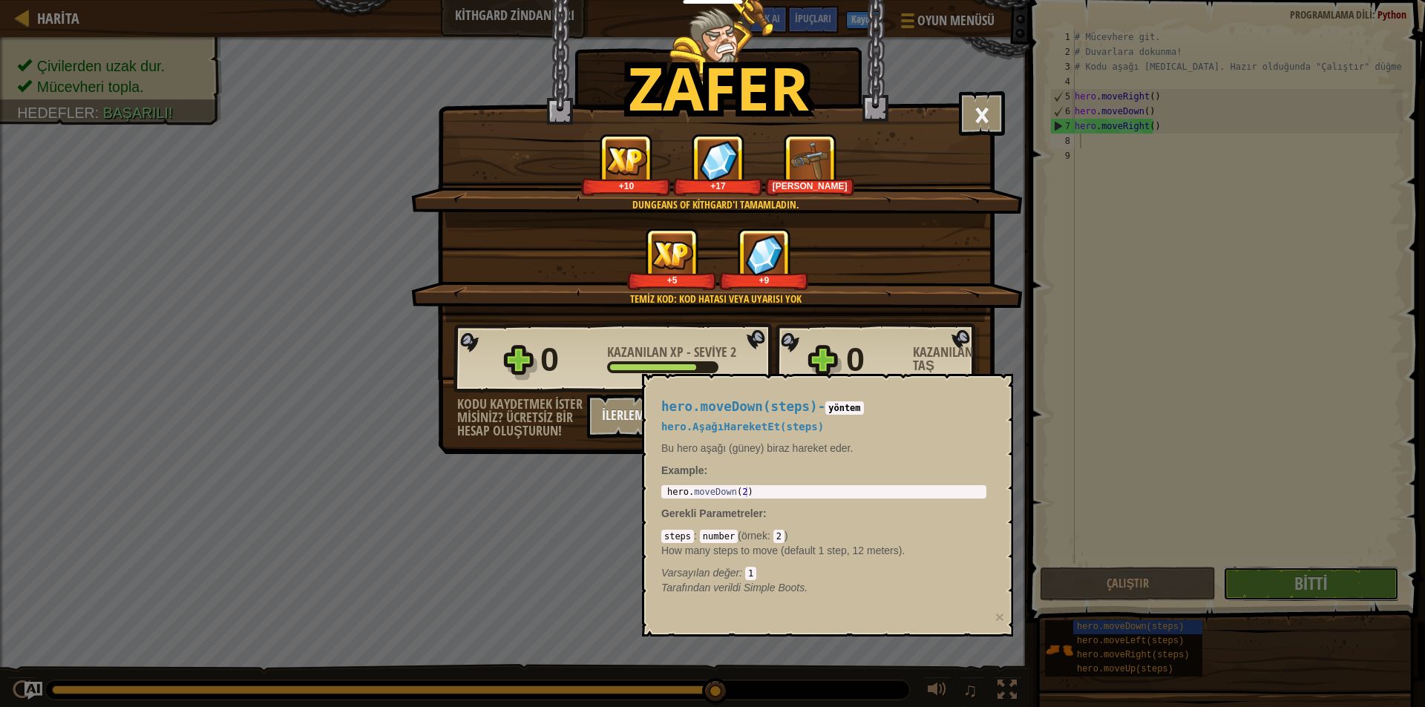
click at [1223, 567] on button "Bitti" at bounding box center [1311, 584] width 176 height 34
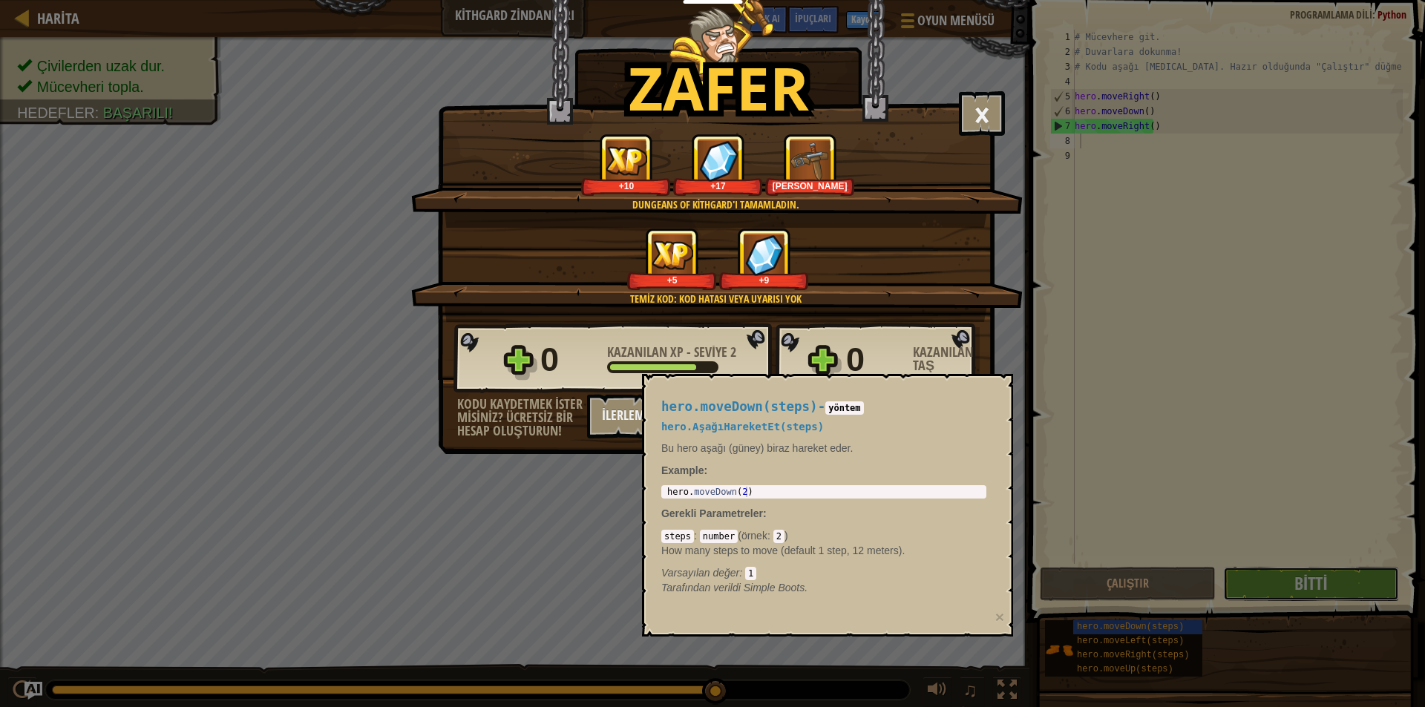
click at [1223, 567] on button "Bitti" at bounding box center [1311, 584] width 176 height 34
click at [1296, 585] on div "Zafer × Aferin, [PERSON_NAME] kaçma gücün var. Seviyeyi oyla: Dungeans of Kithg…" at bounding box center [712, 353] width 1425 height 707
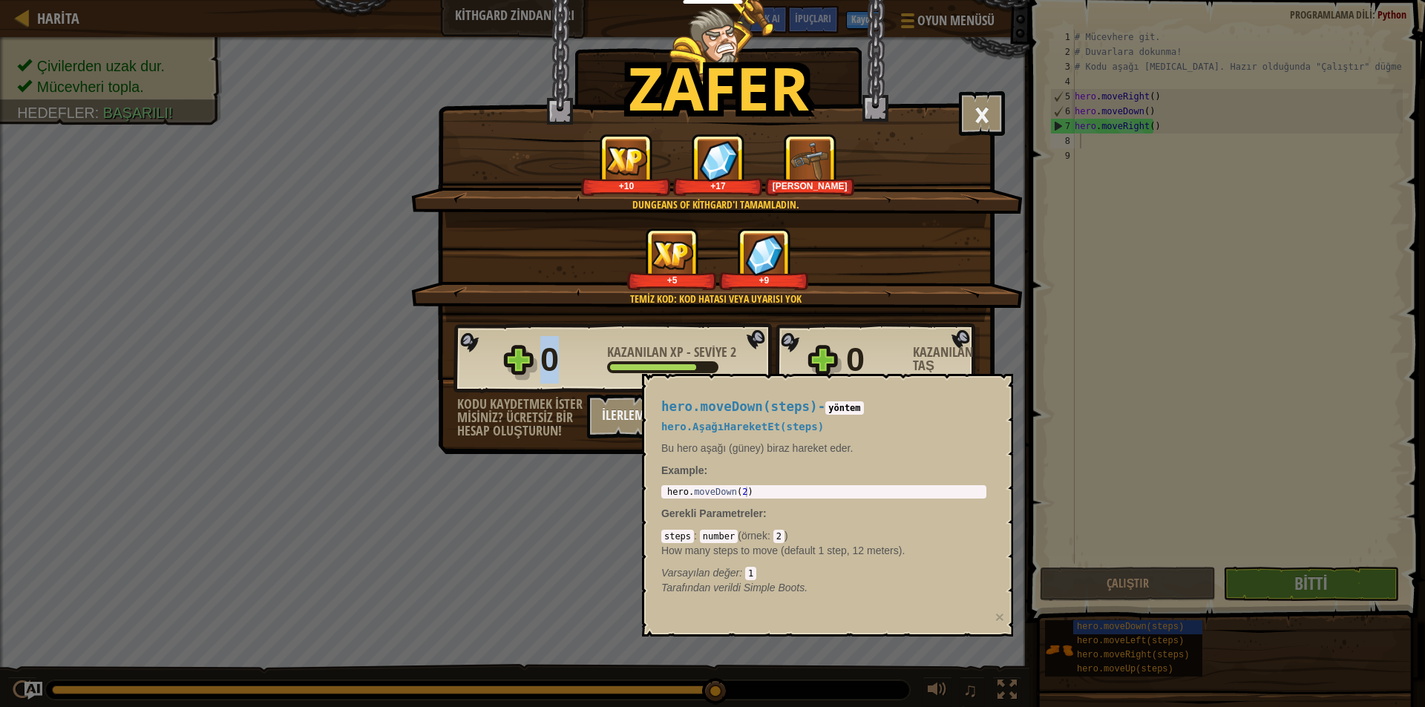
click at [1296, 585] on div "Zafer × Aferin, [PERSON_NAME] kaçma gücün var. Seviyeyi oyla: Dungeans of Kithg…" at bounding box center [712, 353] width 1425 height 707
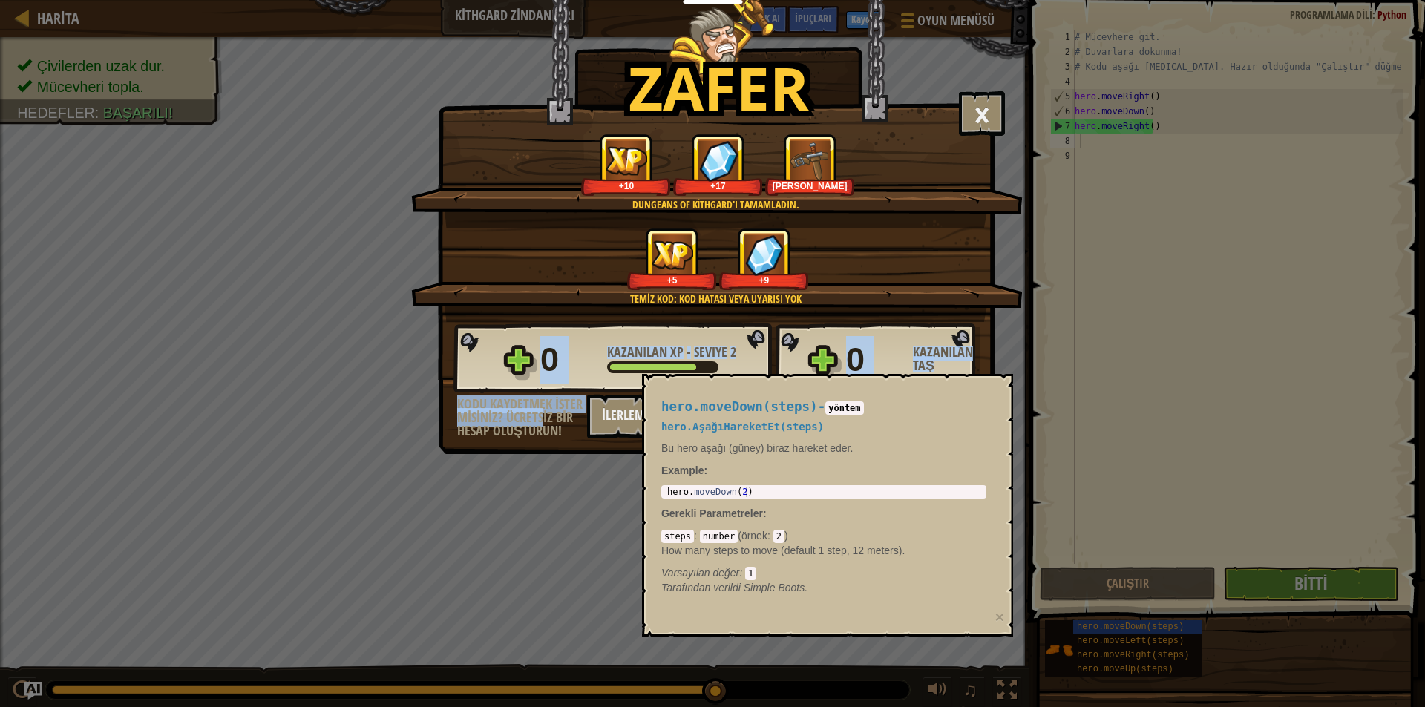
drag, startPoint x: 545, startPoint y: 417, endPoint x: 554, endPoint y: 505, distance: 88.7
click at [554, 505] on div "Zafer × Aferin, [PERSON_NAME] kaçma gücün var. Seviyeyi oyla: Dungeans of Kithg…" at bounding box center [712, 353] width 1425 height 707
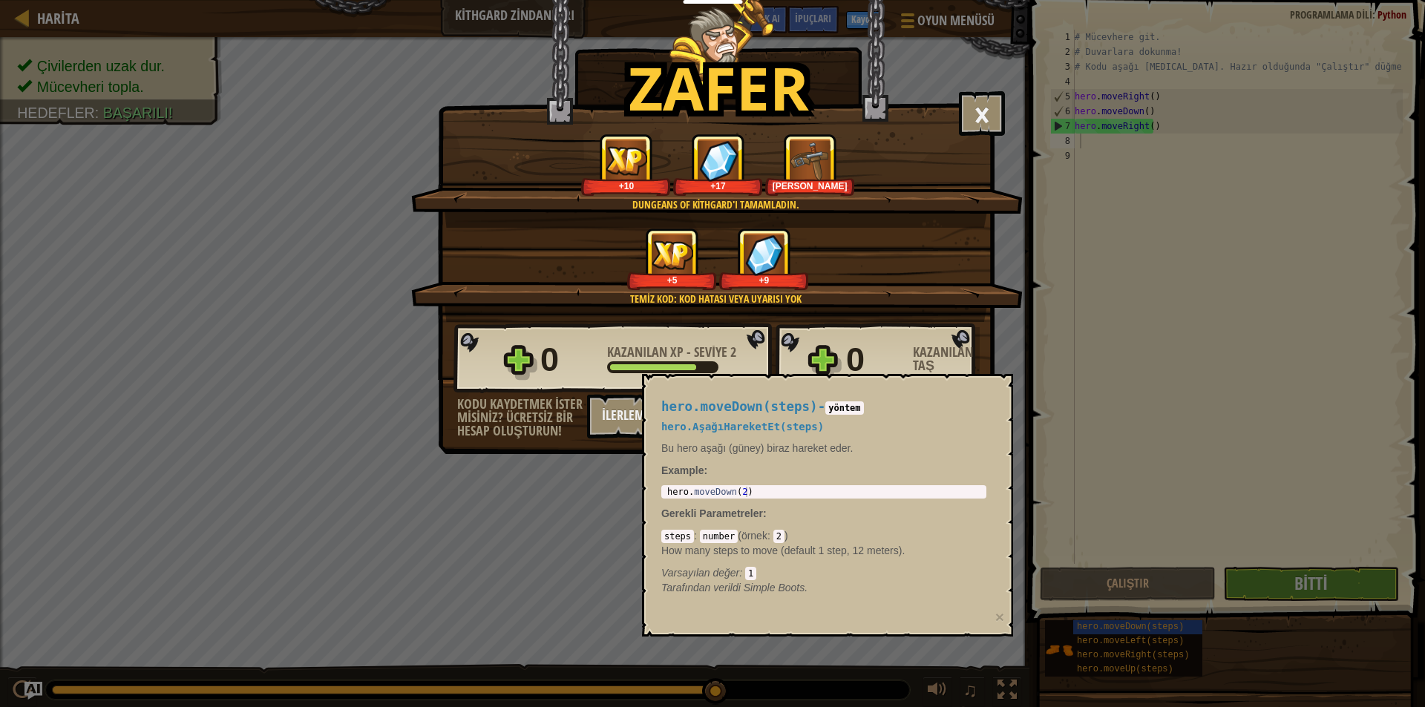
click at [801, 364] on div "0 Kazanılan XP - Seviye 2 0 Kazanılan Taş" at bounding box center [716, 358] width 526 height 71
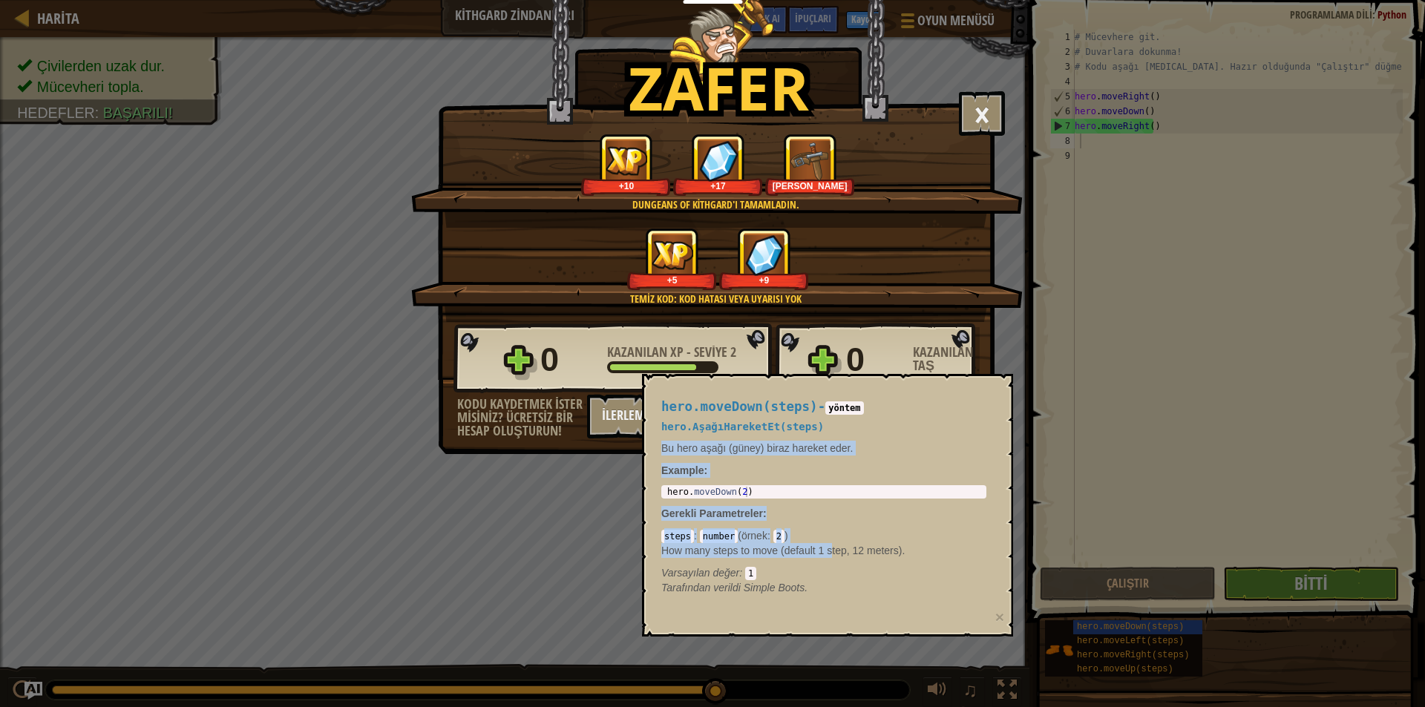
drag, startPoint x: 813, startPoint y: 424, endPoint x: 832, endPoint y: 552, distance: 129.8
click at [832, 552] on div "hero.moveDown(steps) - yöntem hero.AşağıHareketEt(steps) Bu hero aşağı (güney) …" at bounding box center [824, 497] width 346 height 223
drag, startPoint x: 939, startPoint y: 411, endPoint x: 902, endPoint y: 539, distance: 133.6
click at [901, 559] on div "hero.moveDown(steps) - yöntem hero.AşağıHareketEt(steps) Bu hero aşağı (güney) …" at bounding box center [824, 497] width 346 height 223
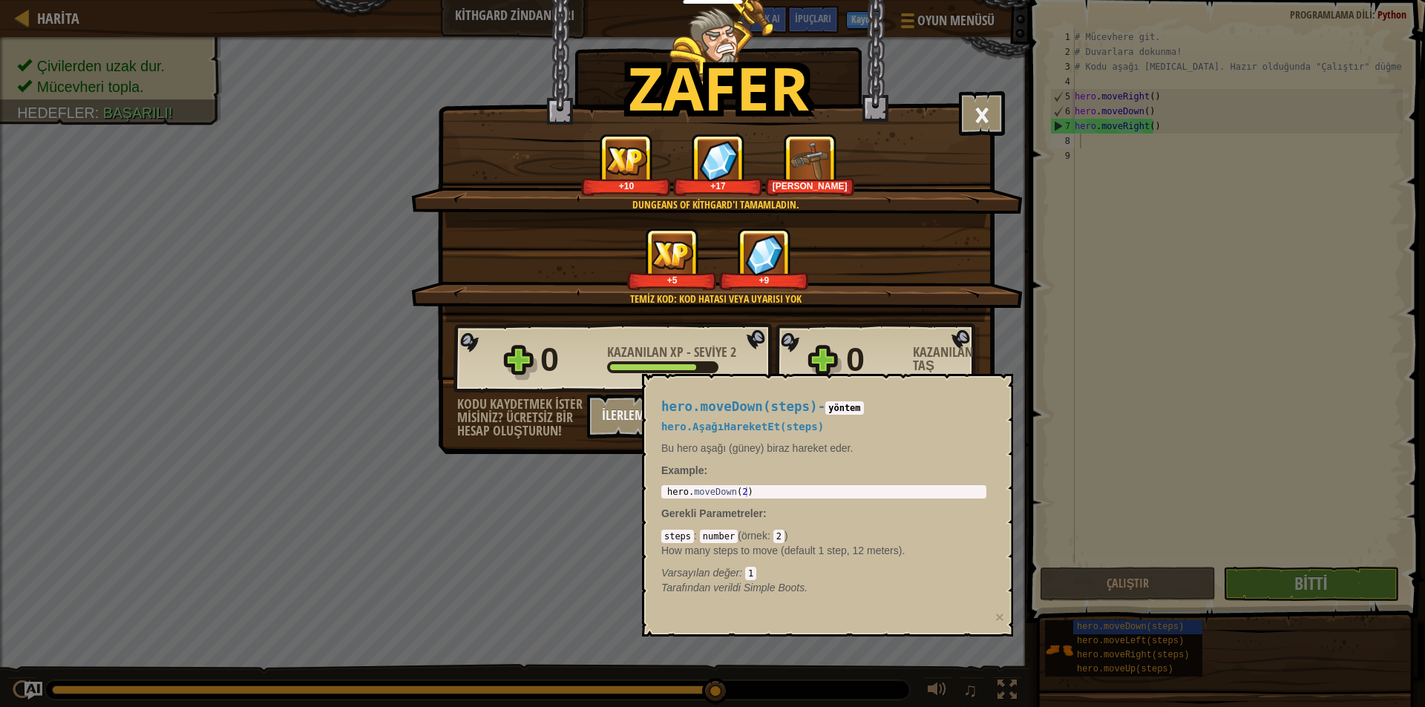
click at [1016, 277] on div "Temiz kod: kod hatası veya uyarısı yok +5 +9" at bounding box center [716, 275] width 611 height 94
click at [996, 124] on button "×" at bounding box center [982, 113] width 46 height 45
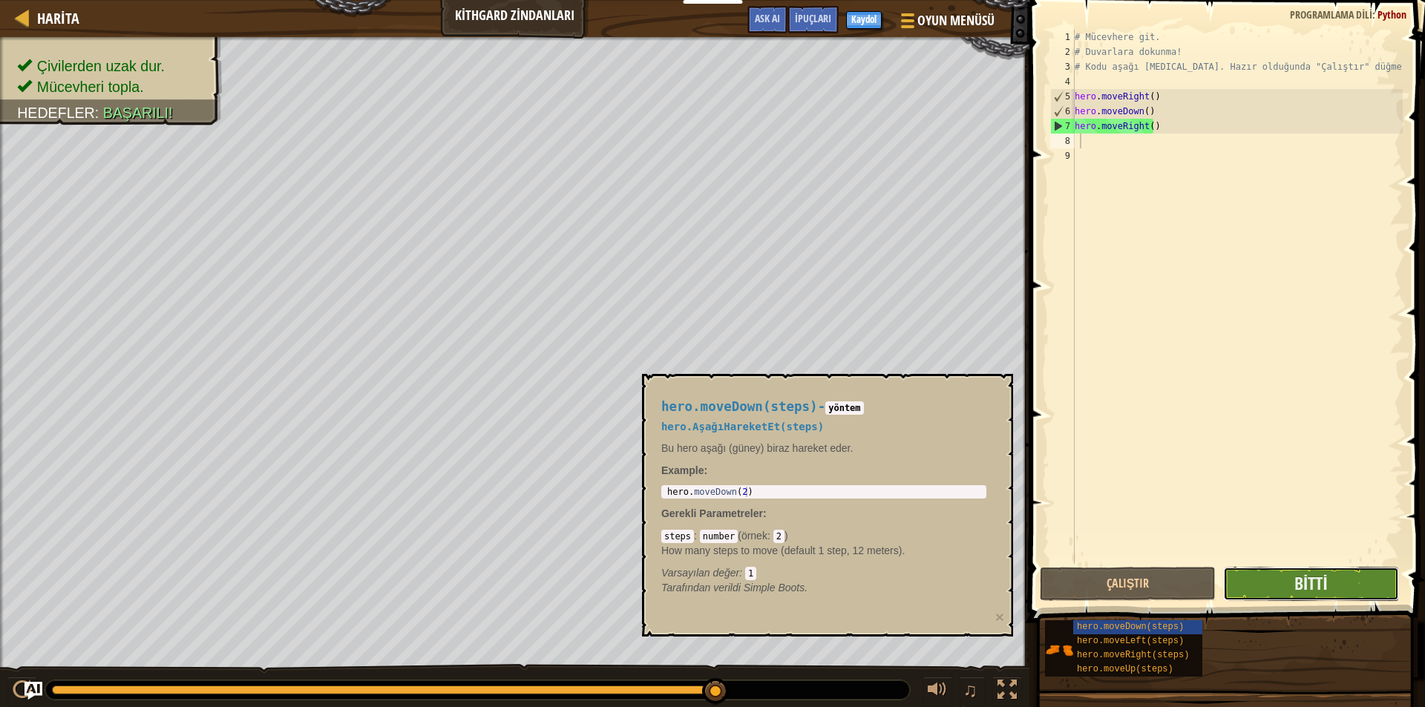
click at [1289, 570] on button "Bitti" at bounding box center [1311, 584] width 176 height 34
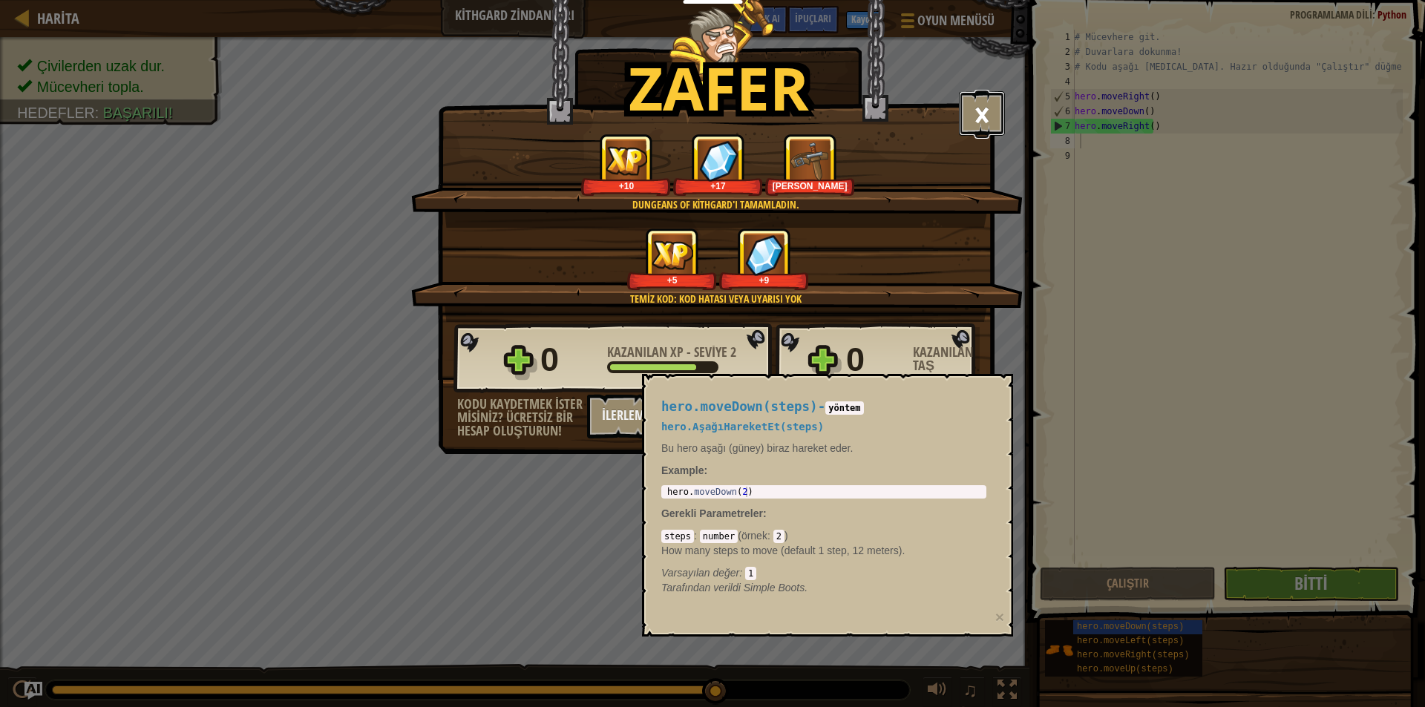
click at [977, 93] on button "×" at bounding box center [982, 113] width 46 height 45
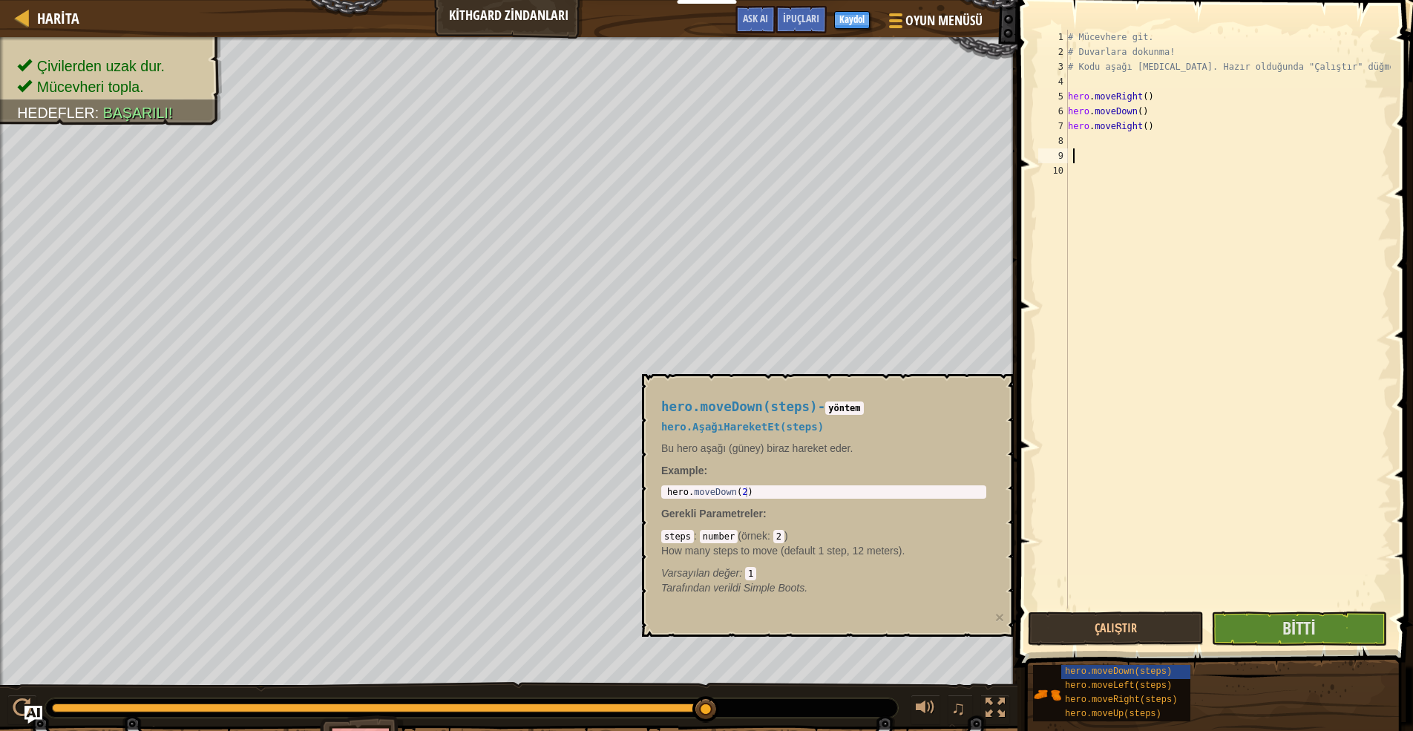
click at [863, 417] on div "hero.moveDown(steps) - yöntem hero.AşağıHareketEt(steps) Bu hero aşağı (güney) …" at bounding box center [824, 497] width 346 height 223
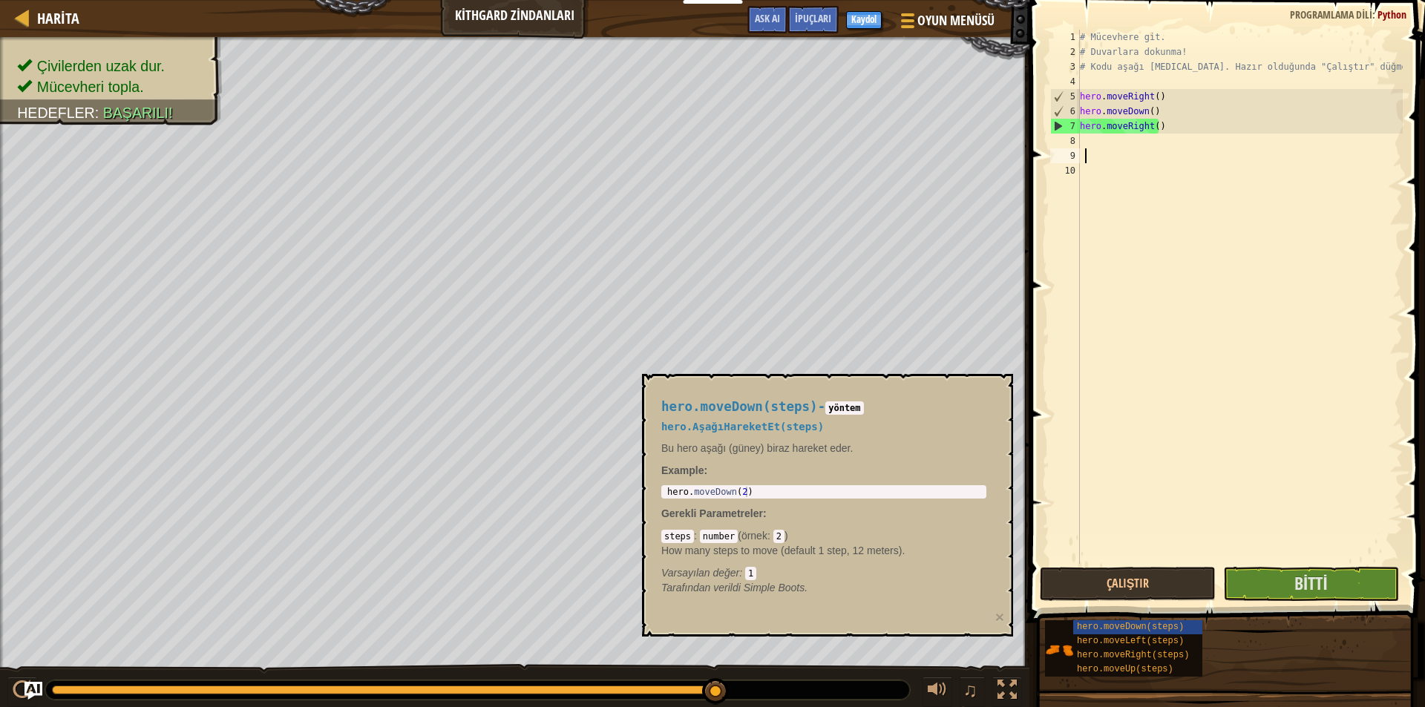
drag, startPoint x: 711, startPoint y: 682, endPoint x: 835, endPoint y: 712, distance: 127.6
click at [835, 0] on html "Eğitimciler Ücretsiz Hesap Oluştur Okul ve İlçe Çözümleri Öğretmen Araç Seti Ön…" at bounding box center [712, 0] width 1425 height 0
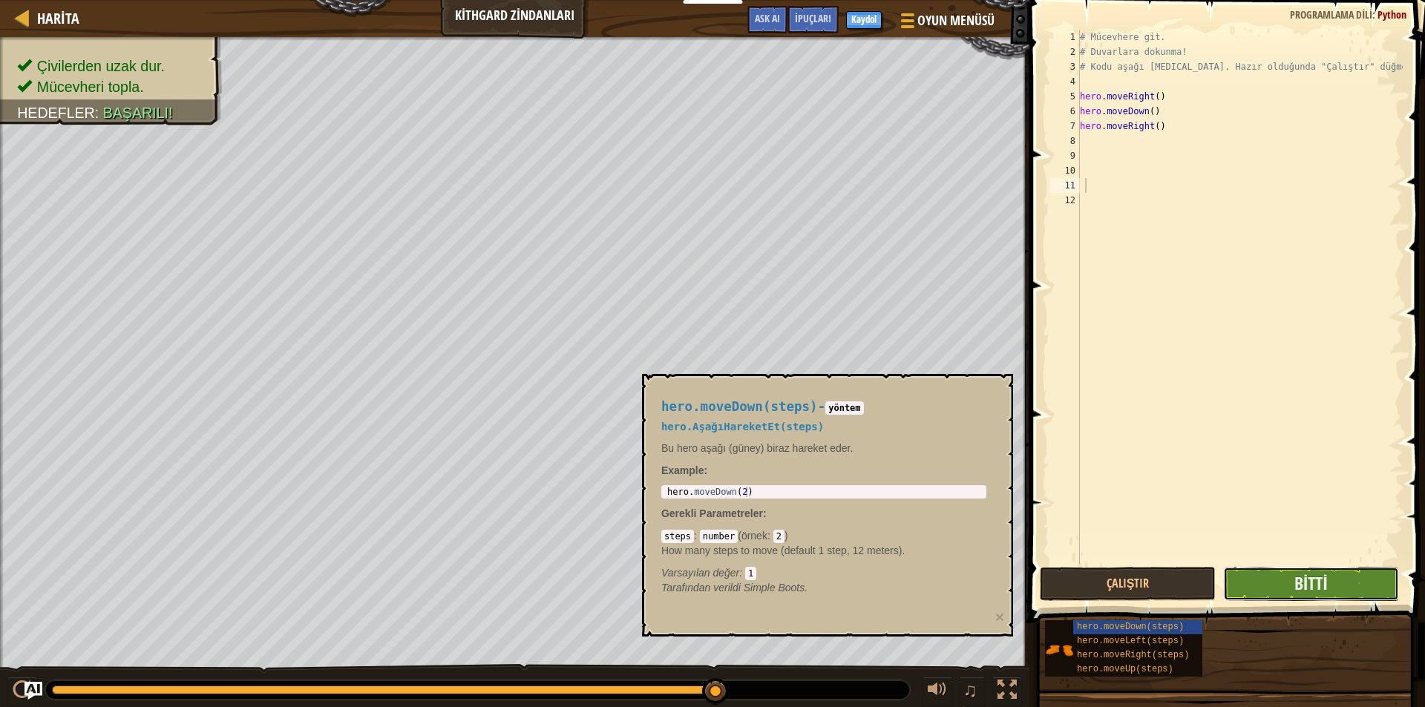
click at [1353, 575] on button "Bitti" at bounding box center [1311, 584] width 176 height 34
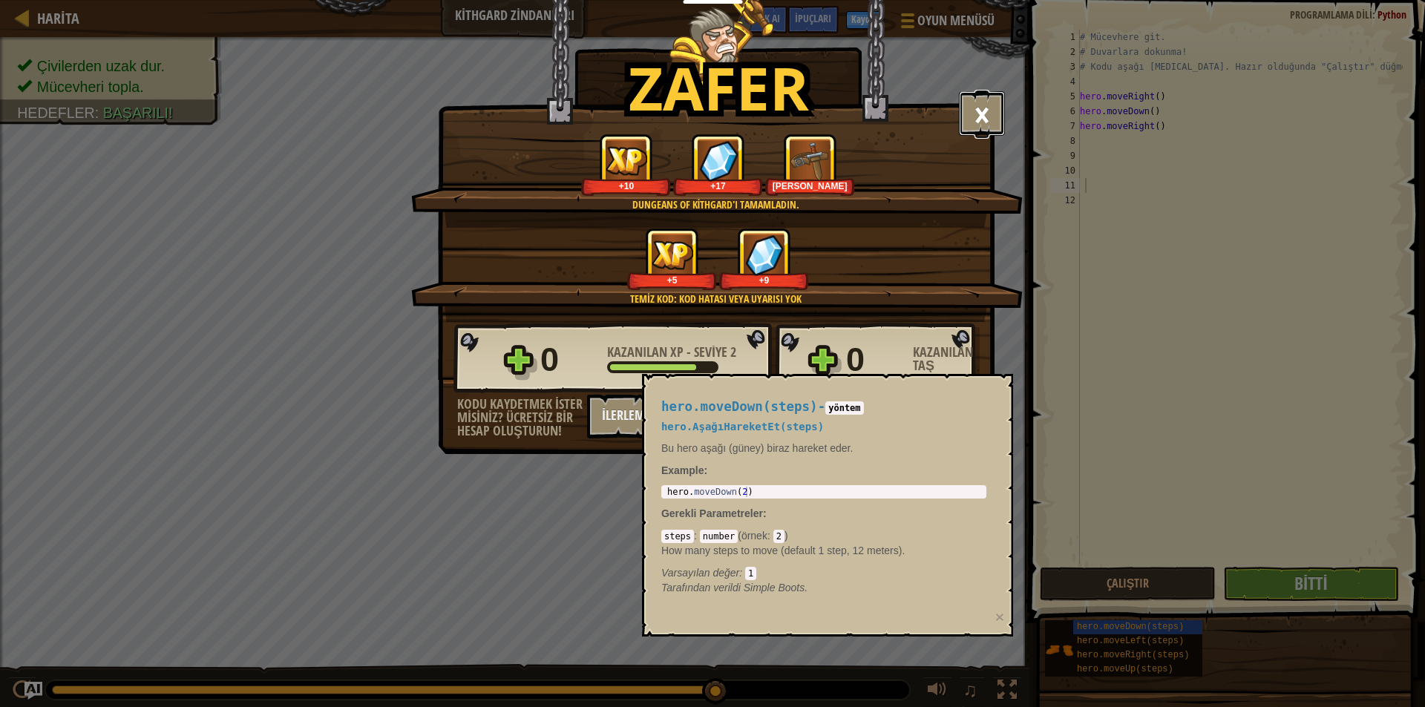
click at [978, 117] on button "×" at bounding box center [982, 113] width 46 height 45
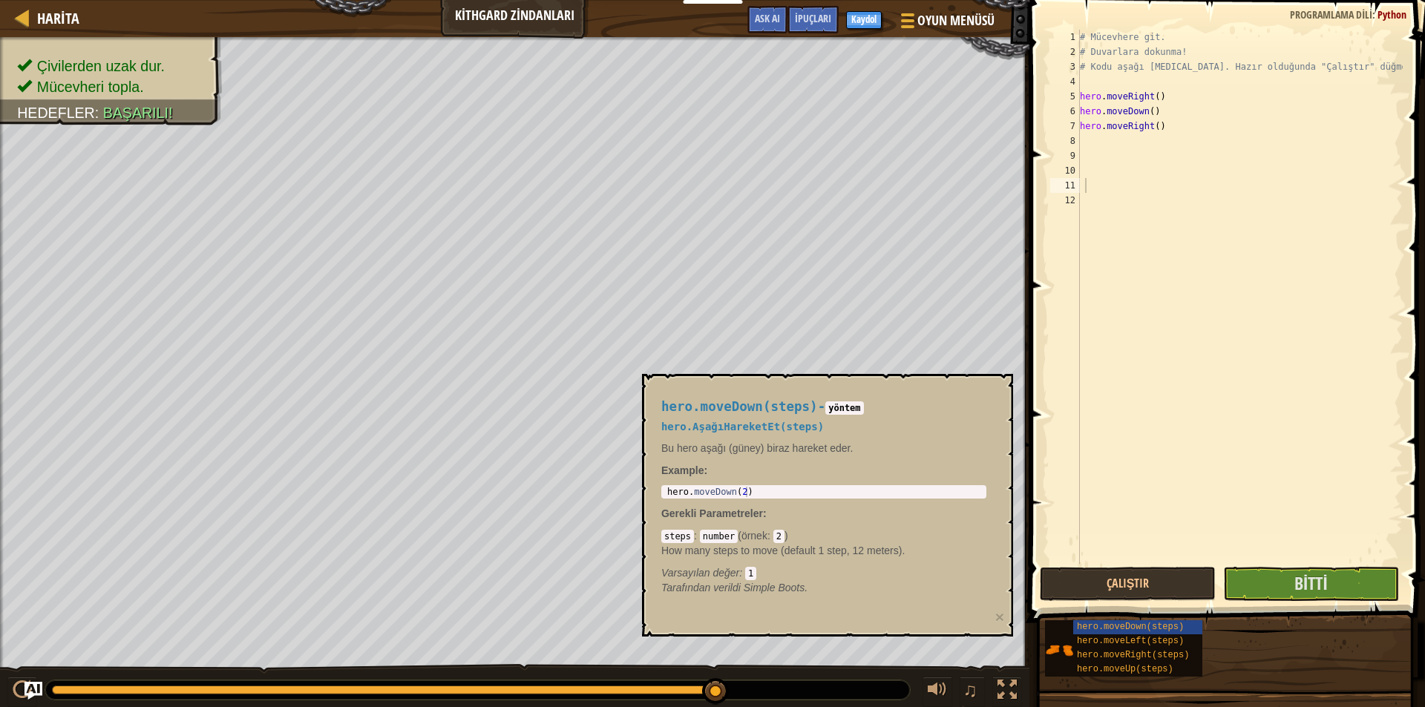
click at [942, 591] on p "Tarafından verildi Simple Boots." at bounding box center [823, 587] width 325 height 15
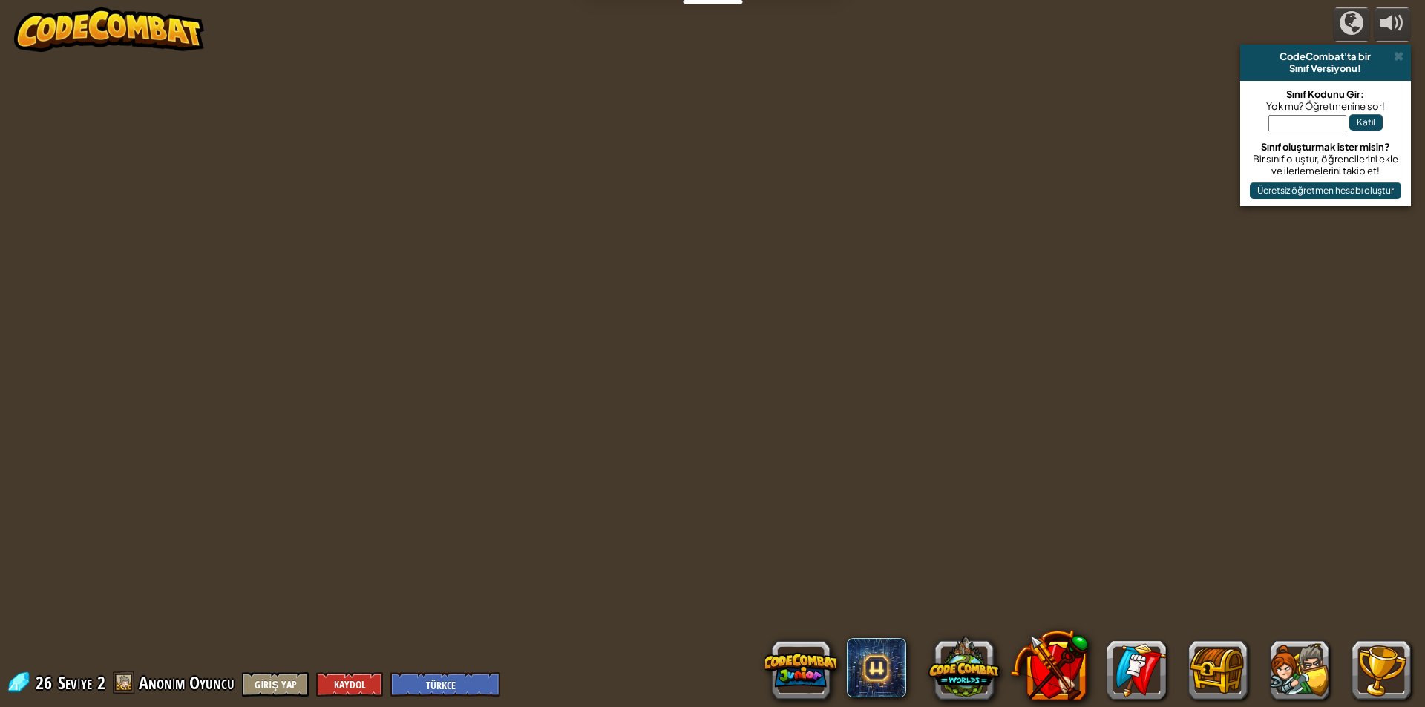
select select "tr"
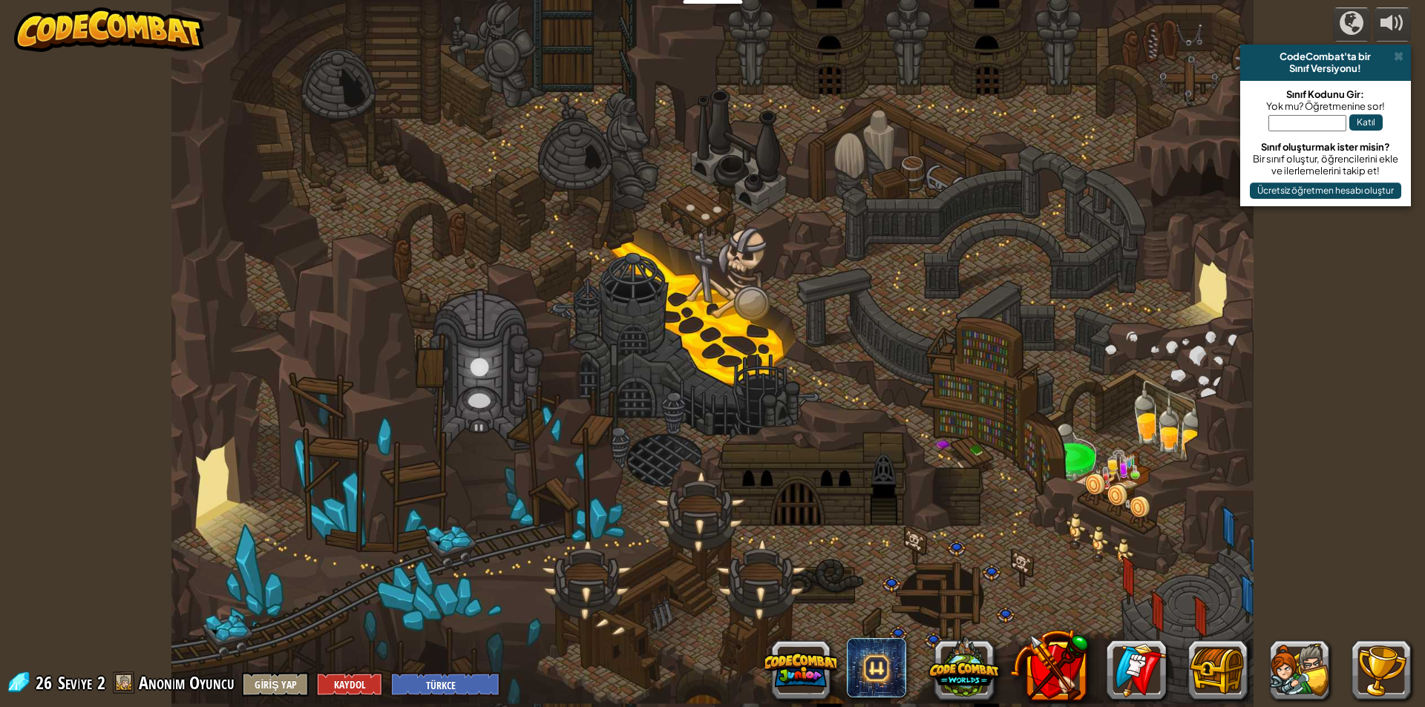
select select "tr"
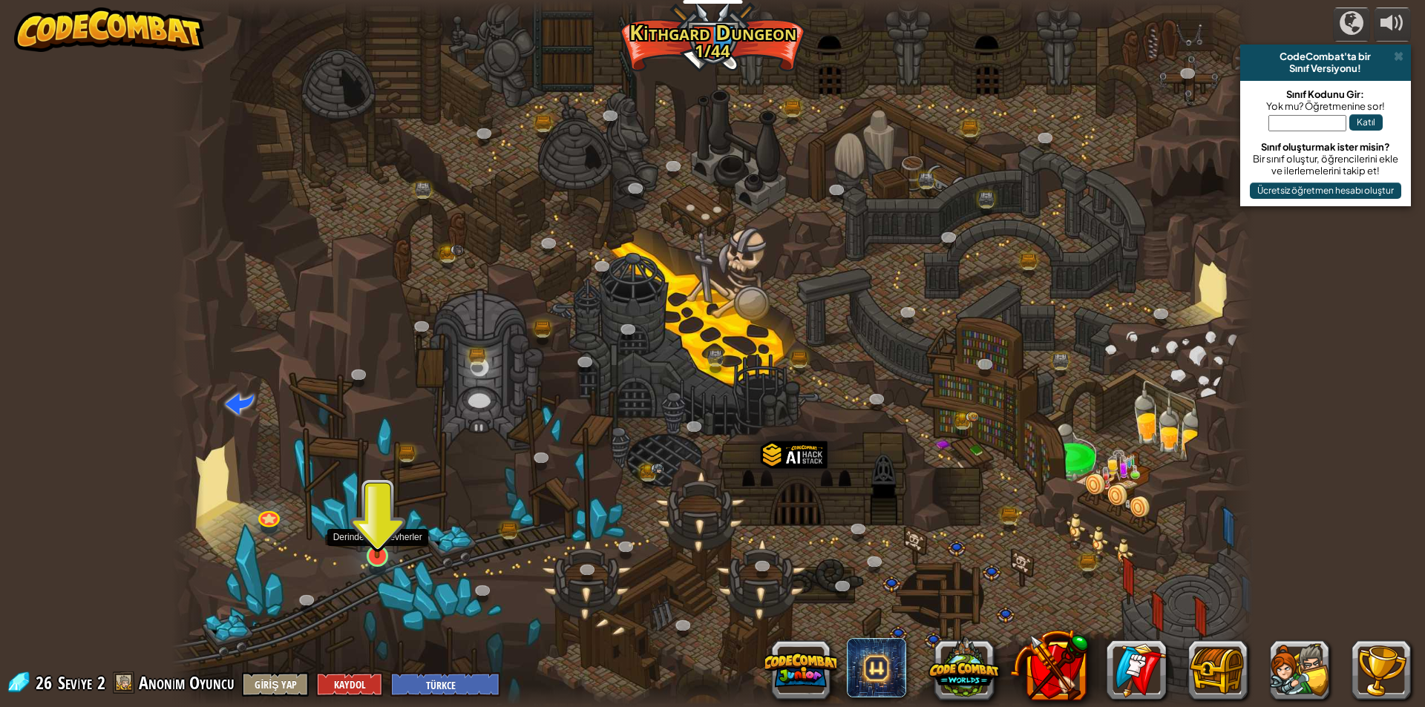
click at [367, 556] on img at bounding box center [377, 524] width 29 height 67
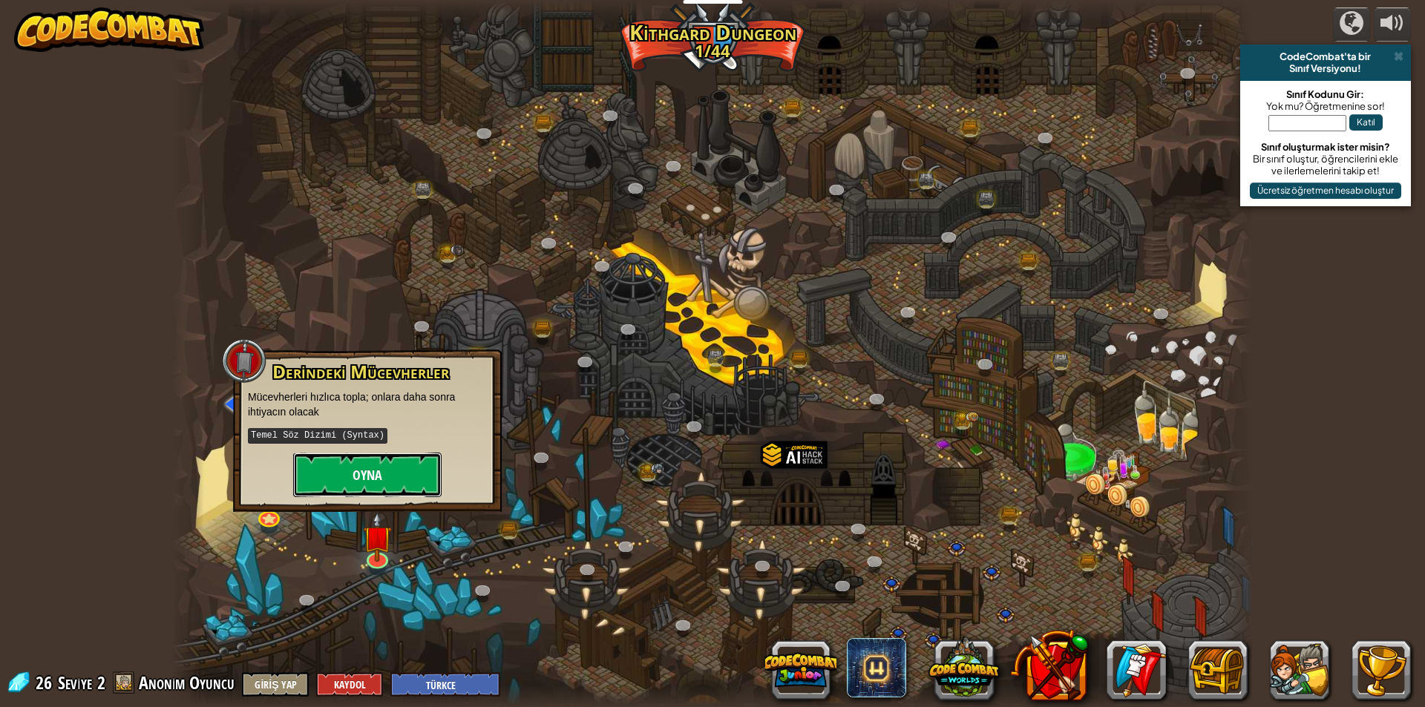
click at [357, 482] on button "Oyna" at bounding box center [367, 475] width 148 height 45
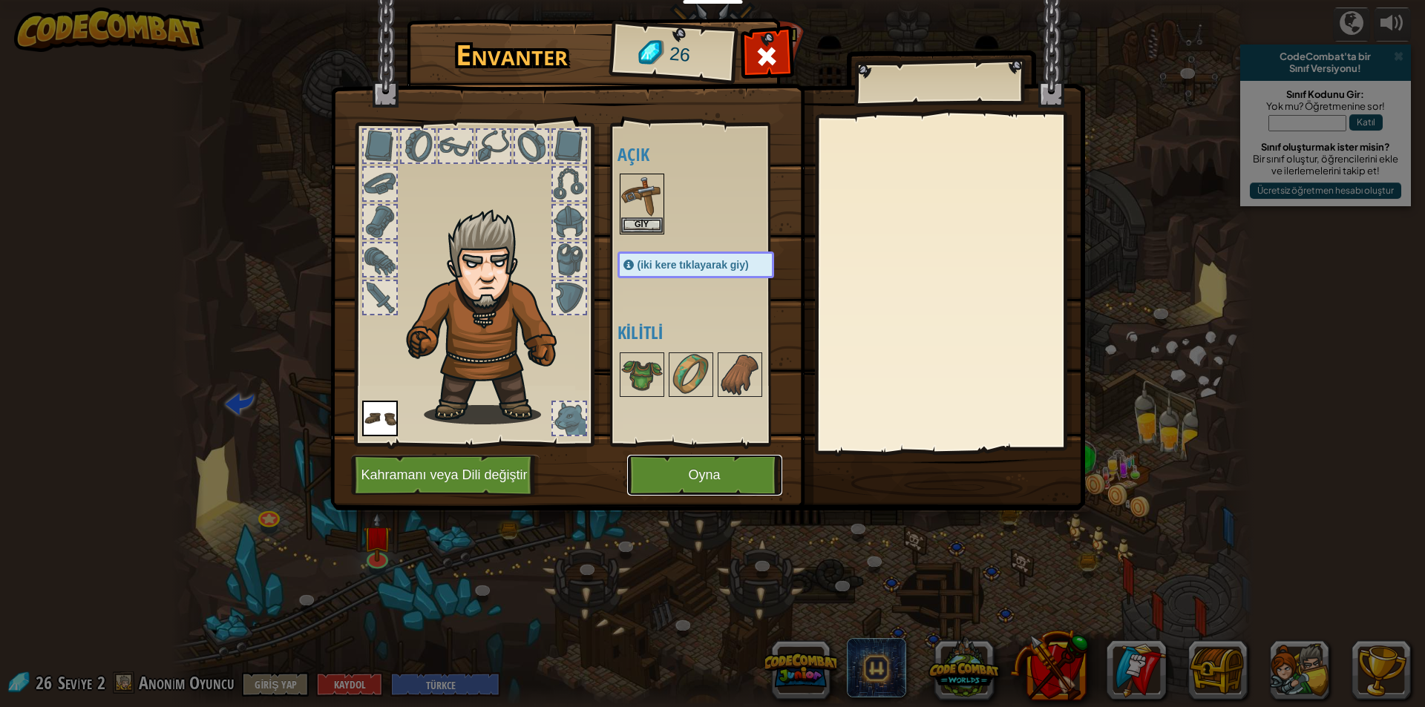
click at [654, 472] on button "Oyna" at bounding box center [704, 475] width 155 height 41
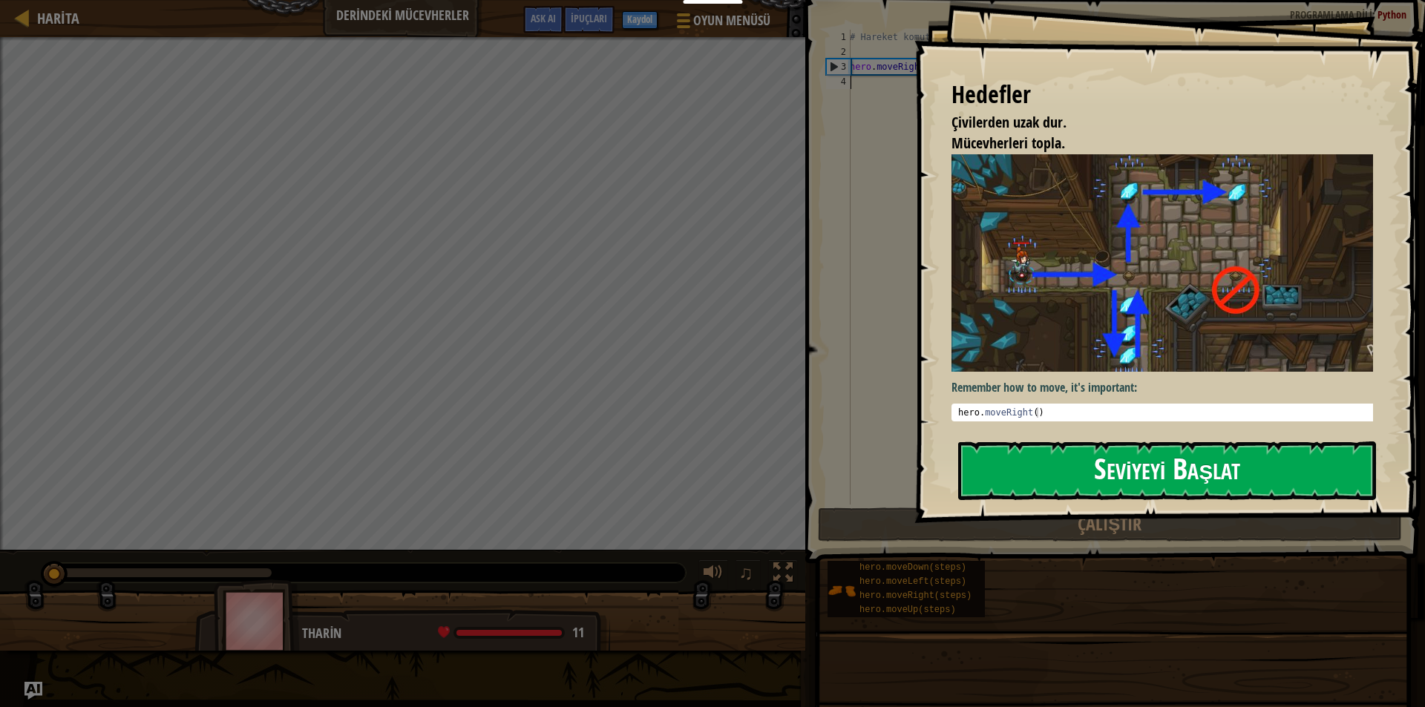
click at [1205, 487] on button "Seviyeyi Başlat" at bounding box center [1167, 470] width 418 height 59
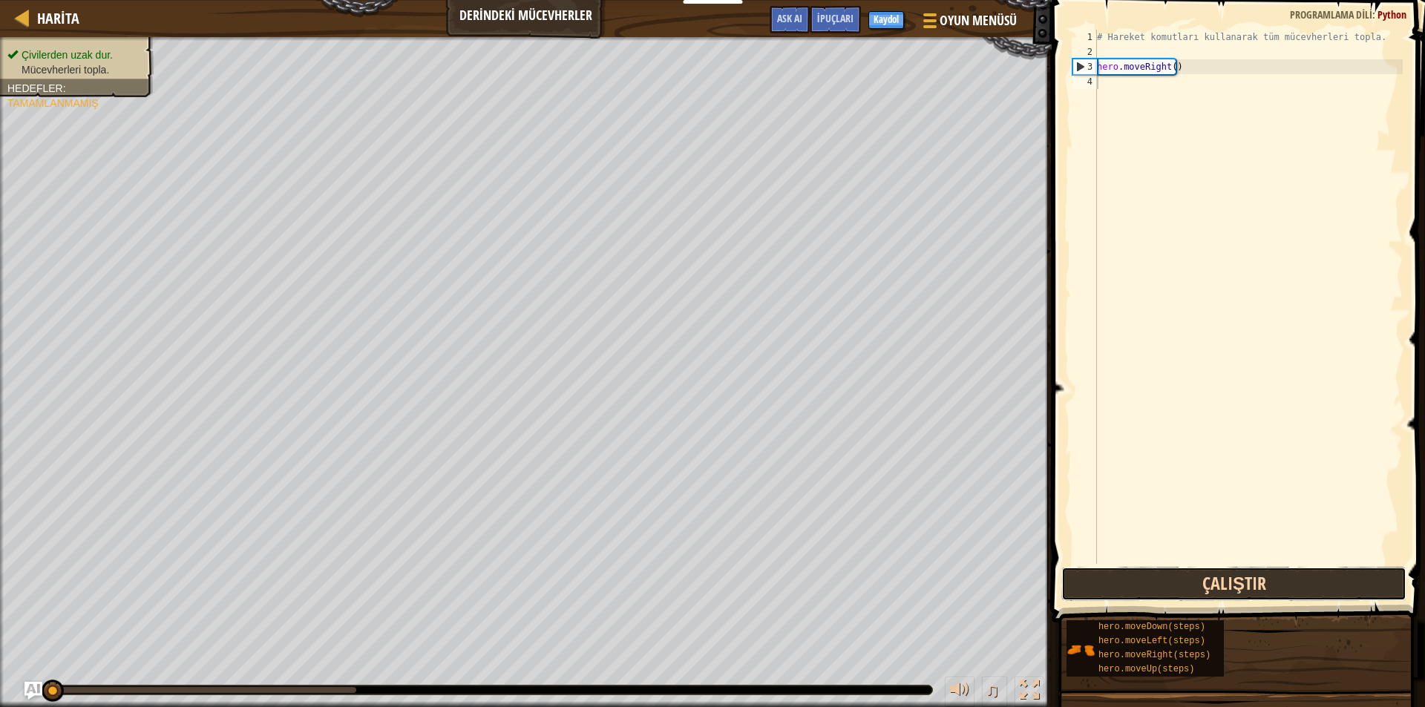
click at [1084, 591] on button "Çalıştır" at bounding box center [1233, 584] width 345 height 34
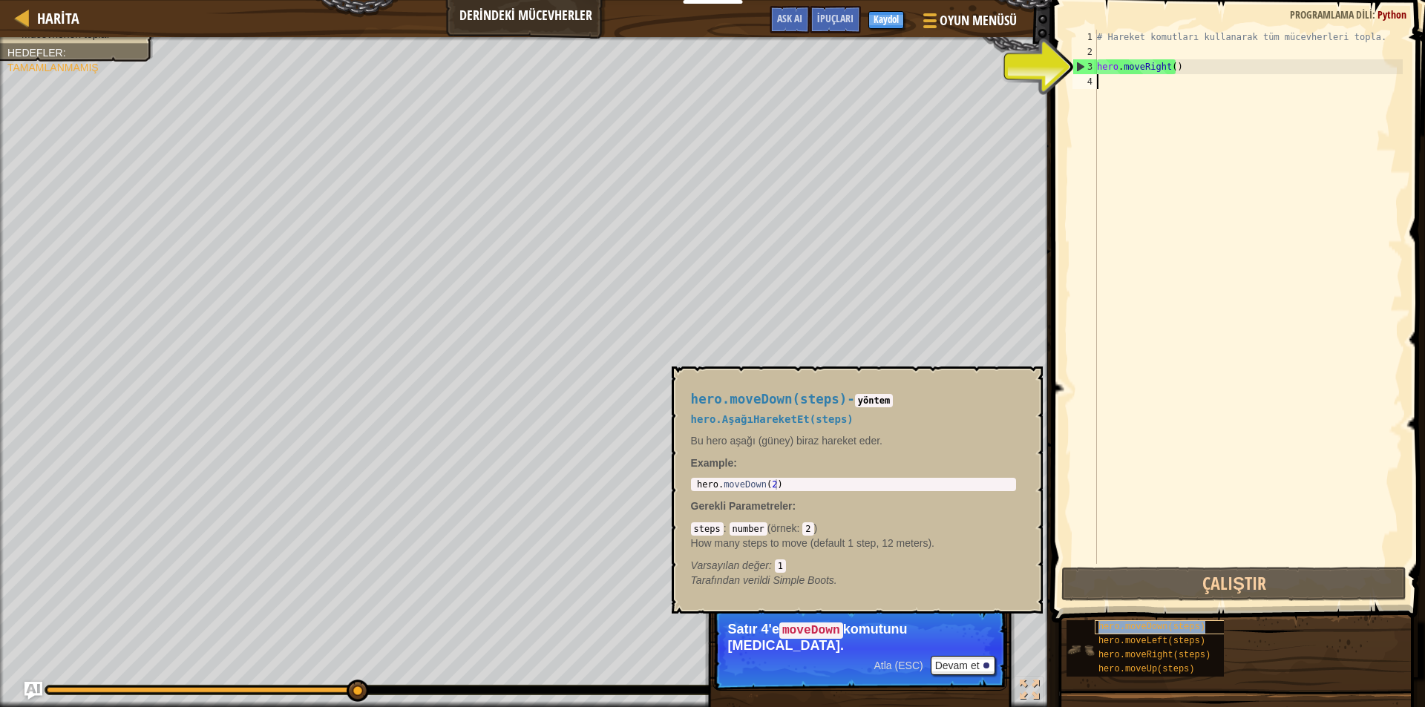
click at [1180, 627] on span "hero.moveDown(steps)" at bounding box center [1151, 627] width 107 height 10
click at [1103, 85] on div "# Hareket komutları kullanarak tüm mücevherleri topla. hero . moveRight ( )" at bounding box center [1248, 312] width 309 height 564
type textarea "hero.moveDown(2)"
click at [866, 480] on div "hero . moveDown ( 2 )" at bounding box center [853, 494] width 319 height 31
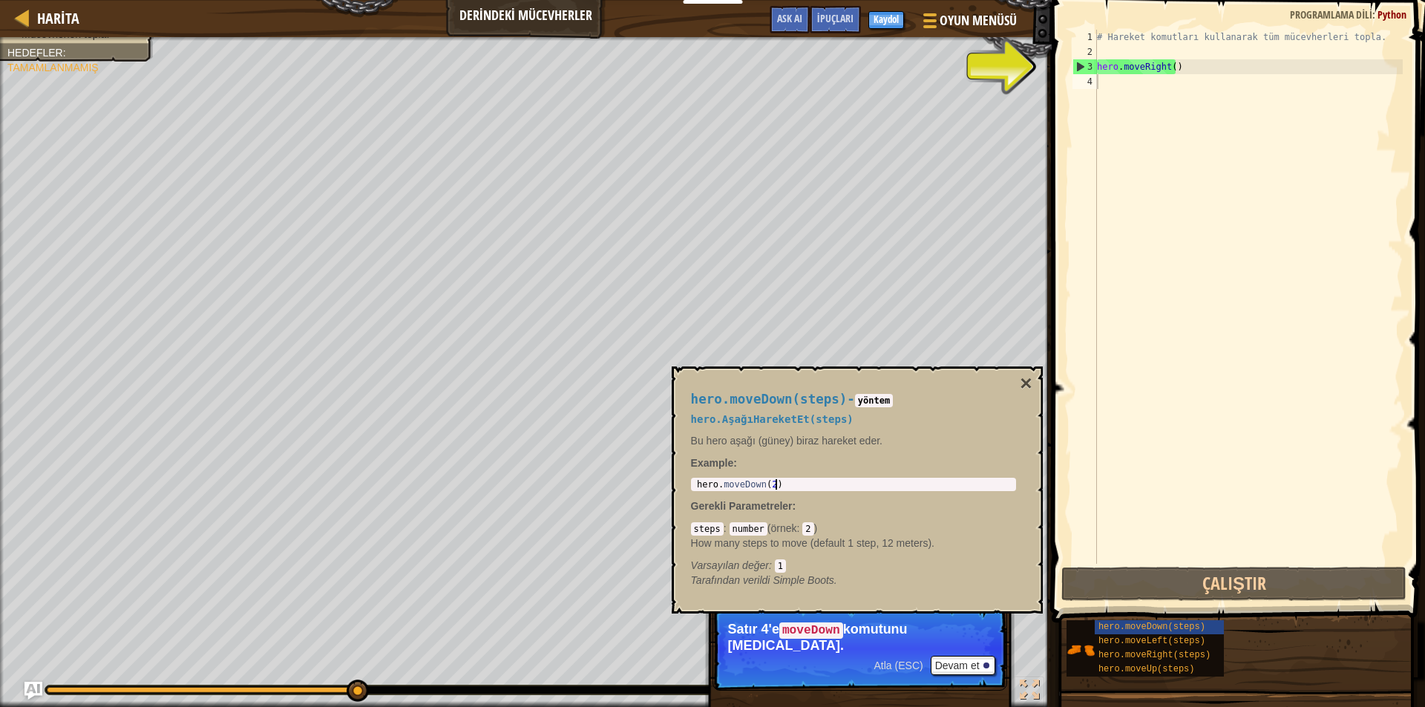
click at [857, 487] on div "hero . moveDown ( 2 )" at bounding box center [853, 494] width 319 height 31
click at [1100, 96] on div "# Hareket komutları kullanarak tüm mücevherleri topla. hero . moveRight ( )" at bounding box center [1248, 312] width 309 height 564
type textarea "h"
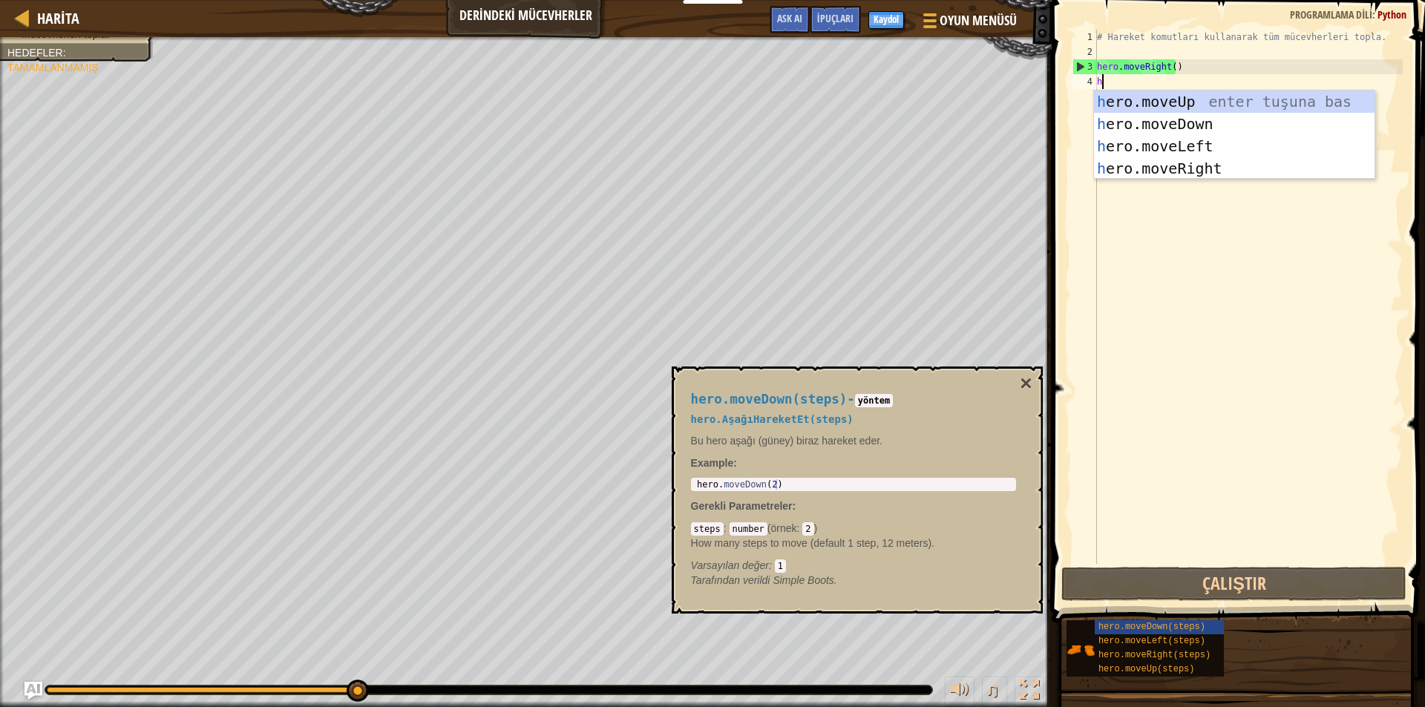
scroll to position [7, 0]
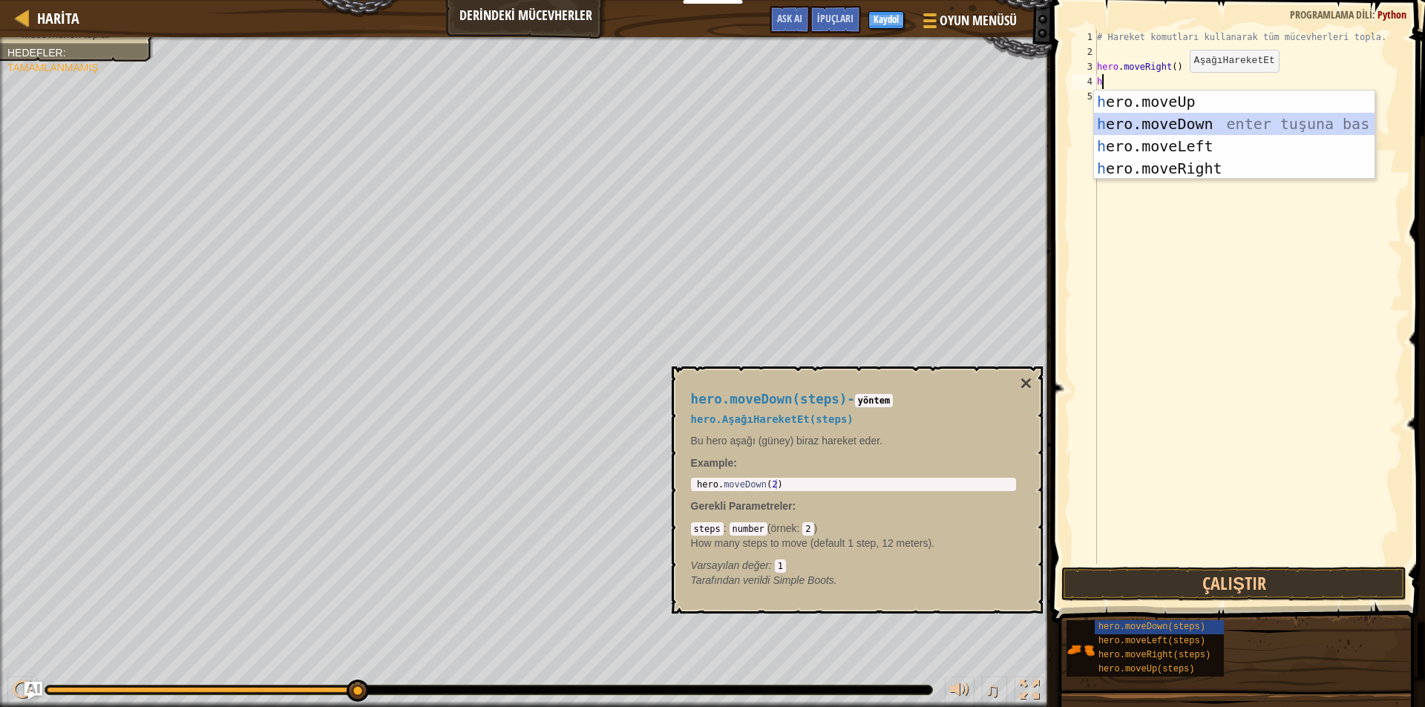
click at [1184, 120] on div "h ero.moveUp enter tuşuna bas h ero.moveDown enter tuşuna bas h ero.moveLeft en…" at bounding box center [1234, 158] width 280 height 134
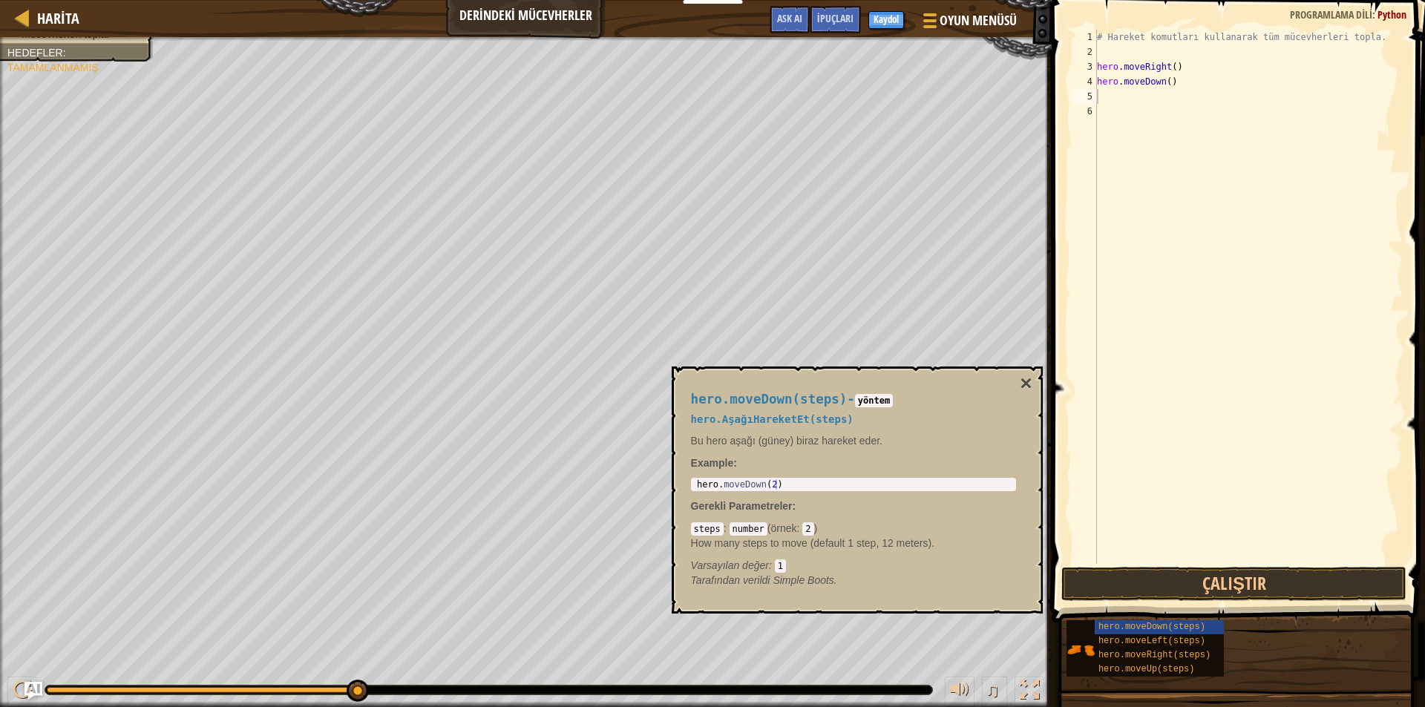
click at [1239, 650] on div "hero.moveDown(steps) hero.moveLeft(steps) hero.moveRight(steps) hero.moveUp(ste…" at bounding box center [1239, 649] width 349 height 58
click at [1212, 658] on div "hero.moveRight(steps)" at bounding box center [1165, 655] width 142 height 14
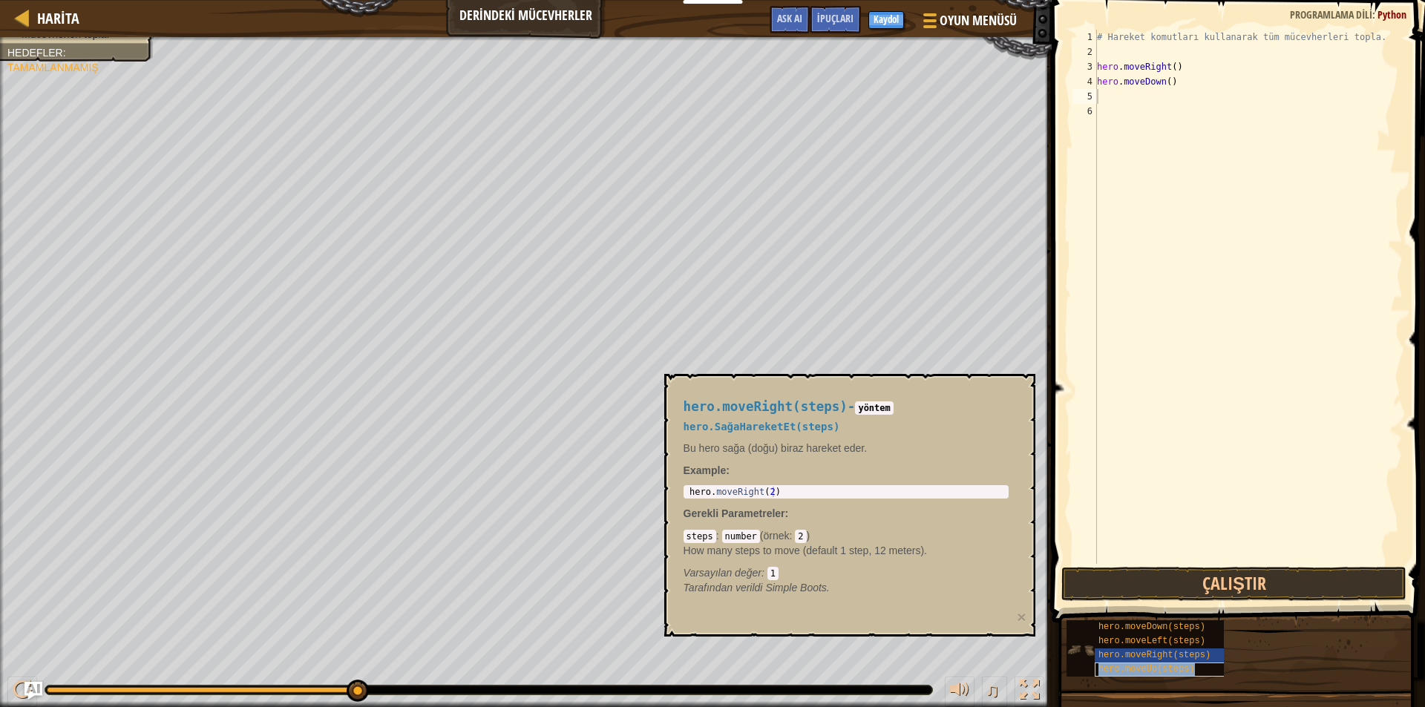
click at [1203, 666] on div "hero.moveUp(steps)" at bounding box center [1165, 670] width 142 height 14
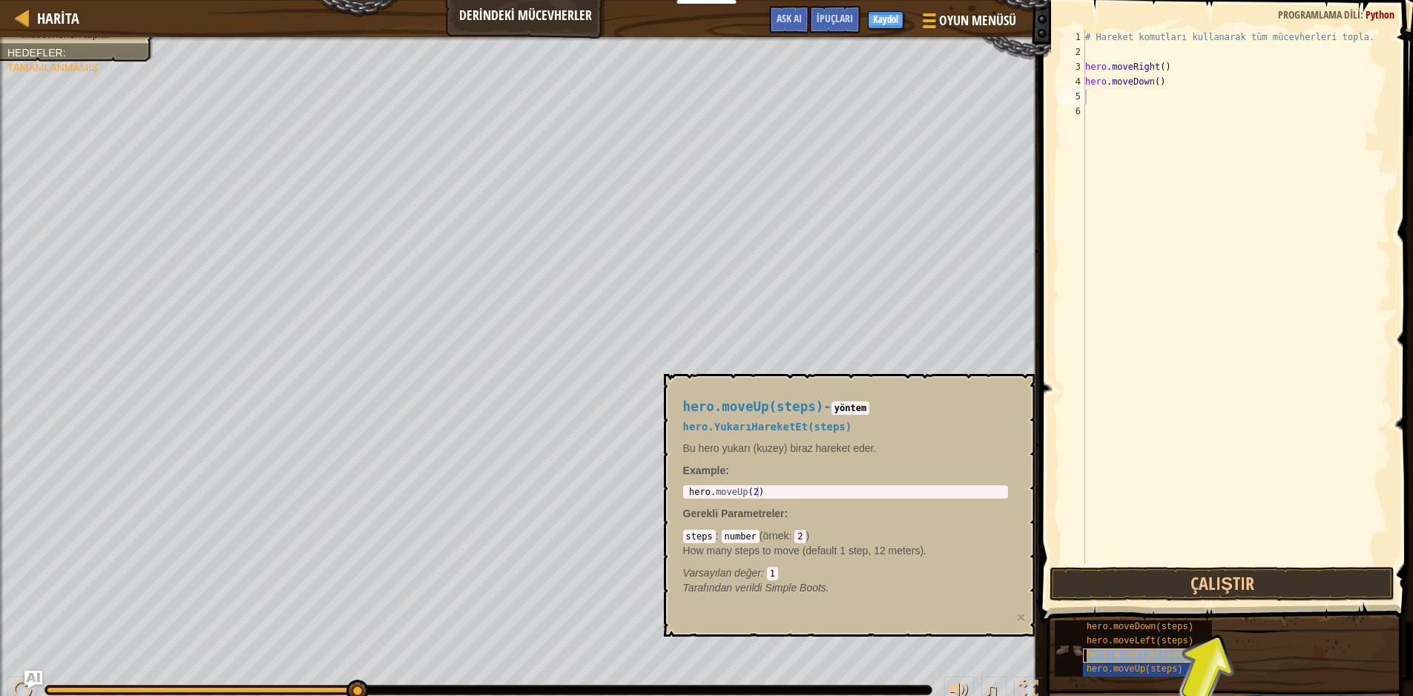
click at [1195, 651] on div "hero.moveRight(steps)" at bounding box center [1154, 655] width 142 height 14
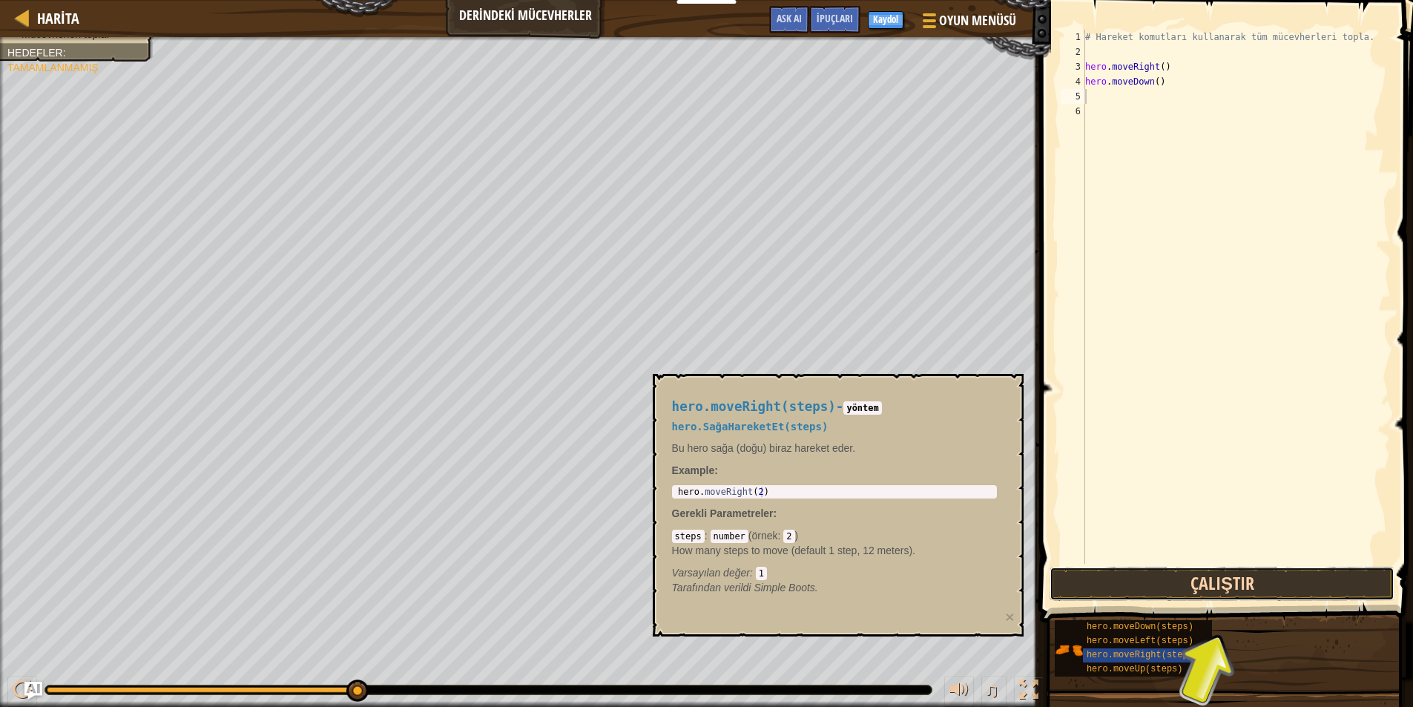
click at [1222, 575] on button "Çalıştır" at bounding box center [1222, 584] width 345 height 34
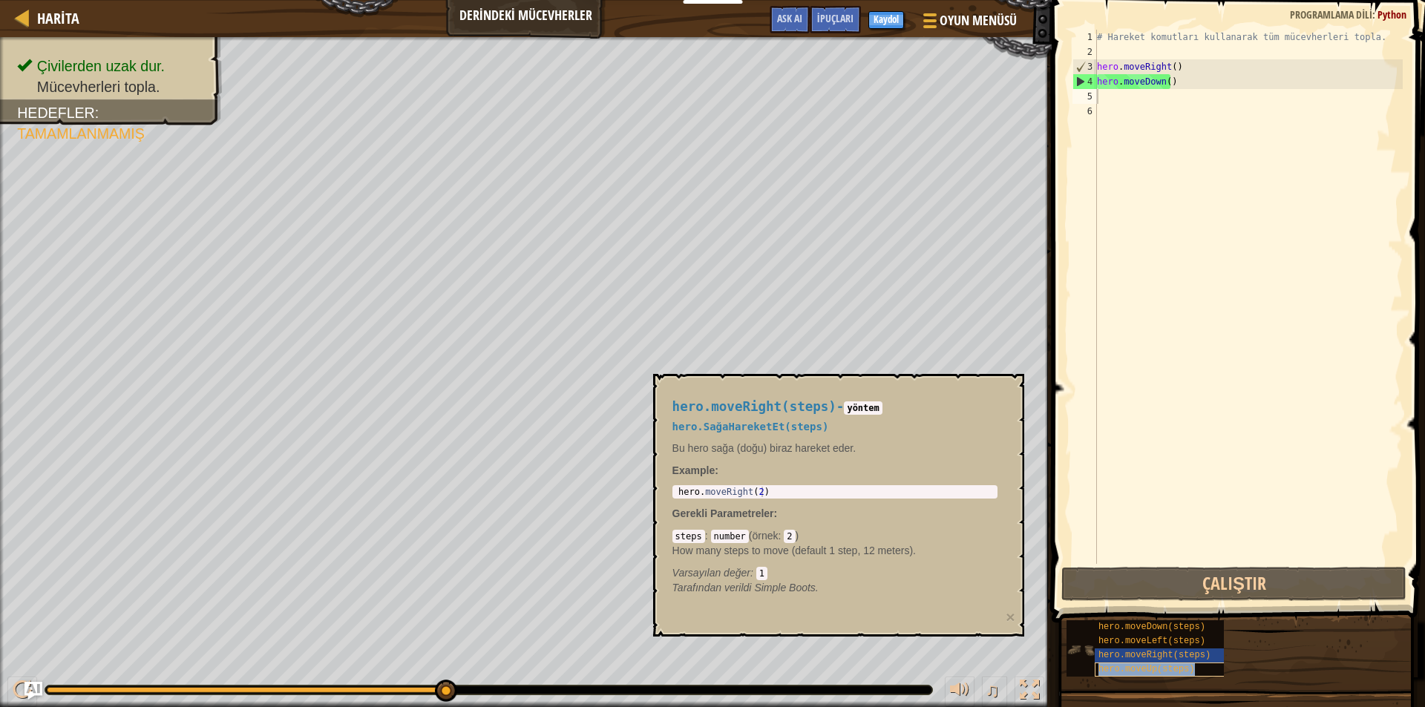
click at [1162, 666] on span "hero.moveUp(steps)" at bounding box center [1146, 669] width 96 height 10
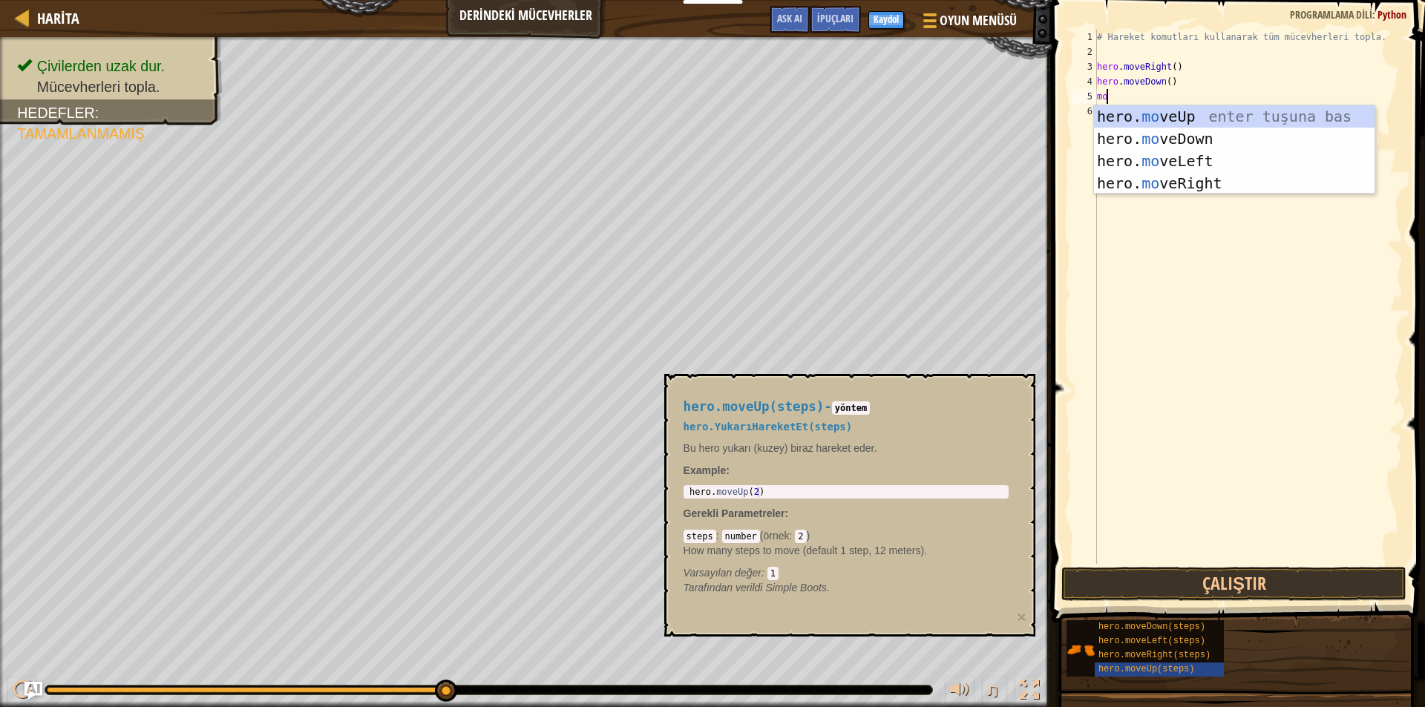
type textarea "mov"
click at [1151, 122] on div "hero. mov eUp enter tuşuna bas hero. mov eDown enter tuşuna bas hero. mov eLeft…" at bounding box center [1234, 172] width 280 height 134
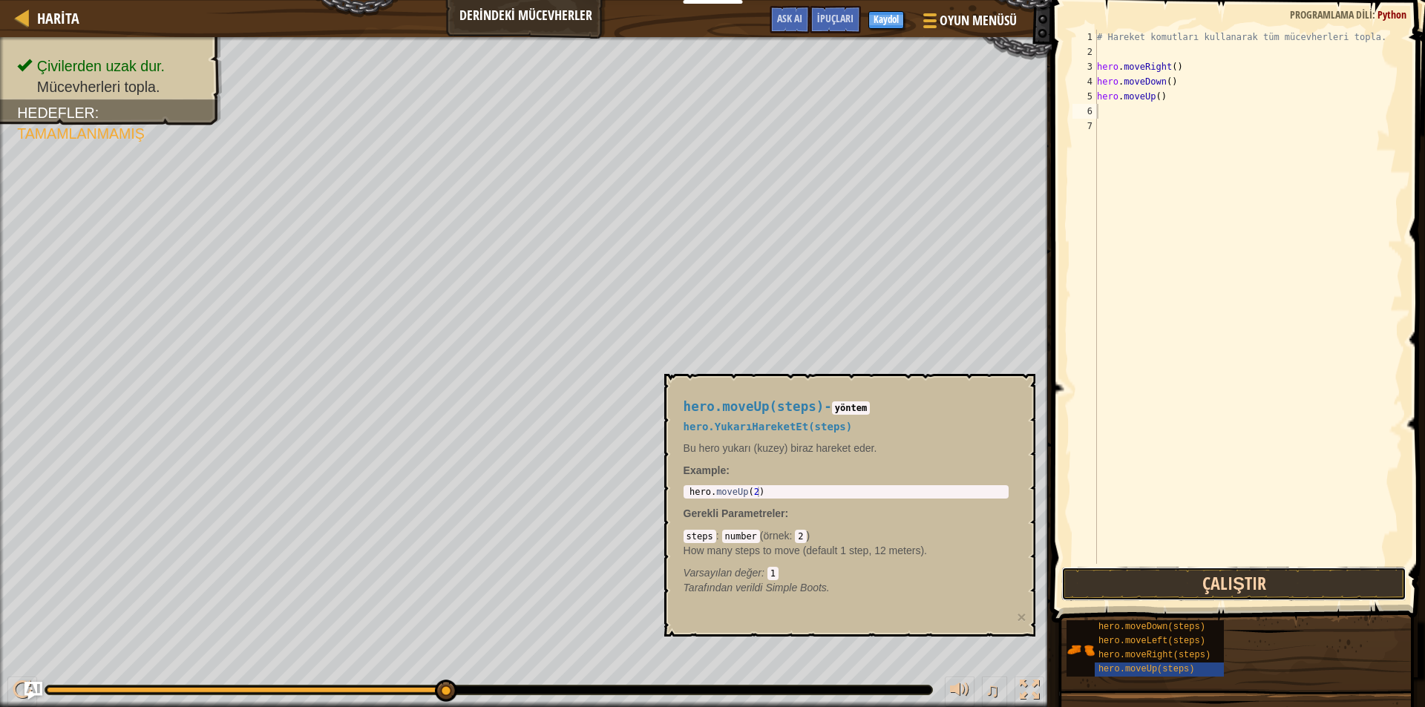
click at [1221, 575] on button "Çalıştır" at bounding box center [1233, 584] width 345 height 34
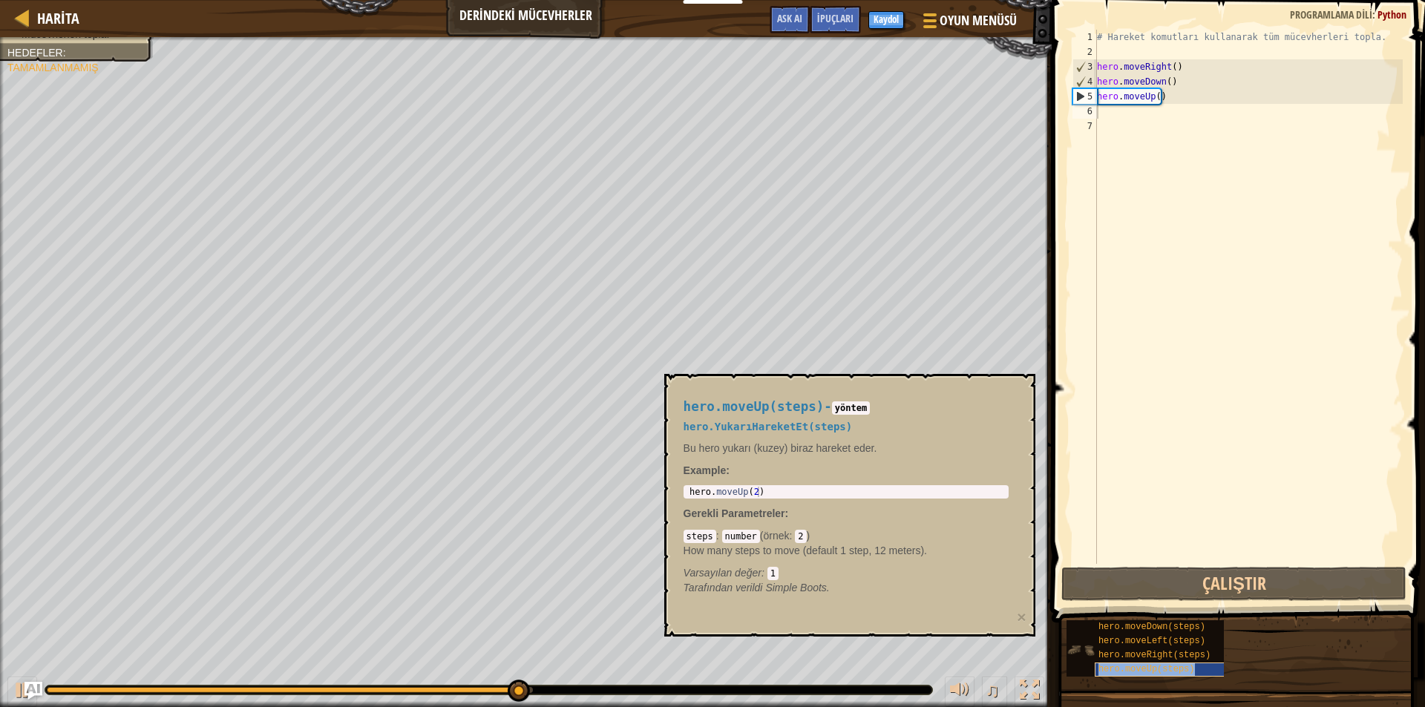
click at [1143, 669] on span "hero.moveUp(steps)" at bounding box center [1146, 669] width 96 height 10
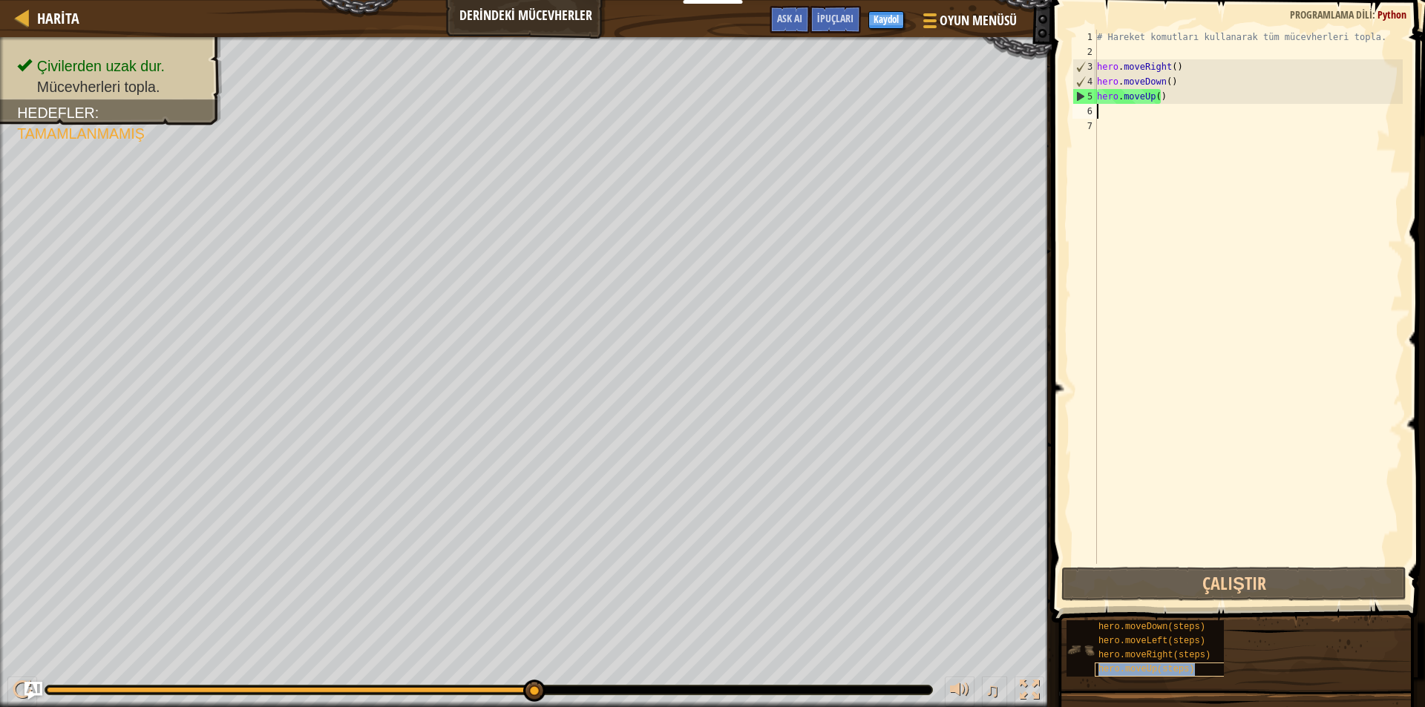
click at [1143, 669] on span "hero.moveUp(steps)" at bounding box center [1146, 669] width 96 height 10
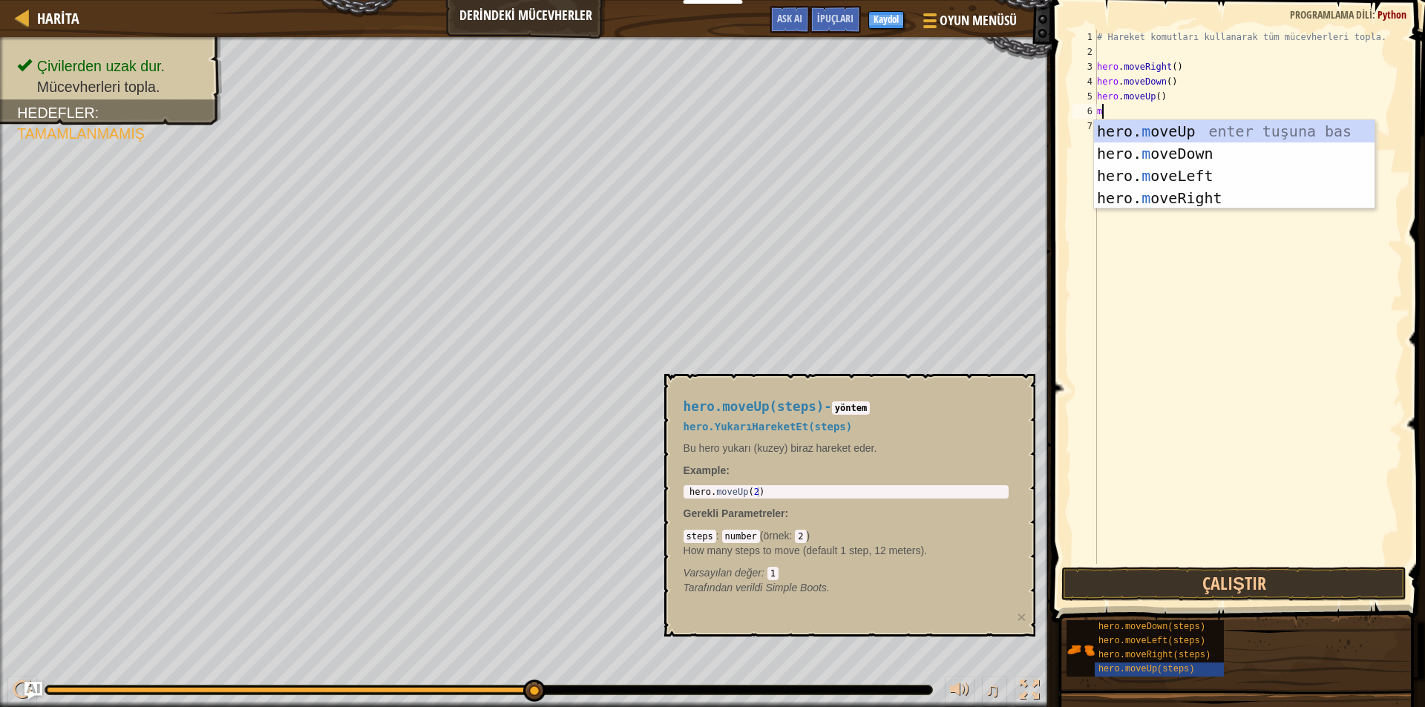
type textarea "mo"
click at [1183, 130] on div "hero. mo veUp enter tuşuna bas hero. mo veDown enter tuşuna bas hero. mo veLeft…" at bounding box center [1234, 187] width 280 height 134
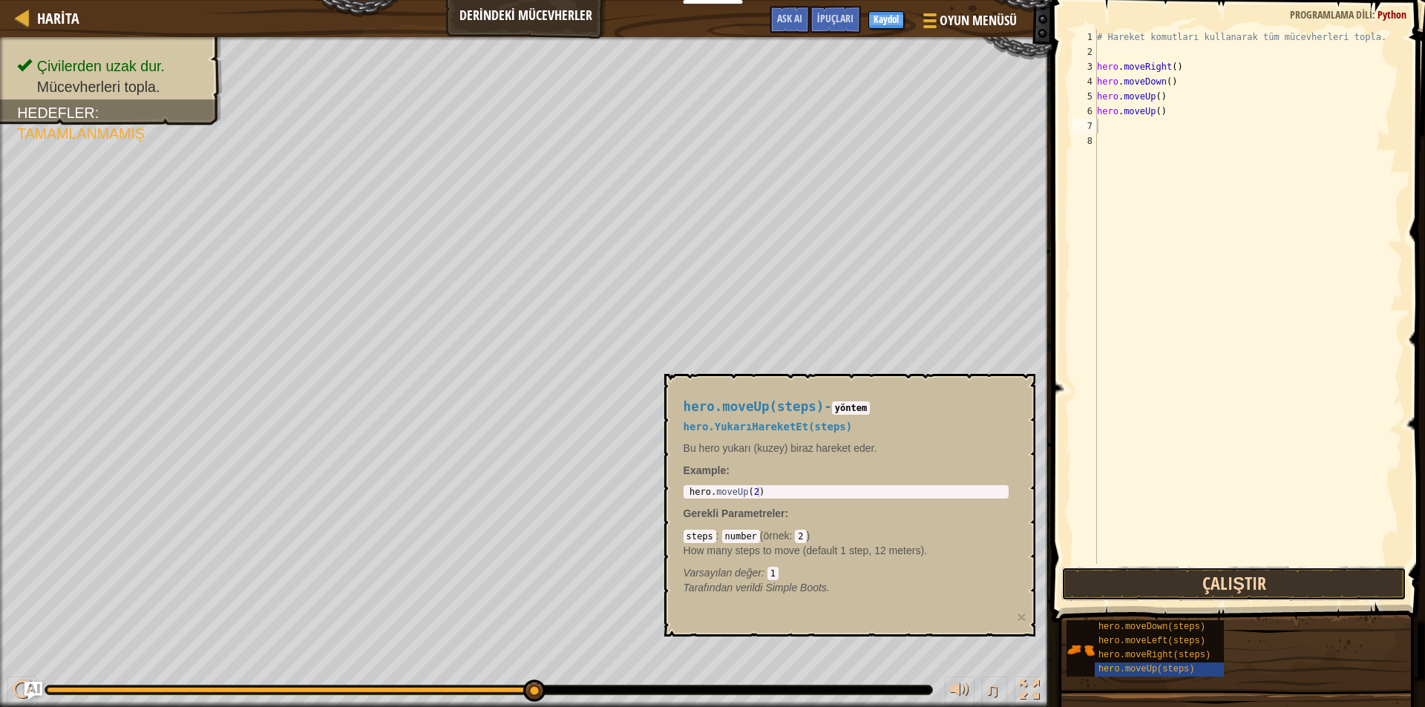
click at [1190, 571] on button "Çalıştır" at bounding box center [1233, 584] width 345 height 34
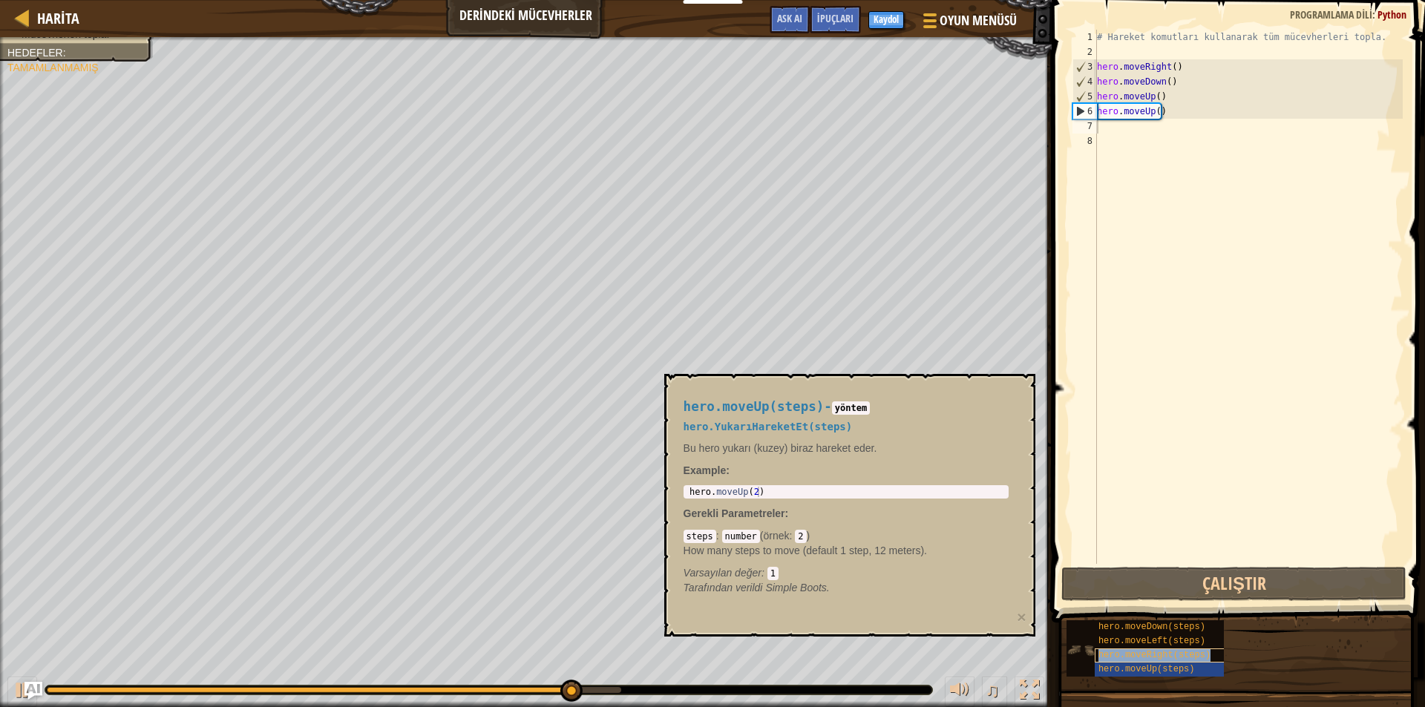
click at [1185, 655] on span "hero.moveRight(steps)" at bounding box center [1154, 655] width 112 height 10
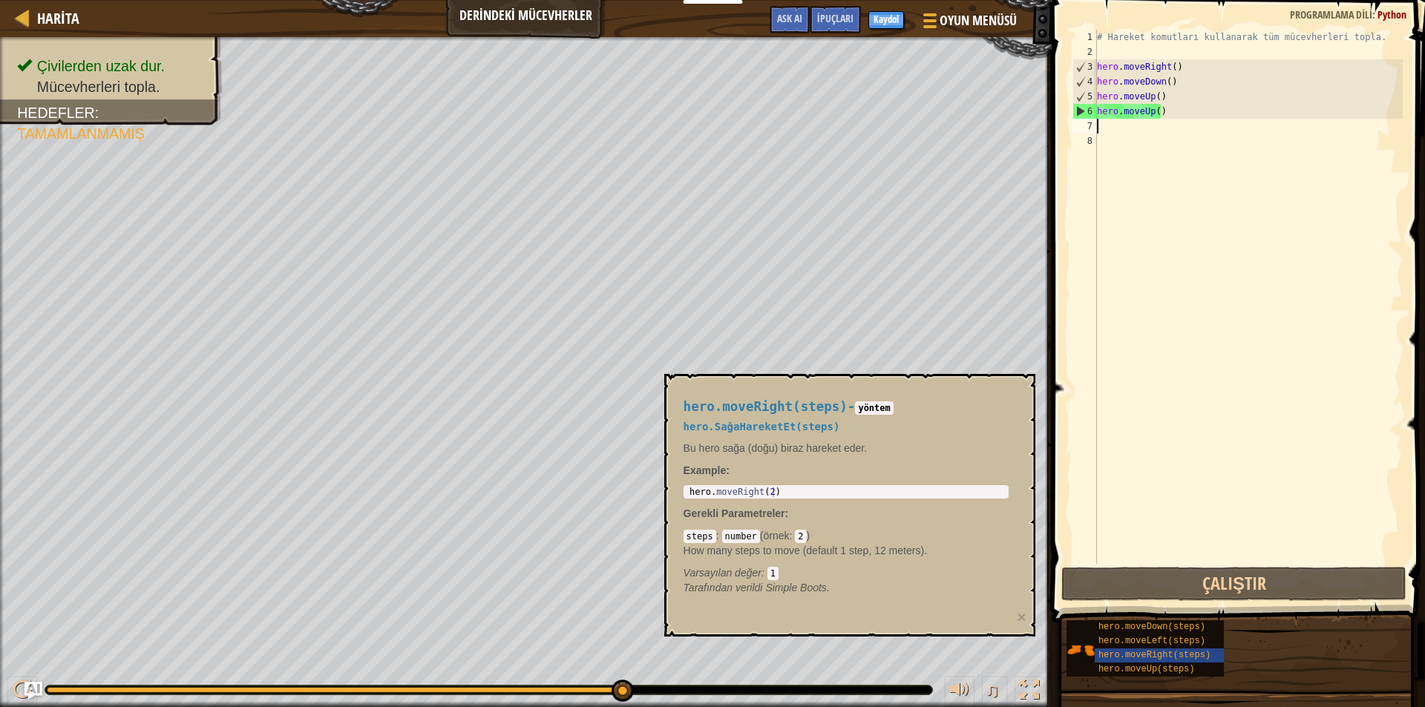
type textarea "m"
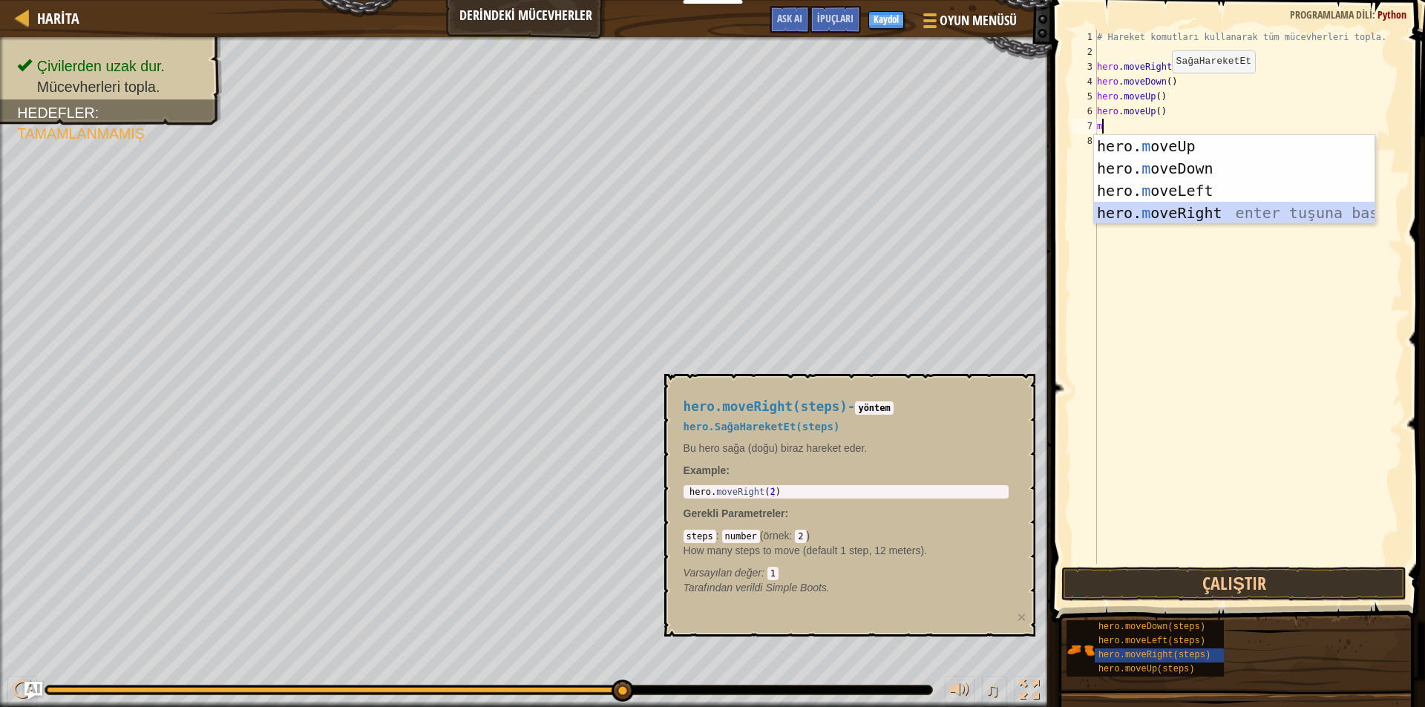
click at [1191, 209] on div "hero. m oveUp enter tuşuna bas hero. m oveDown enter tuşuna bas hero. m oveLeft…" at bounding box center [1234, 202] width 280 height 134
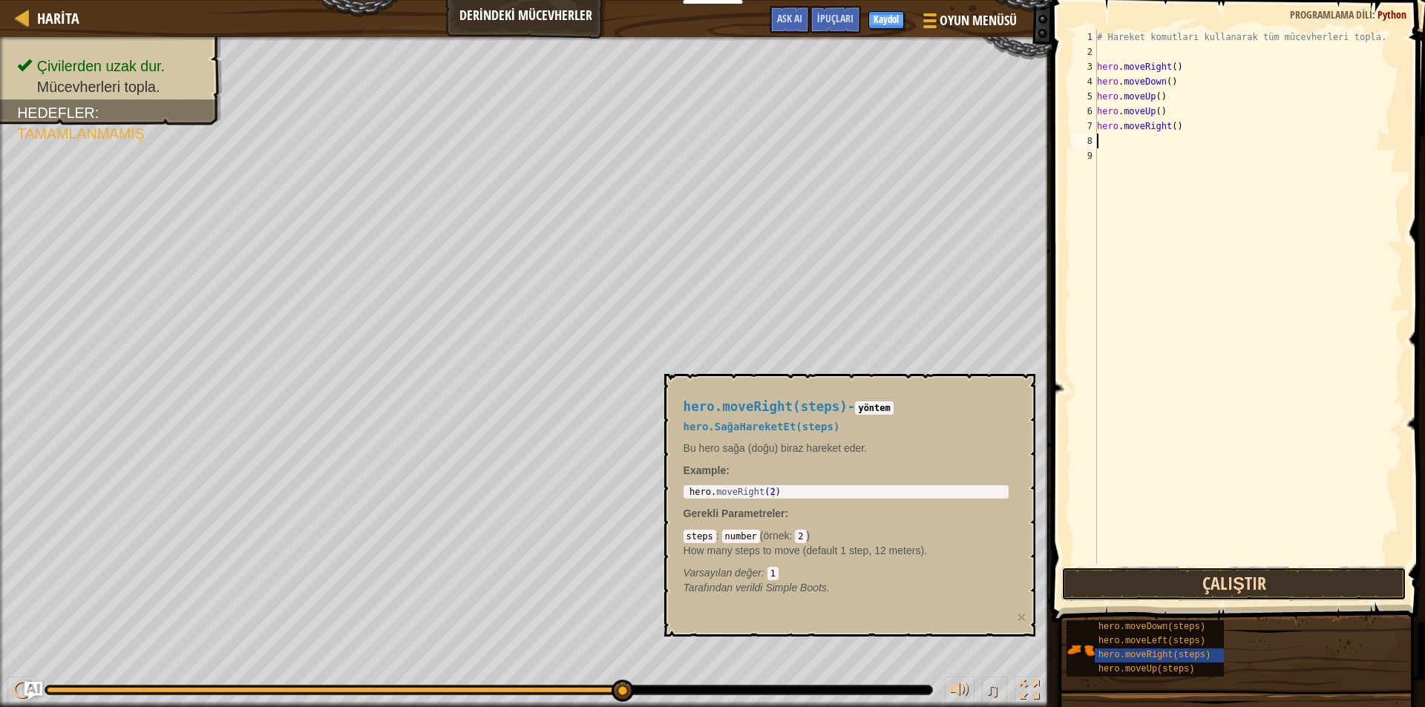
click at [1134, 569] on button "Çalıştır" at bounding box center [1233, 584] width 345 height 34
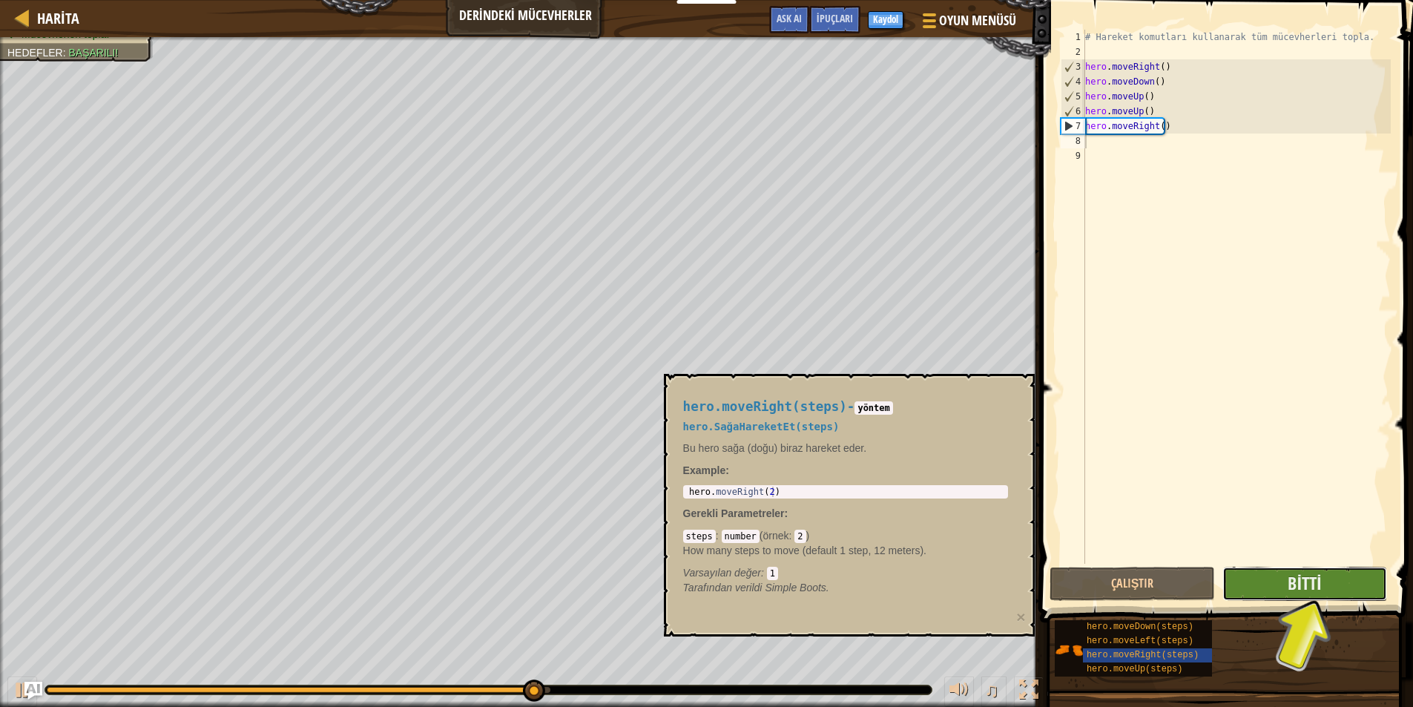
click at [1369, 585] on button "Bitti" at bounding box center [1305, 584] width 165 height 34
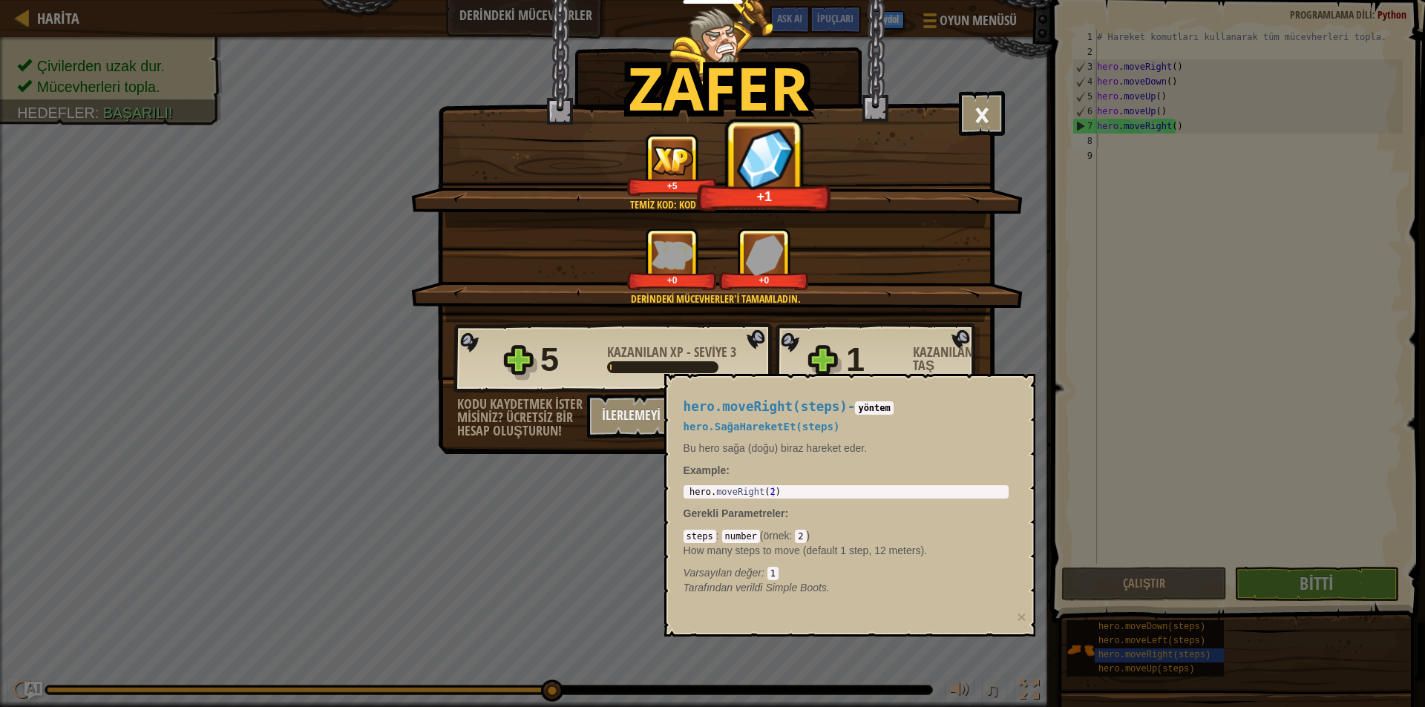
drag, startPoint x: 995, startPoint y: 519, endPoint x: 905, endPoint y: 319, distance: 218.9
click at [904, 323] on div "5 Kazanılan XP - Seviye 3 1 Kazanılan Taş" at bounding box center [716, 358] width 526 height 71
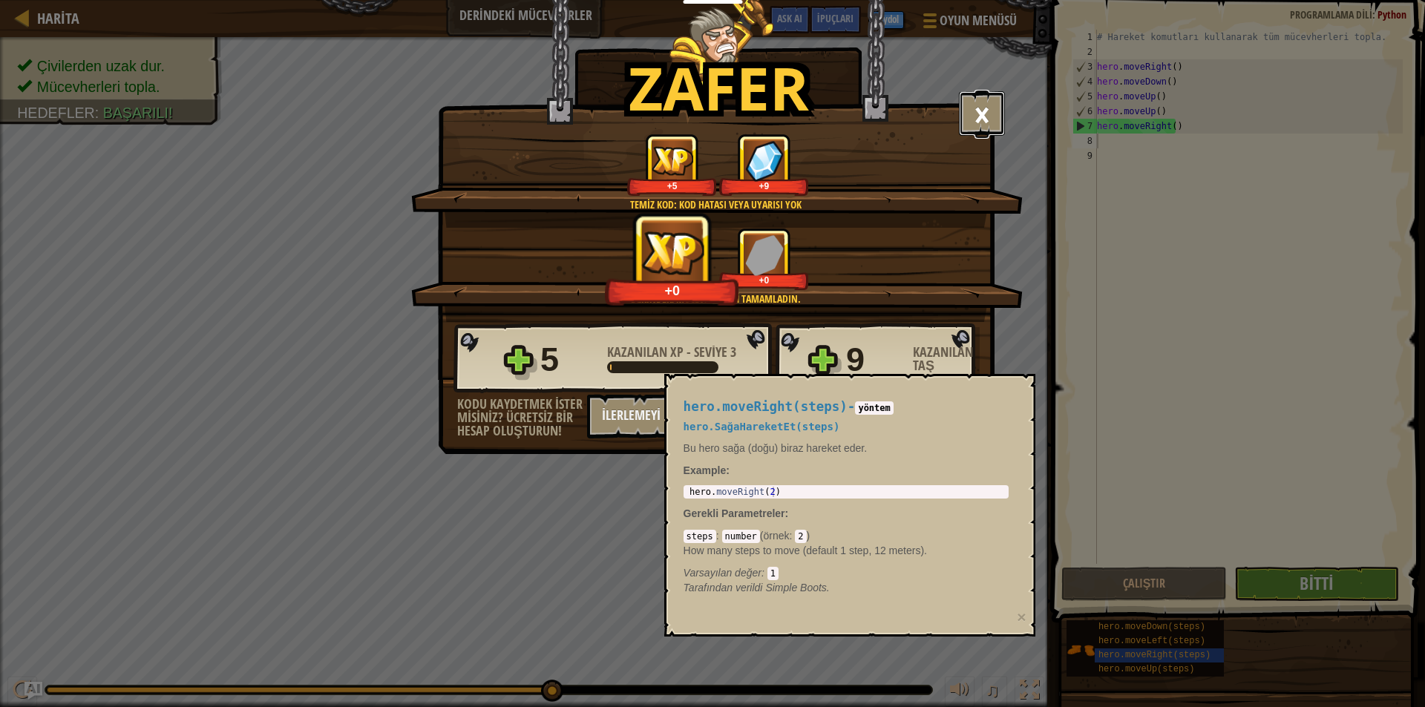
click at [999, 113] on button "×" at bounding box center [982, 113] width 46 height 45
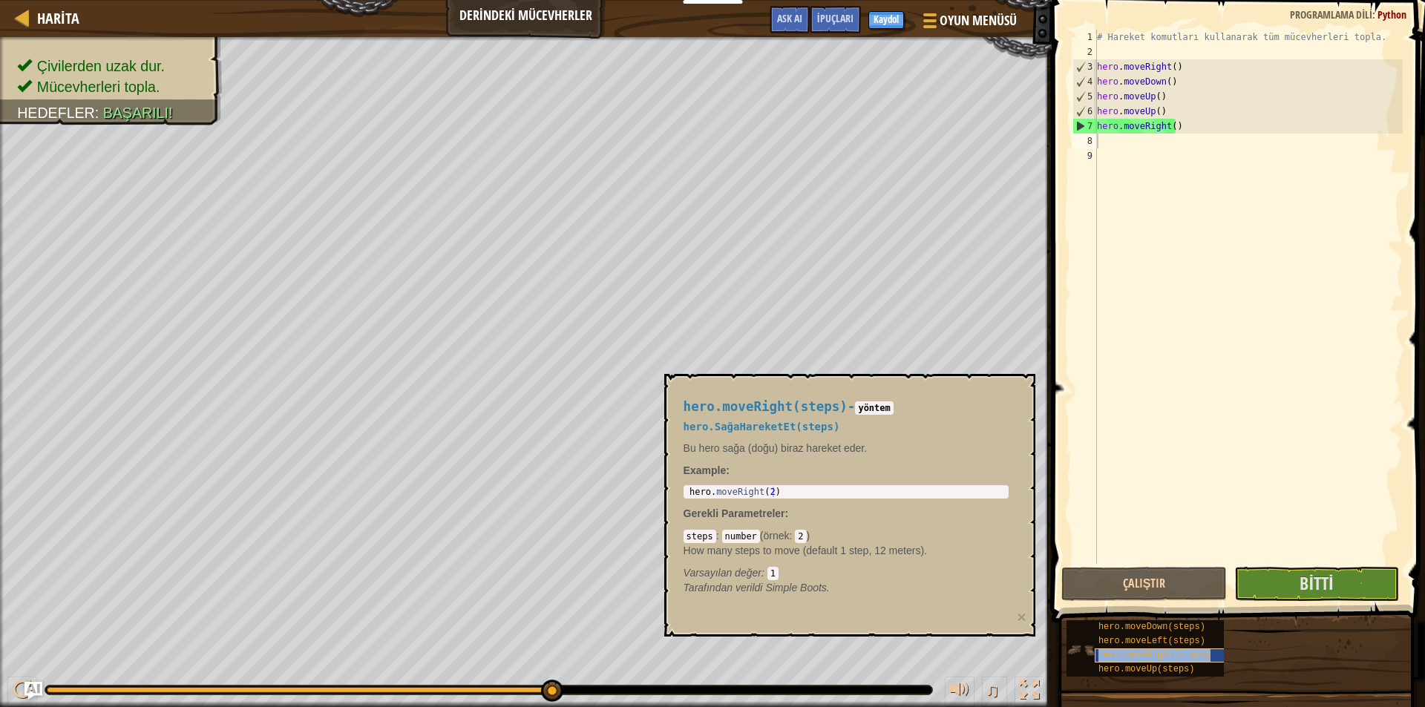
click at [1178, 654] on span "hero.moveRight(steps)" at bounding box center [1154, 655] width 112 height 10
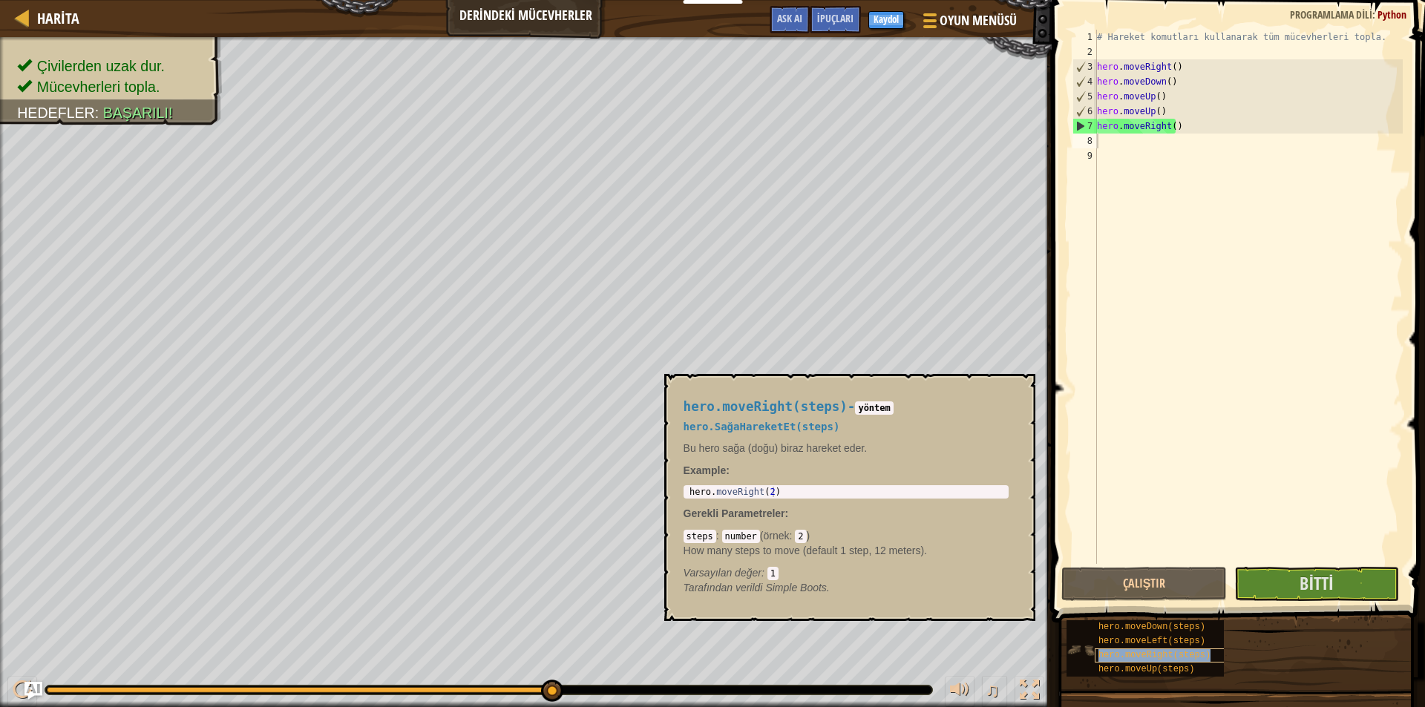
click at [1152, 657] on span "hero.moveRight(steps)" at bounding box center [1154, 655] width 112 height 10
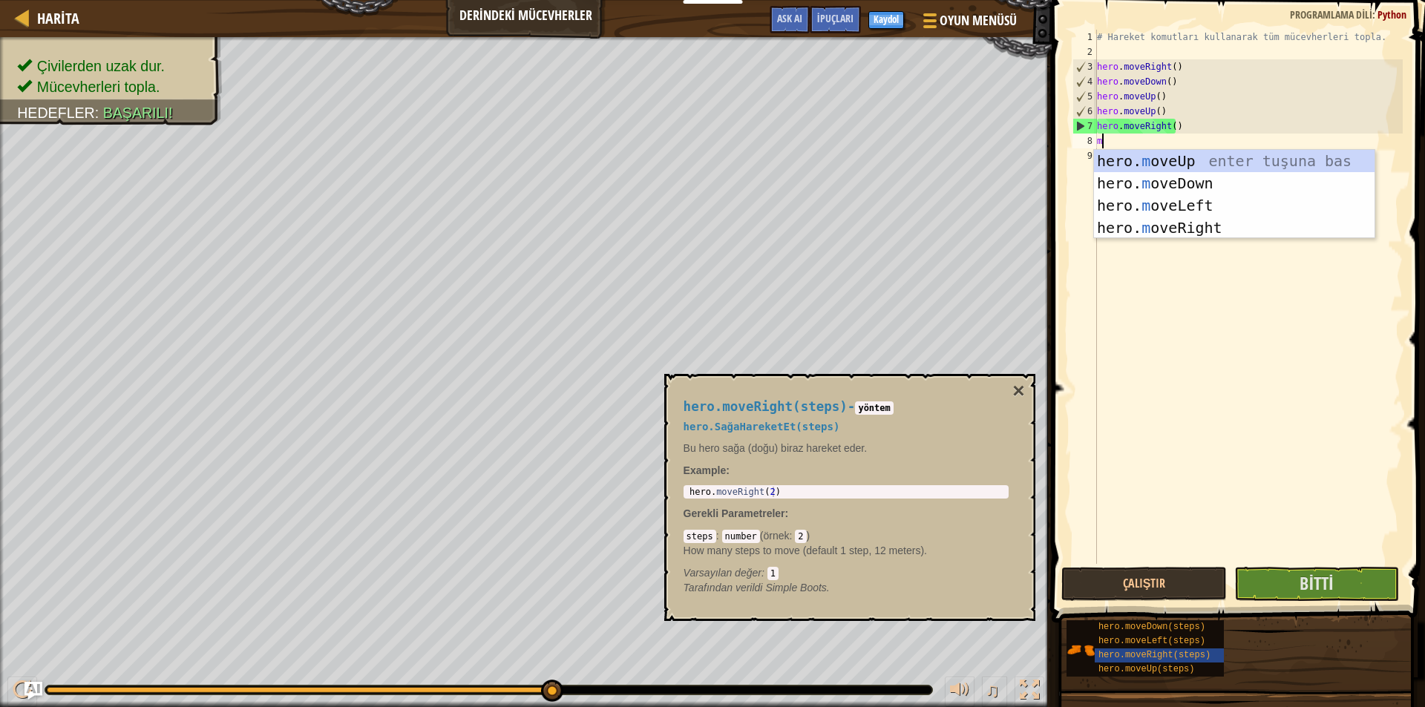
type textarea "mo"
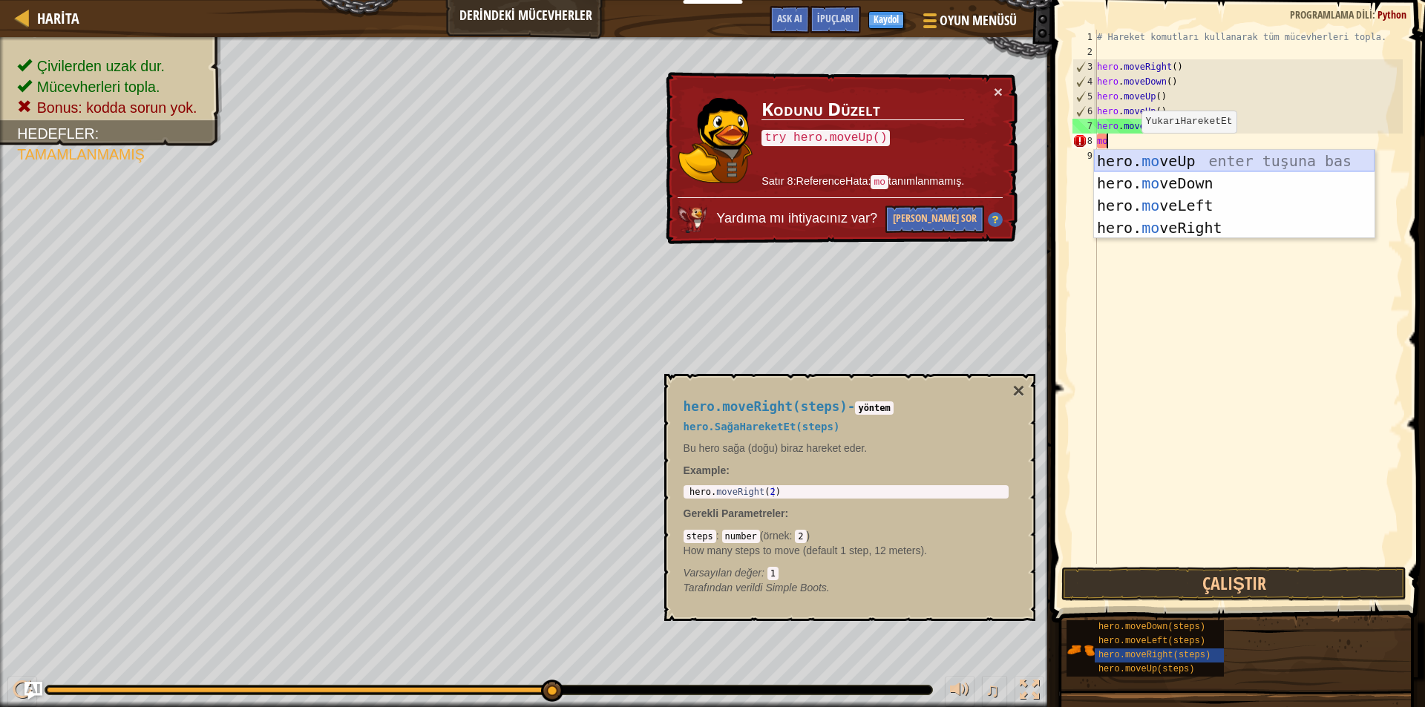
click at [1170, 158] on div "hero. mo veUp enter tuşuna bas hero. mo veDown enter tuşuna bas hero. mo veLeft…" at bounding box center [1234, 217] width 280 height 134
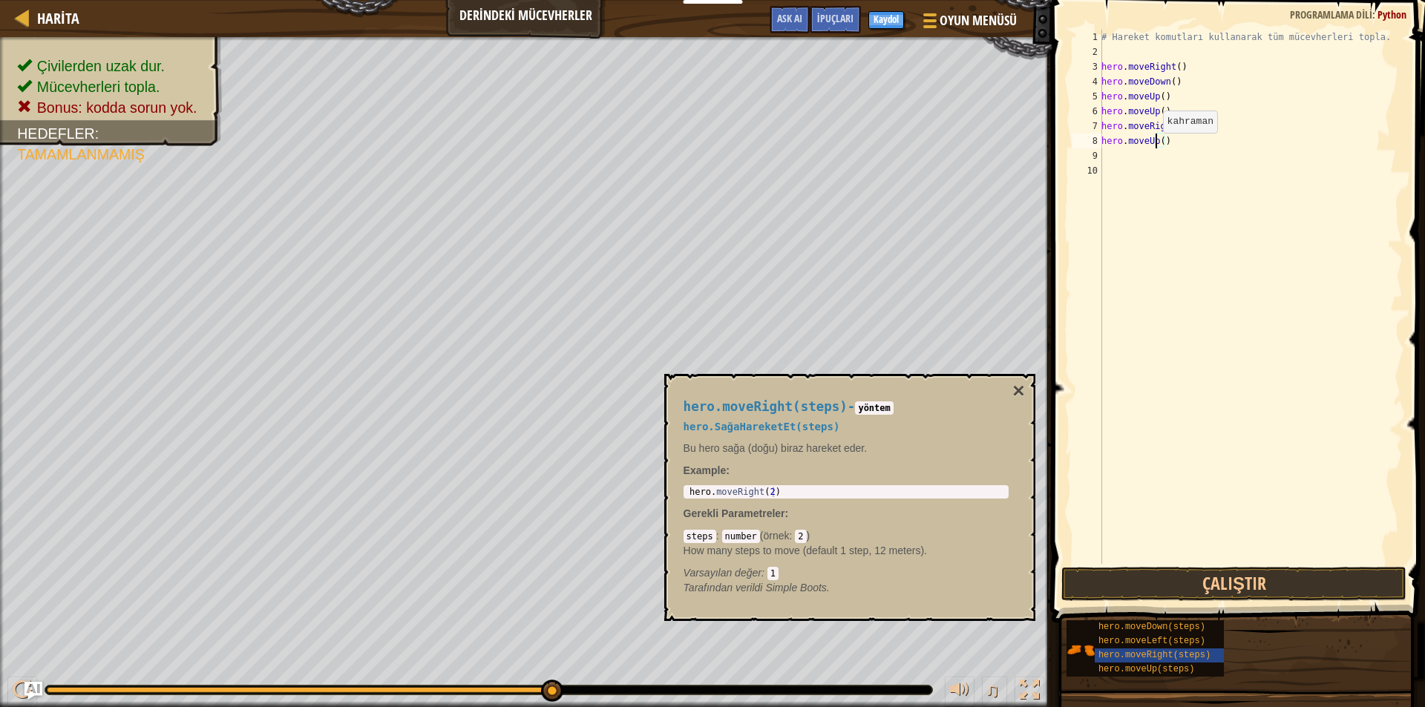
click at [1155, 148] on div "# Hareket komutları kullanarak tüm mücevherleri topla. hero . moveRight ( ) her…" at bounding box center [1250, 312] width 304 height 564
click at [1051, 187] on span at bounding box center [1239, 290] width 385 height 666
click at [1154, 139] on div "# Hareket komutları kullanarak tüm mücevherleri topla. hero . moveRight ( ) her…" at bounding box center [1250, 312] width 304 height 564
type textarea ")"
